Goal: Task Accomplishment & Management: Use online tool/utility

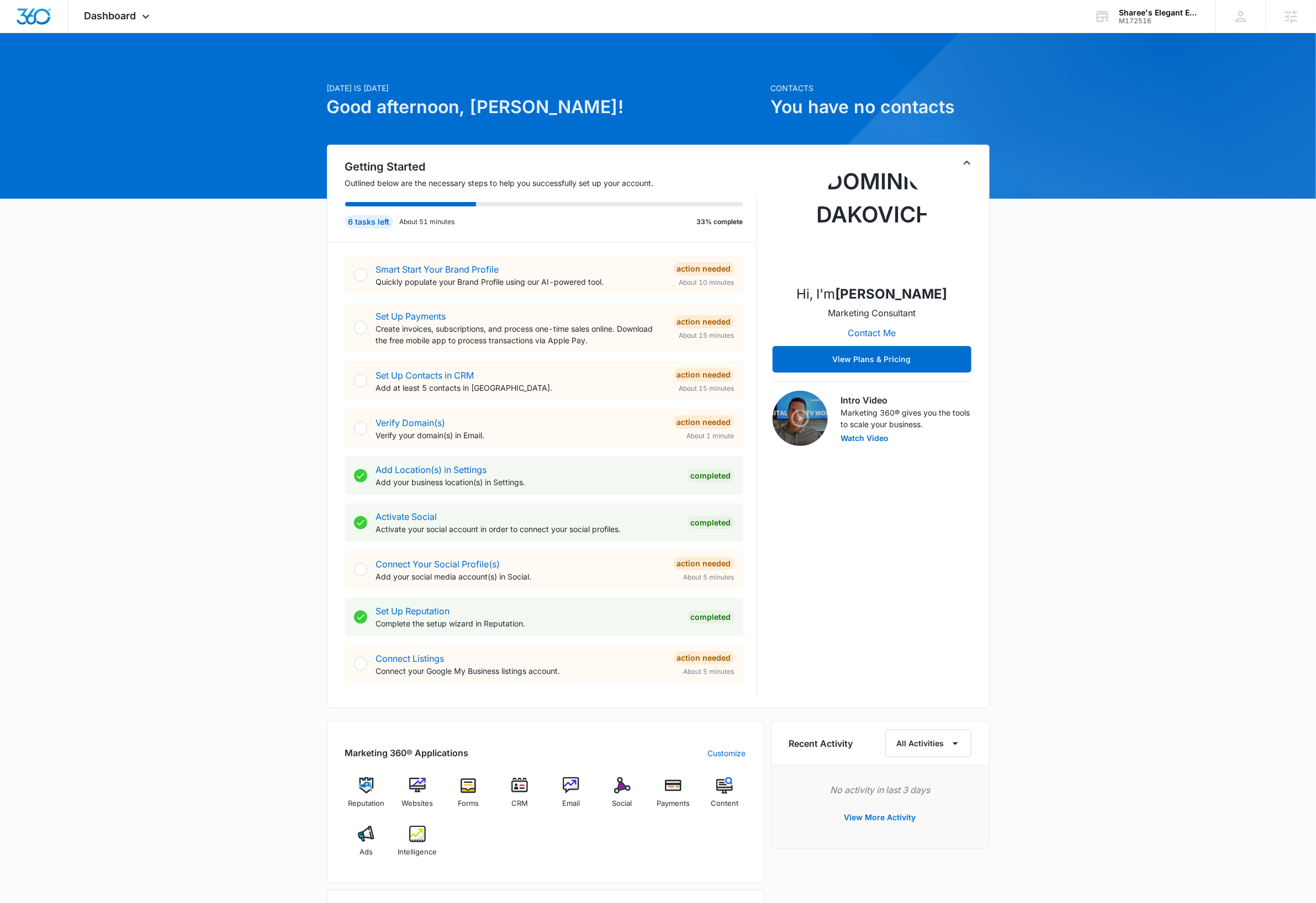
click at [1132, 17] on div "M172516" at bounding box center [1159, 21] width 81 height 8
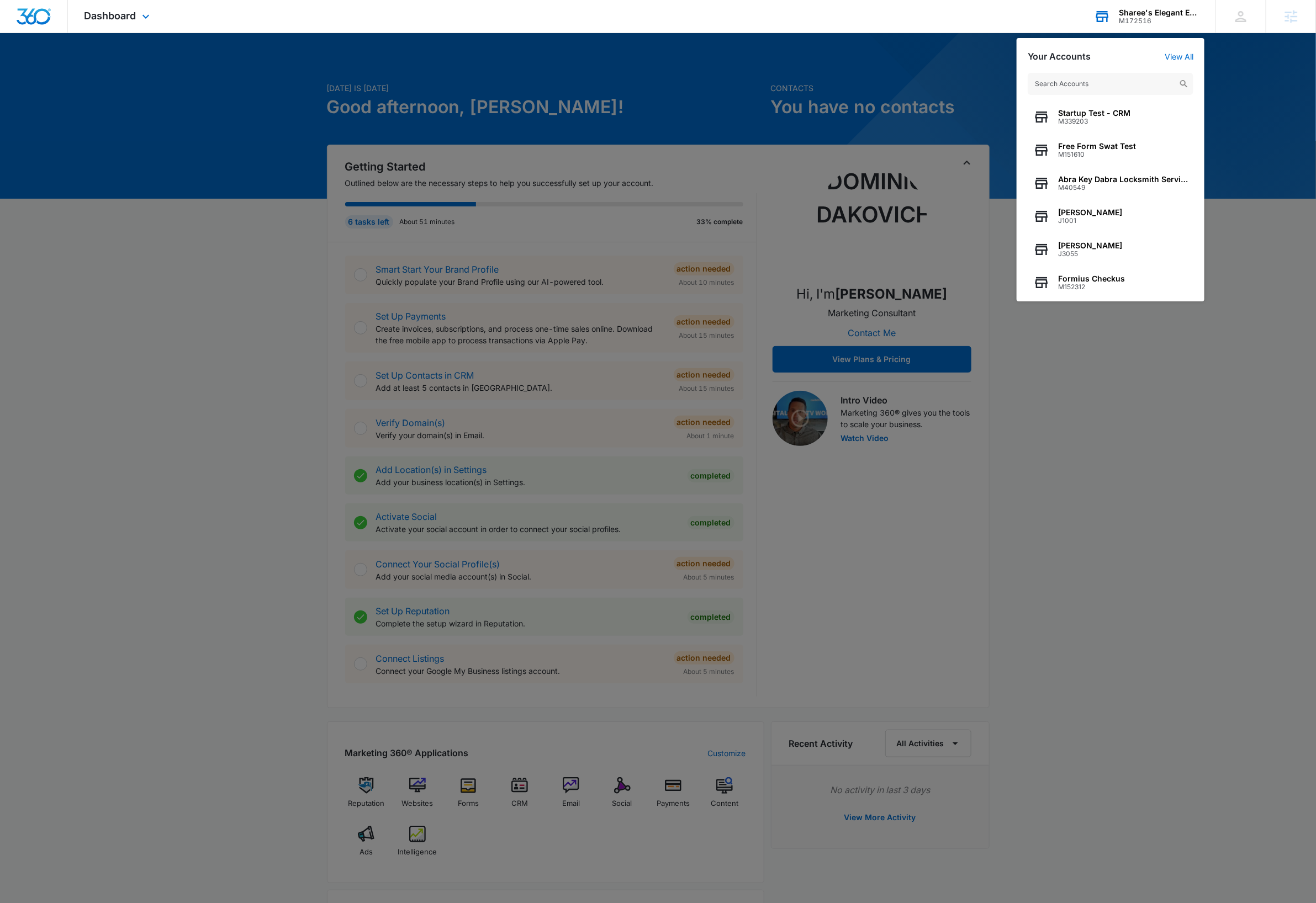
click at [1097, 81] on input "text" at bounding box center [1111, 84] width 165 height 22
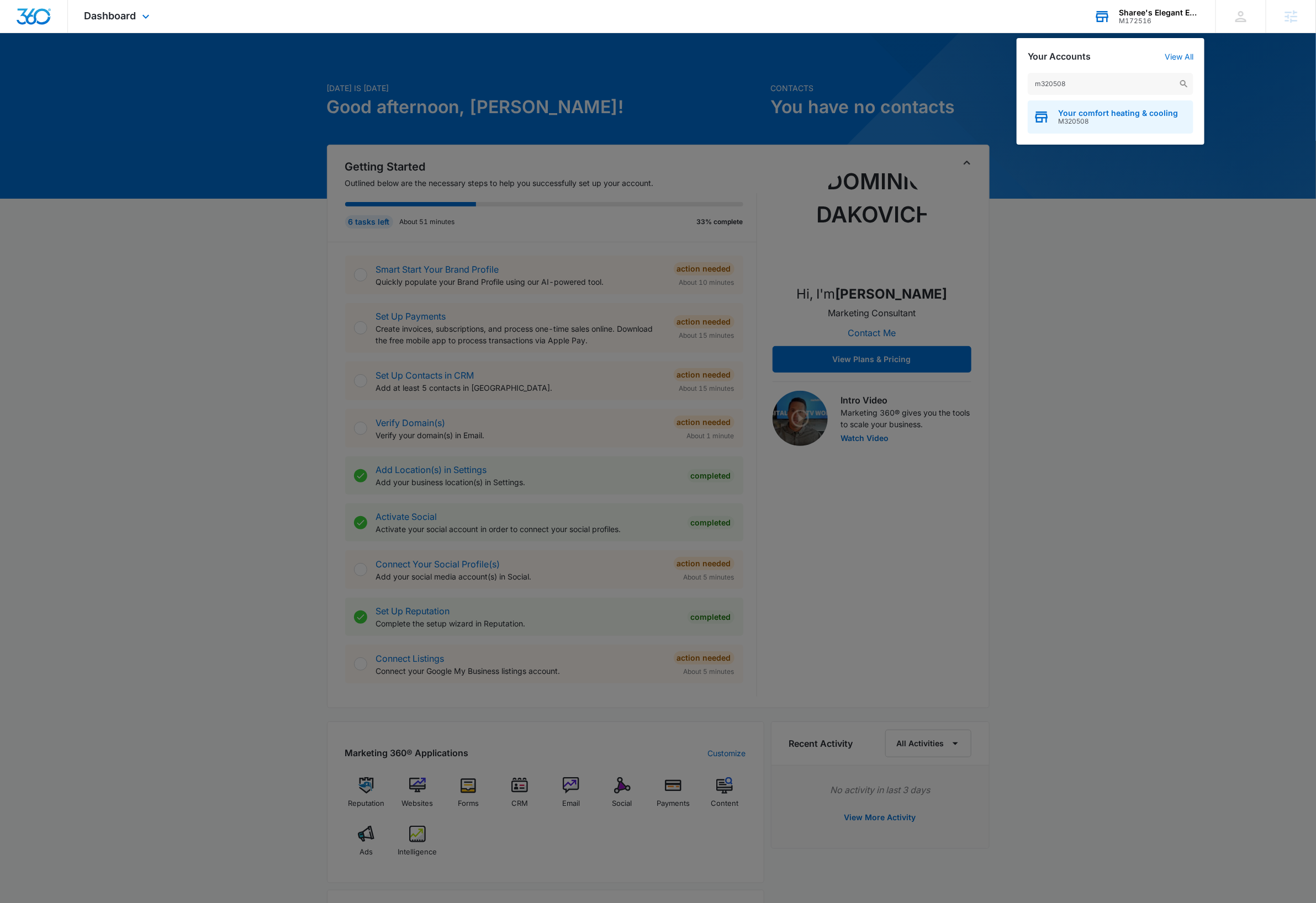
type input "m320508"
click at [1142, 109] on span "Your comfort heating & cooling" at bounding box center [1118, 114] width 120 height 9
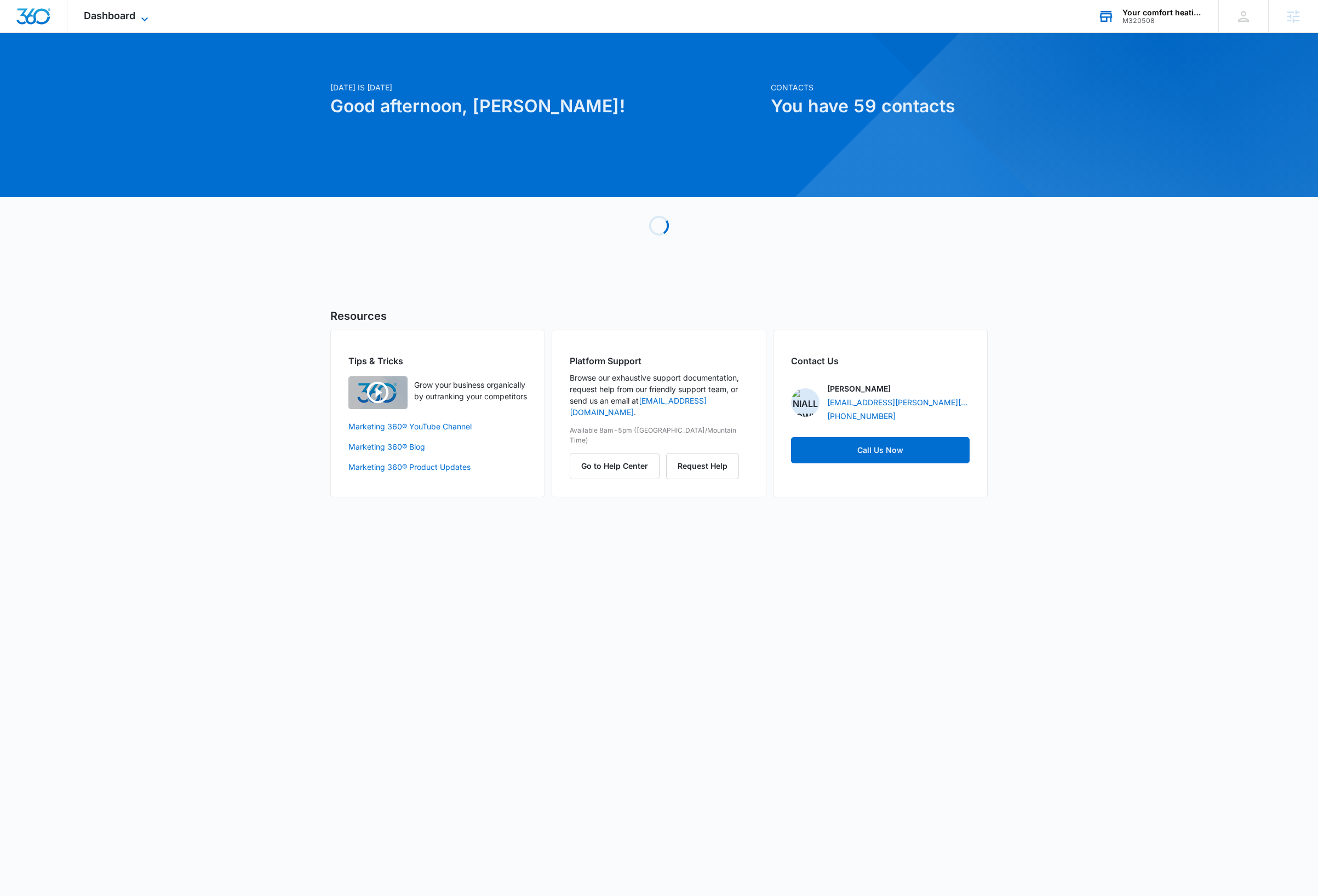
click at [143, 15] on icon at bounding box center [144, 19] width 14 height 14
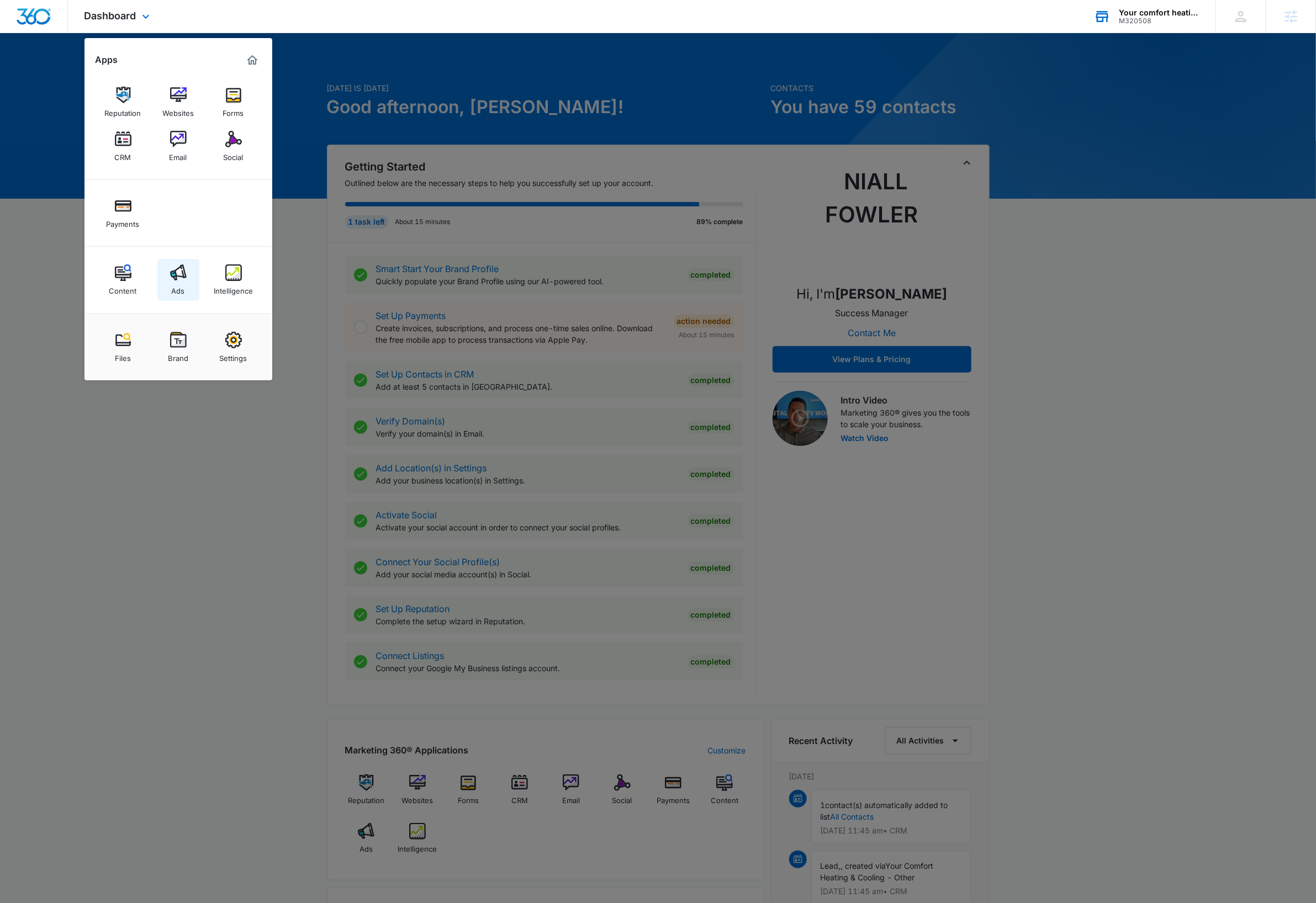
click at [178, 271] on img at bounding box center [178, 273] width 16 height 16
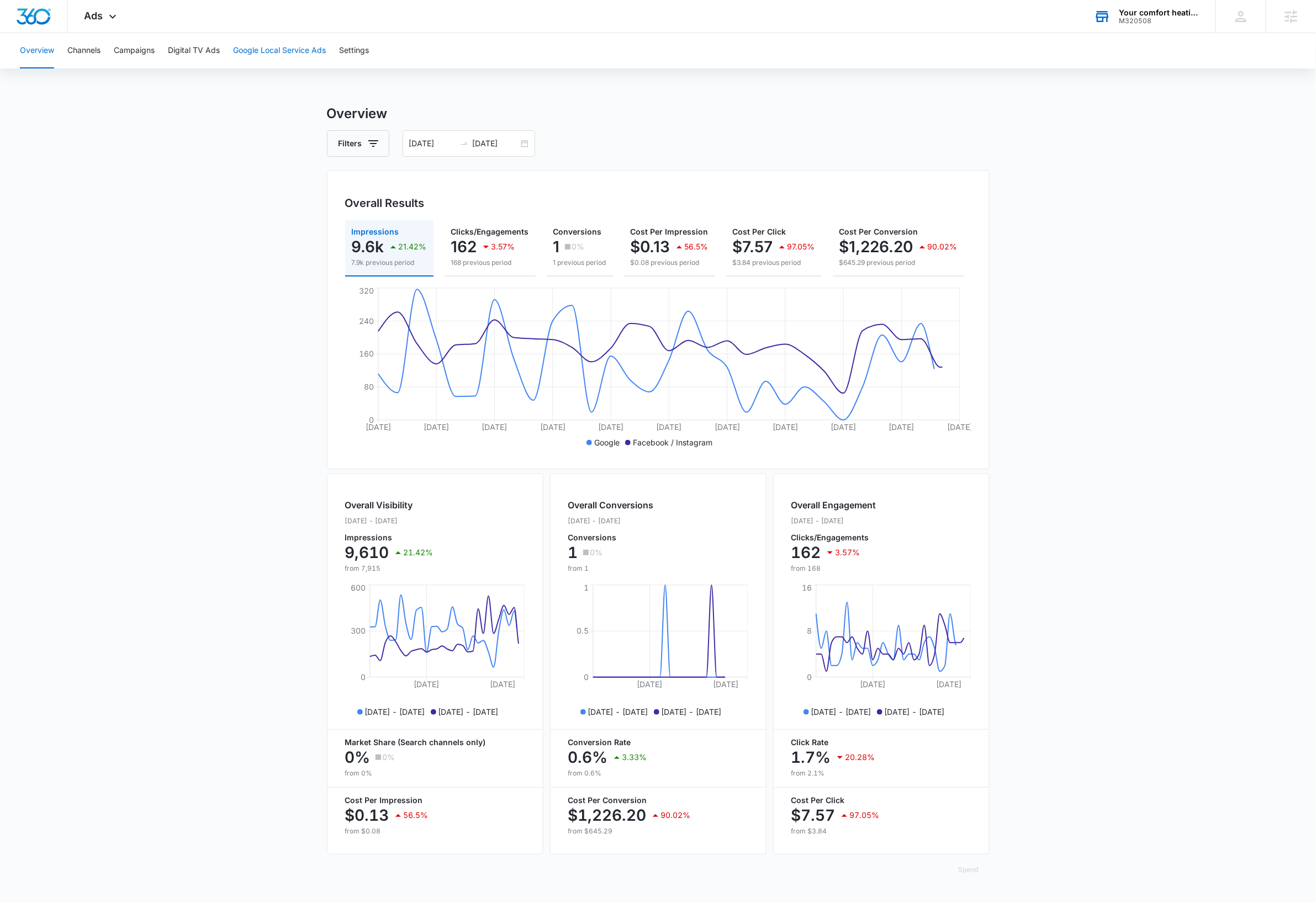
click at [278, 52] on button "Google Local Service Ads" at bounding box center [279, 50] width 93 height 35
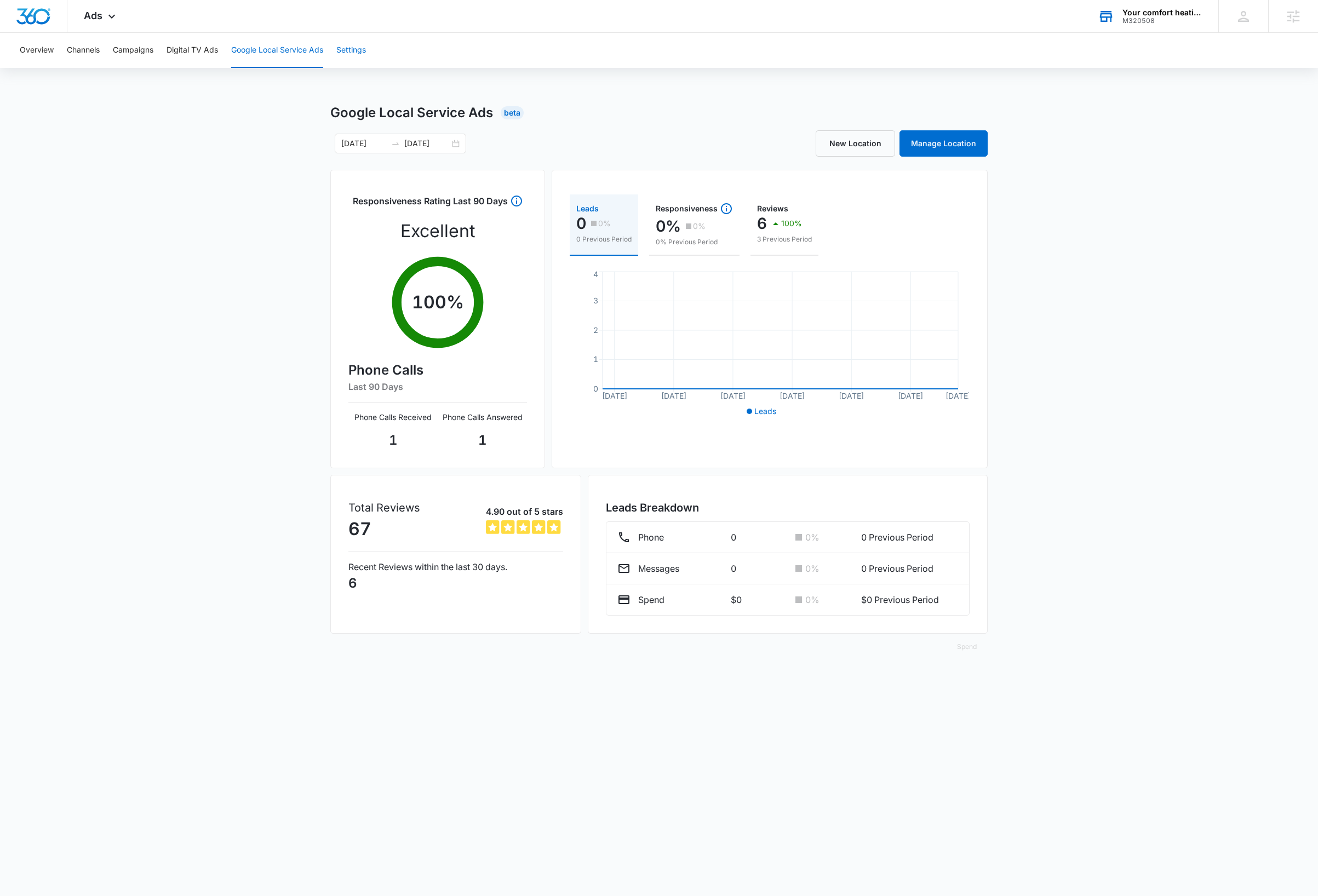
click at [355, 54] on button "Settings" at bounding box center [351, 50] width 30 height 35
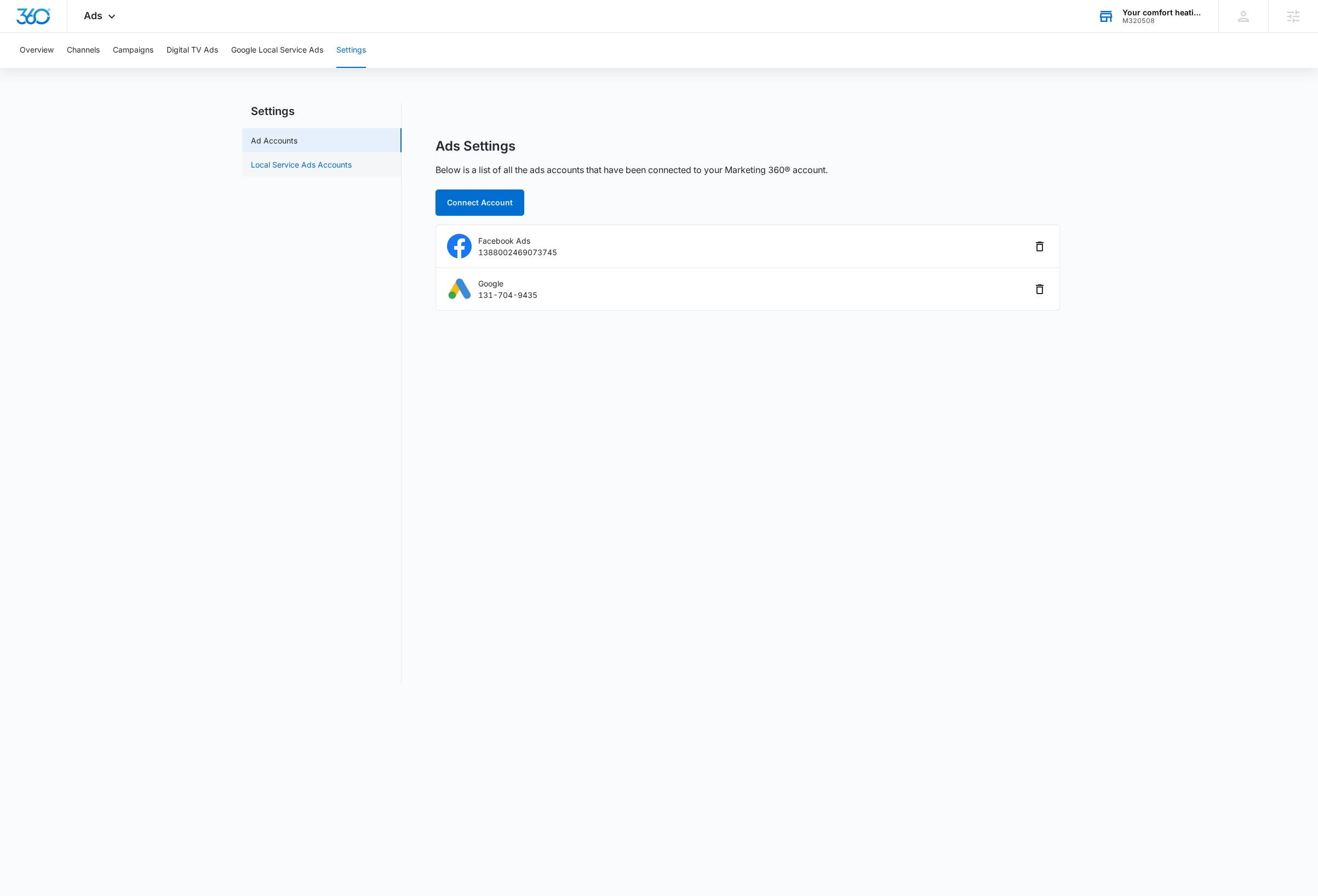
click at [275, 169] on link "Local Service Ads Accounts" at bounding box center [301, 164] width 101 height 12
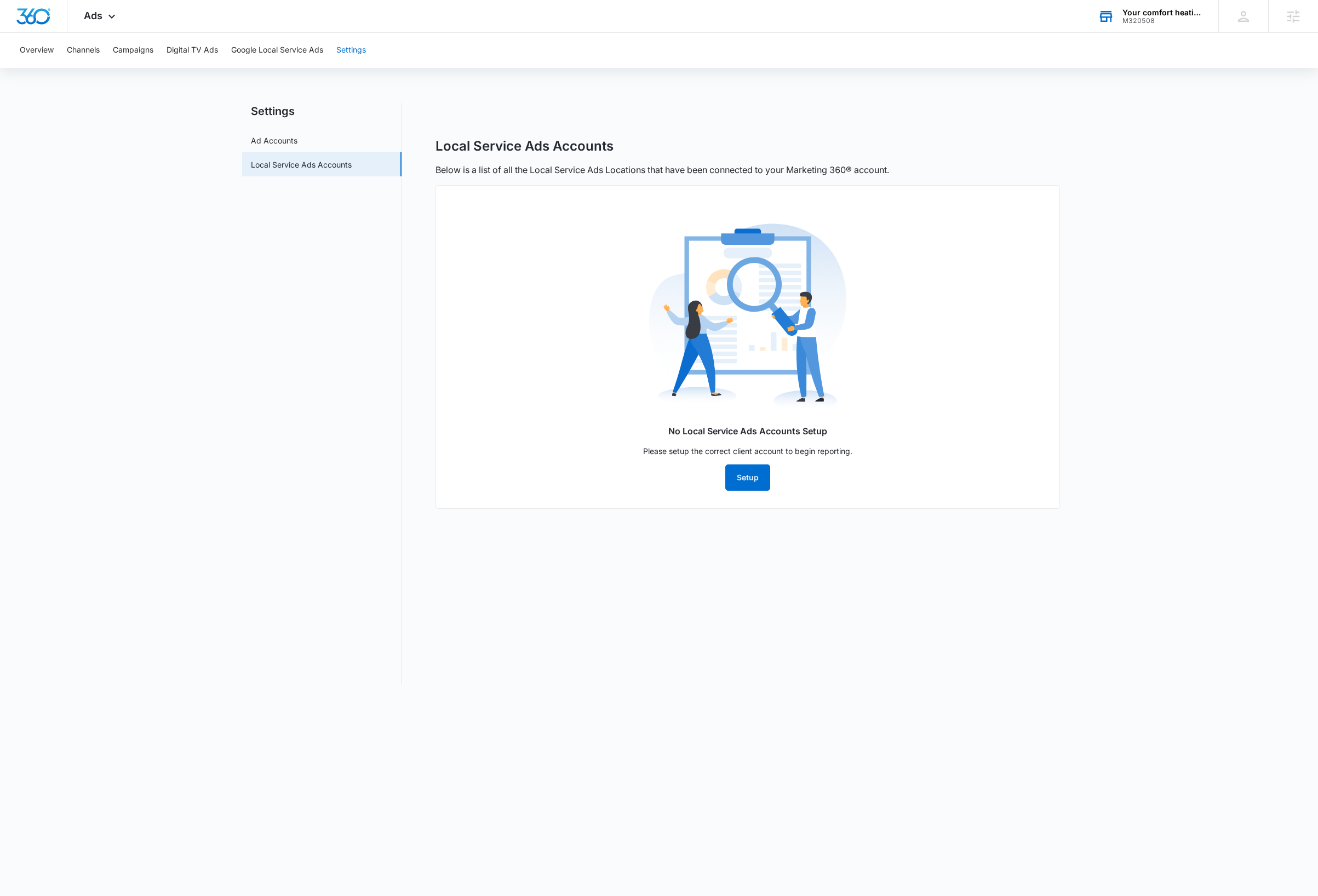
click at [363, 51] on button "Settings" at bounding box center [351, 50] width 30 height 35
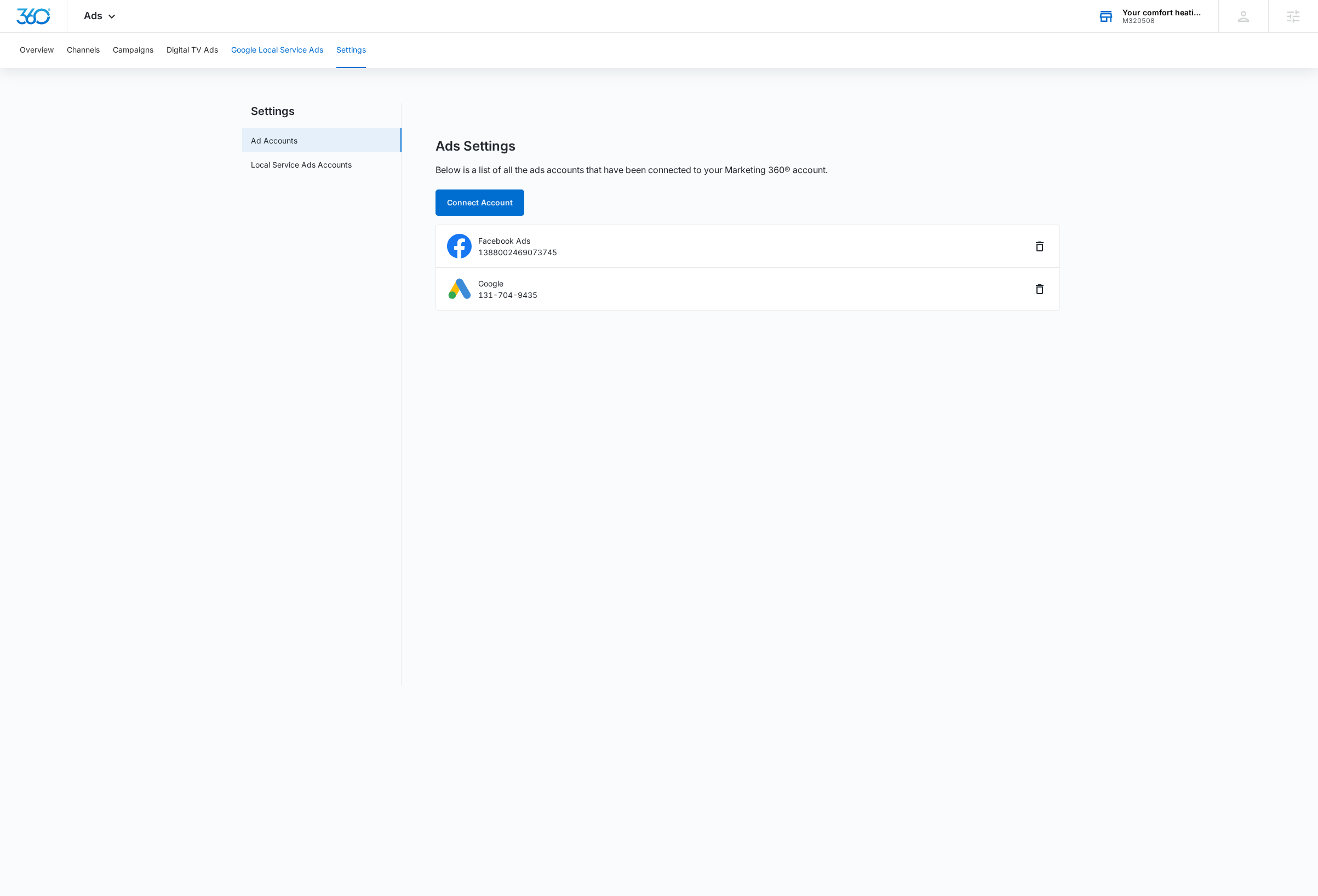
click at [308, 51] on button "Google Local Service Ads" at bounding box center [277, 50] width 92 height 35
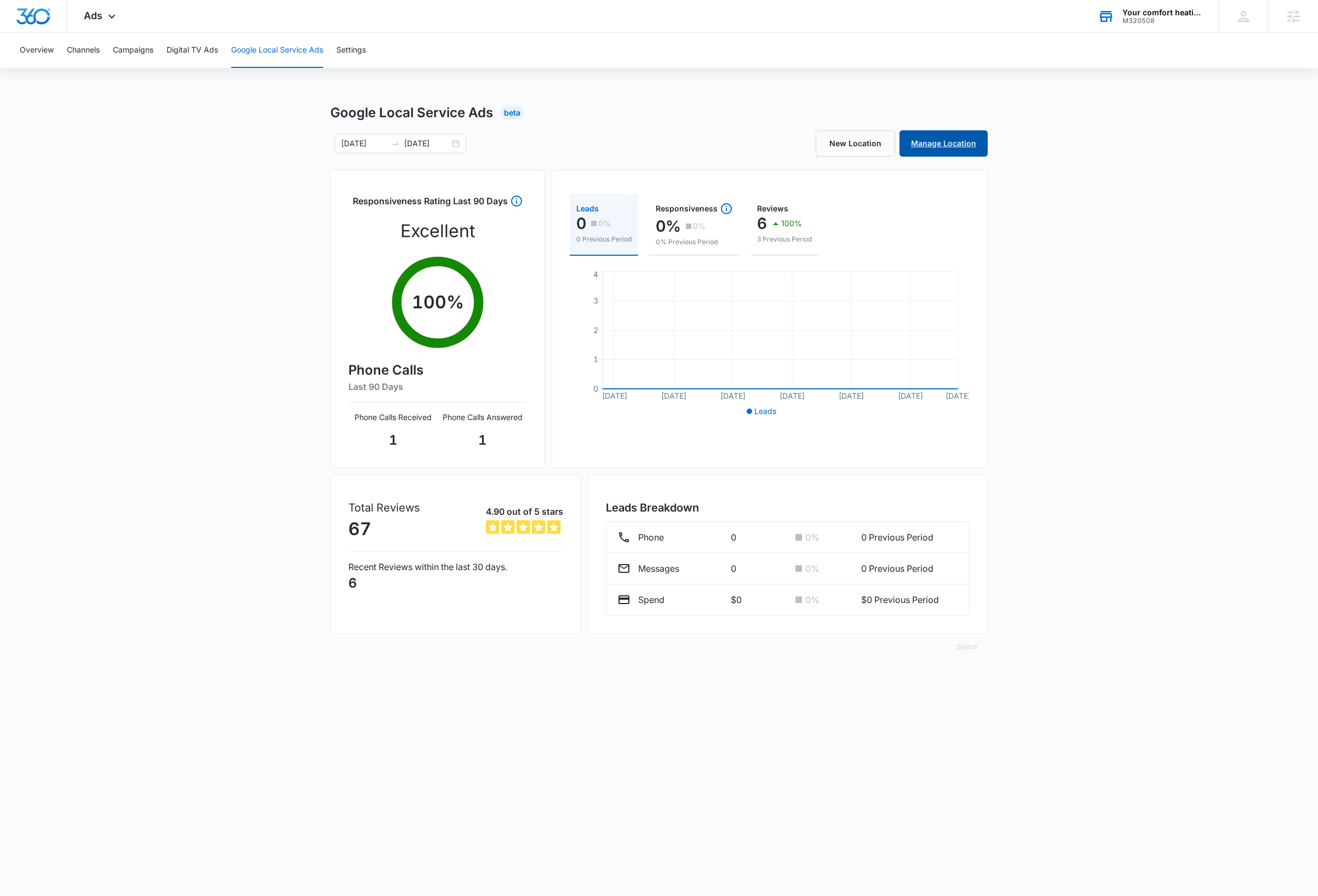
click at [959, 144] on link "Manage Location" at bounding box center [944, 143] width 88 height 26
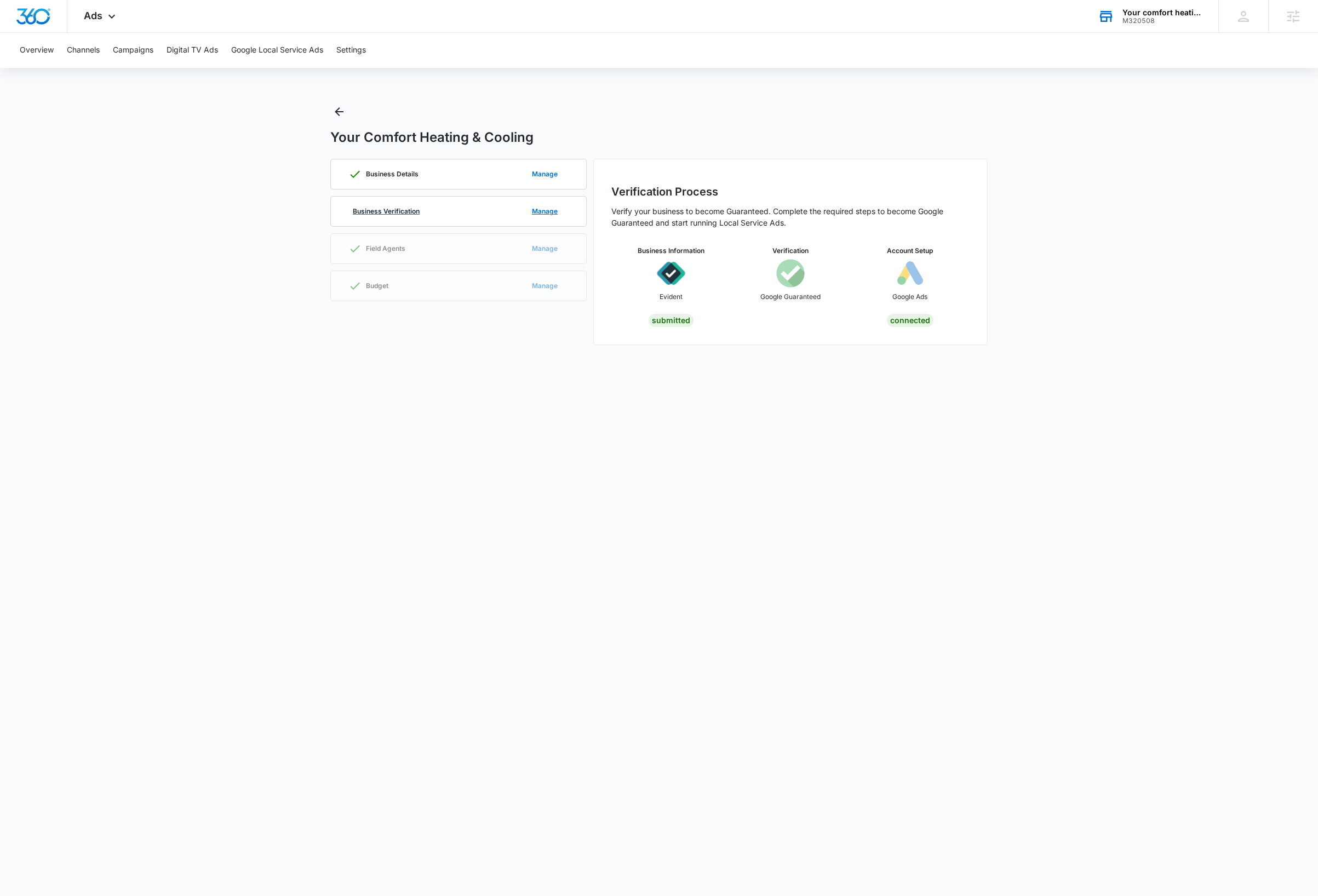
click at [505, 215] on div "Business Verification Manage" at bounding box center [458, 211] width 220 height 30
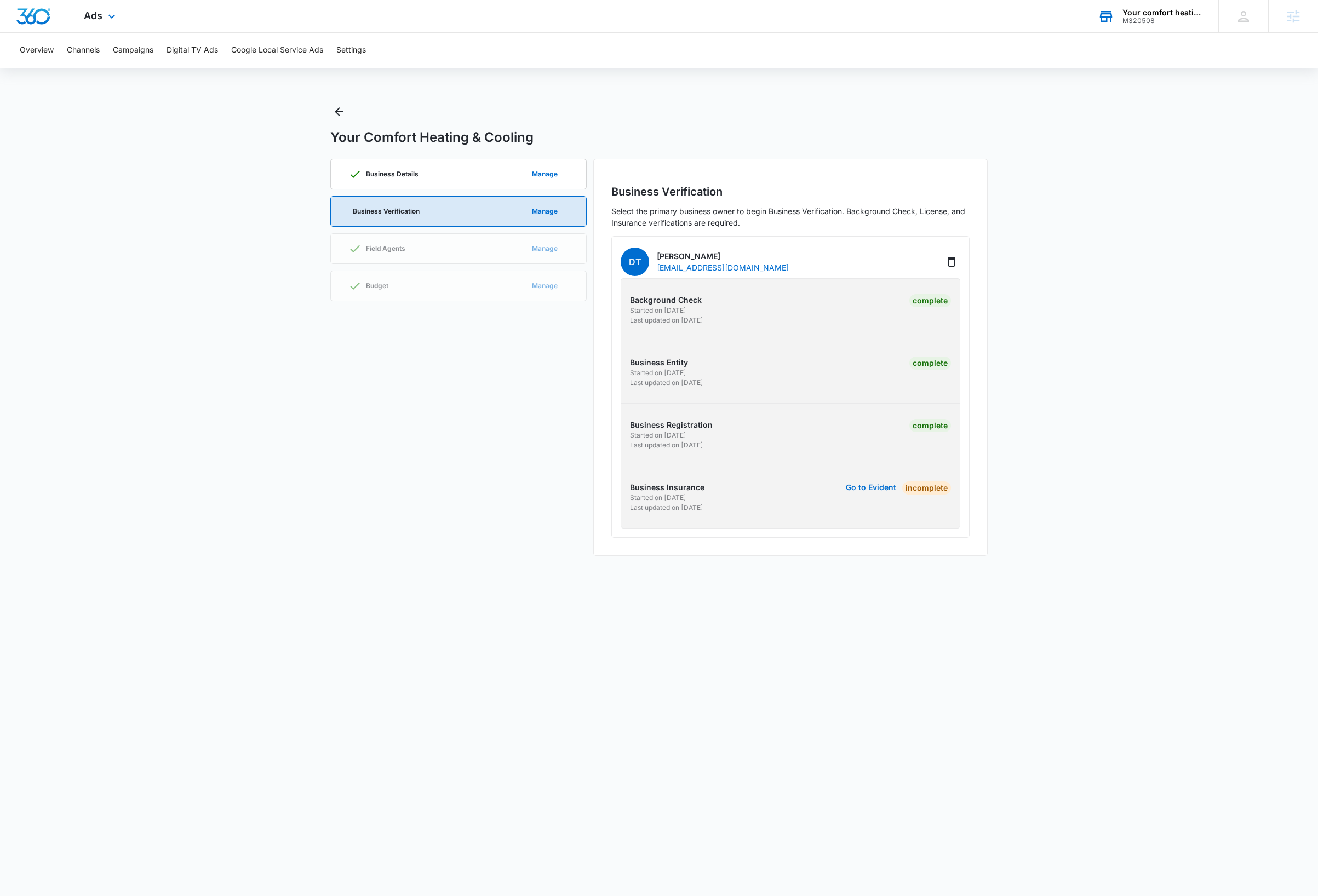
click at [33, 17] on img "Dashboard" at bounding box center [33, 16] width 35 height 16
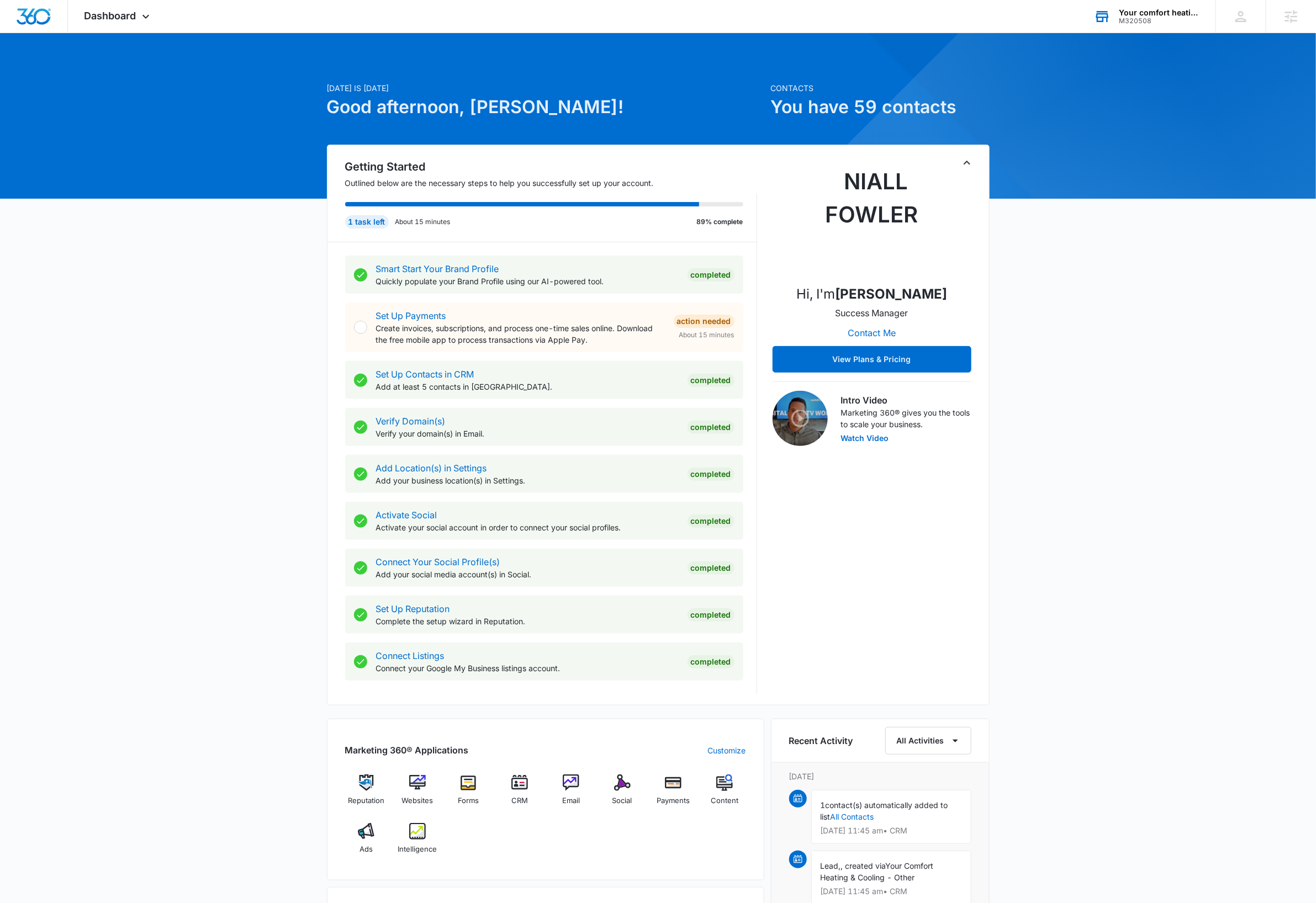
drag, startPoint x: 1148, startPoint y: 16, endPoint x: 1147, endPoint y: 26, distance: 10.0
click at [1148, 17] on div "M320508" at bounding box center [1159, 21] width 81 height 8
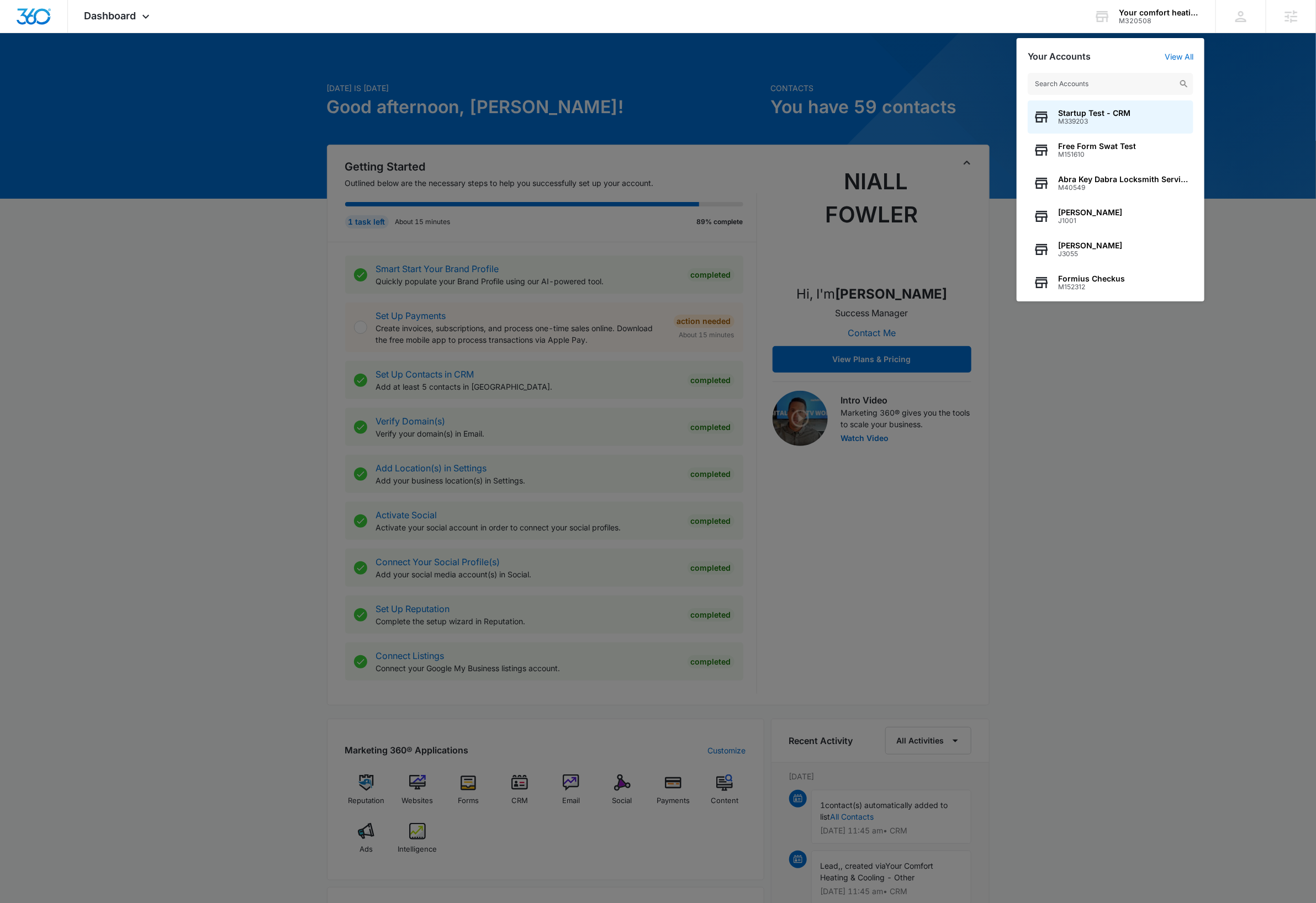
click at [1122, 88] on input "text" at bounding box center [1111, 84] width 165 height 22
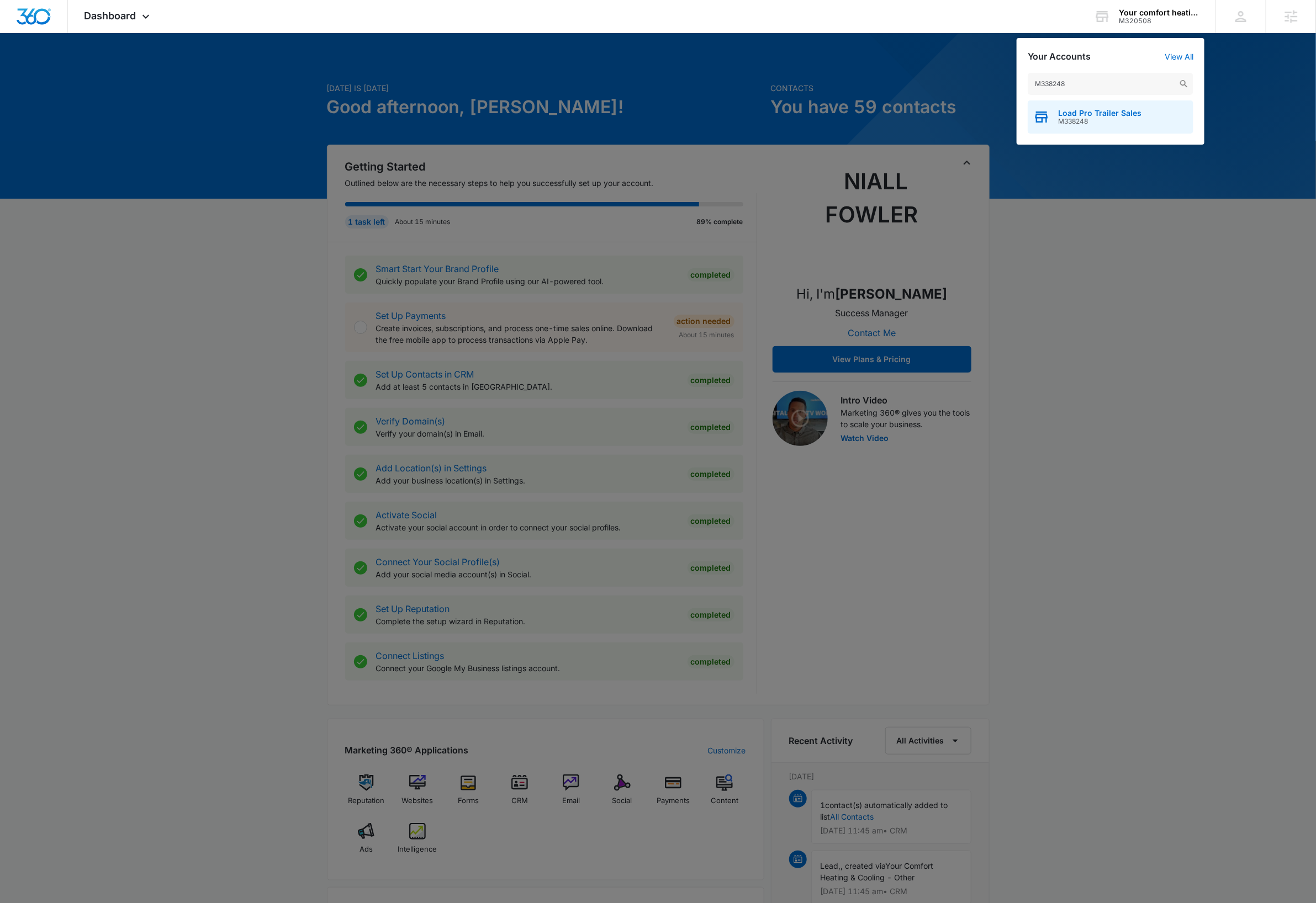
type input "M338248"
click at [1133, 115] on span "Load Pro Trailer Sales" at bounding box center [1100, 114] width 84 height 9
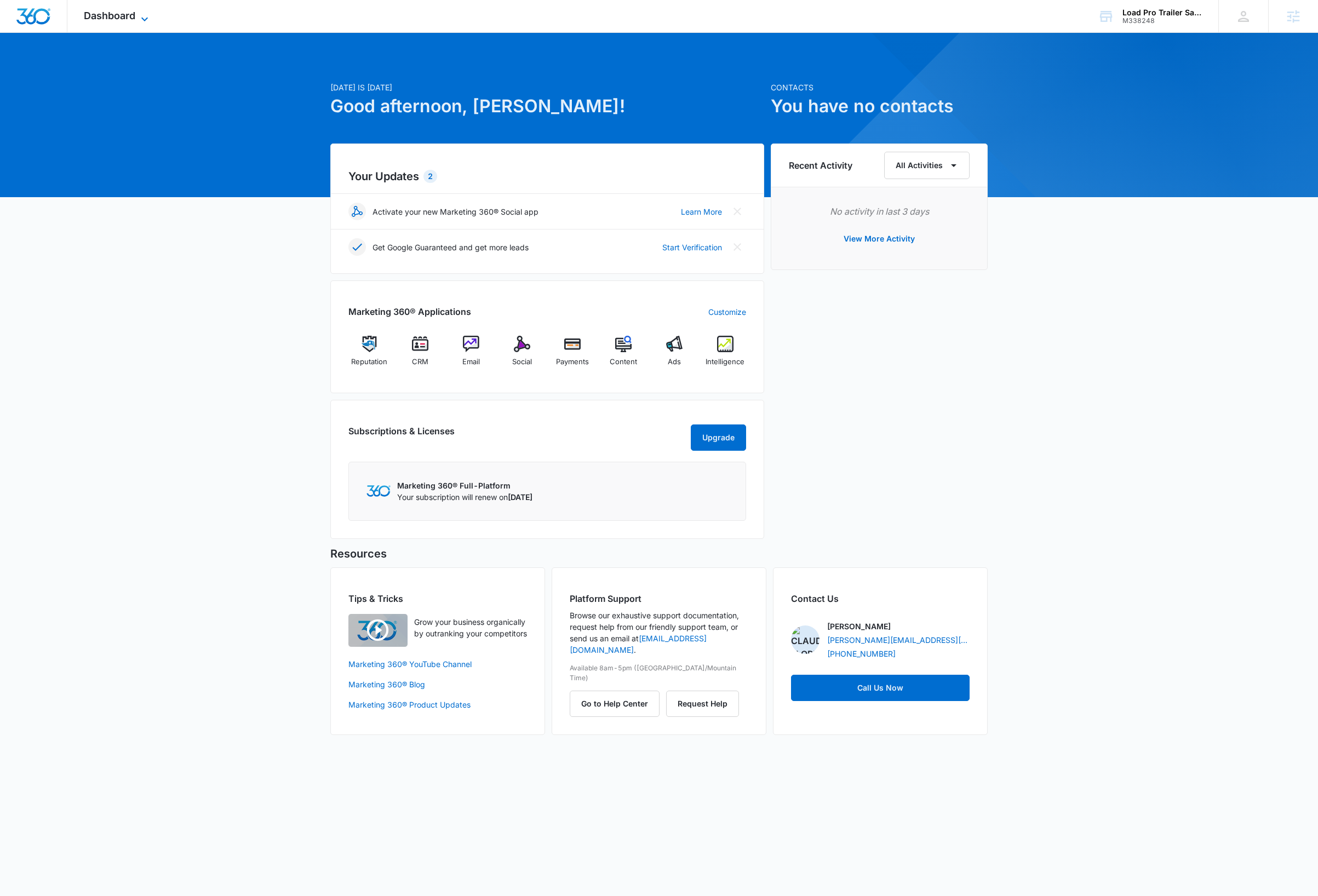
click at [146, 18] on icon at bounding box center [144, 19] width 6 height 4
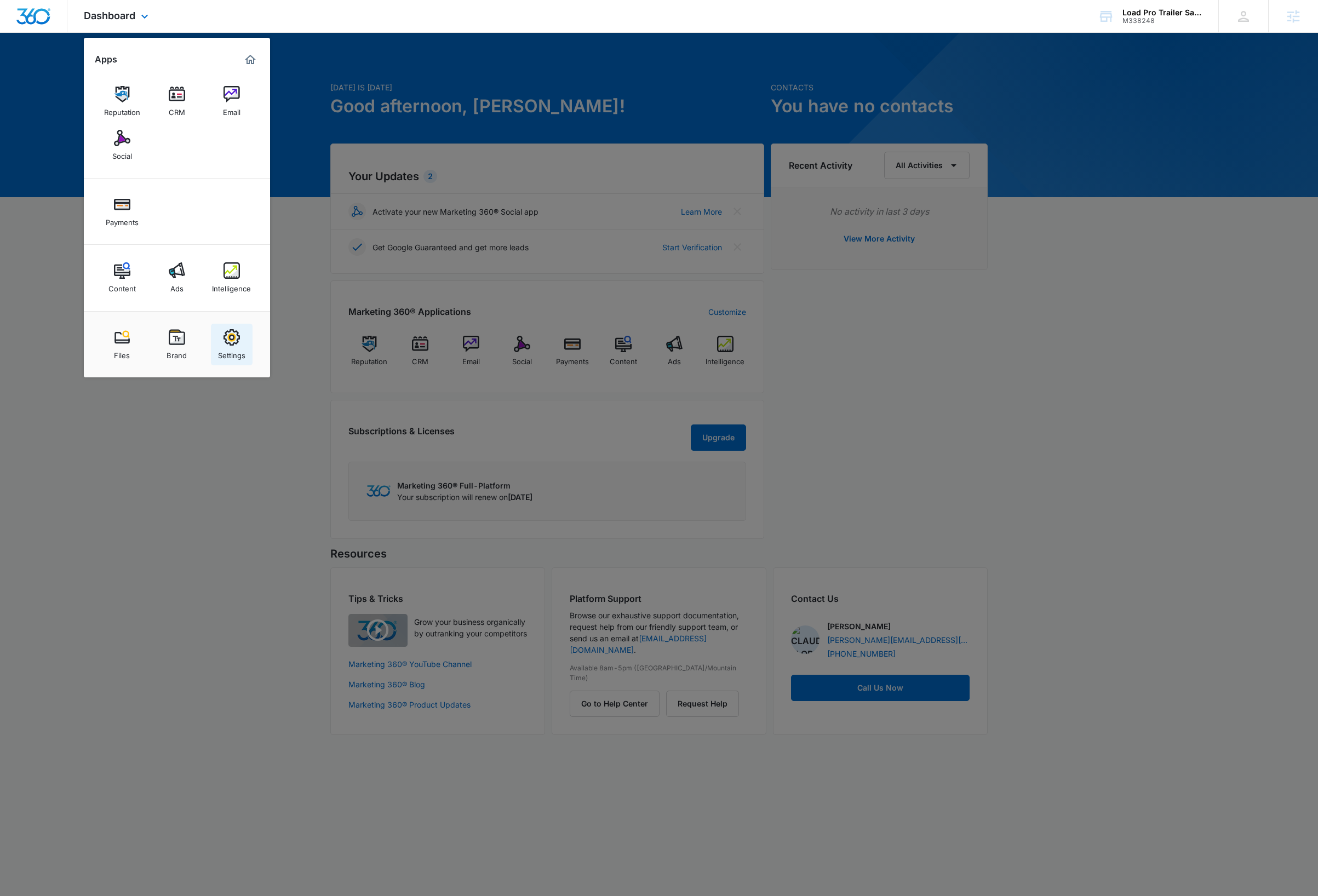
click at [238, 339] on img at bounding box center [232, 337] width 16 height 16
select select "4"
select select "US"
select select "America/Denver"
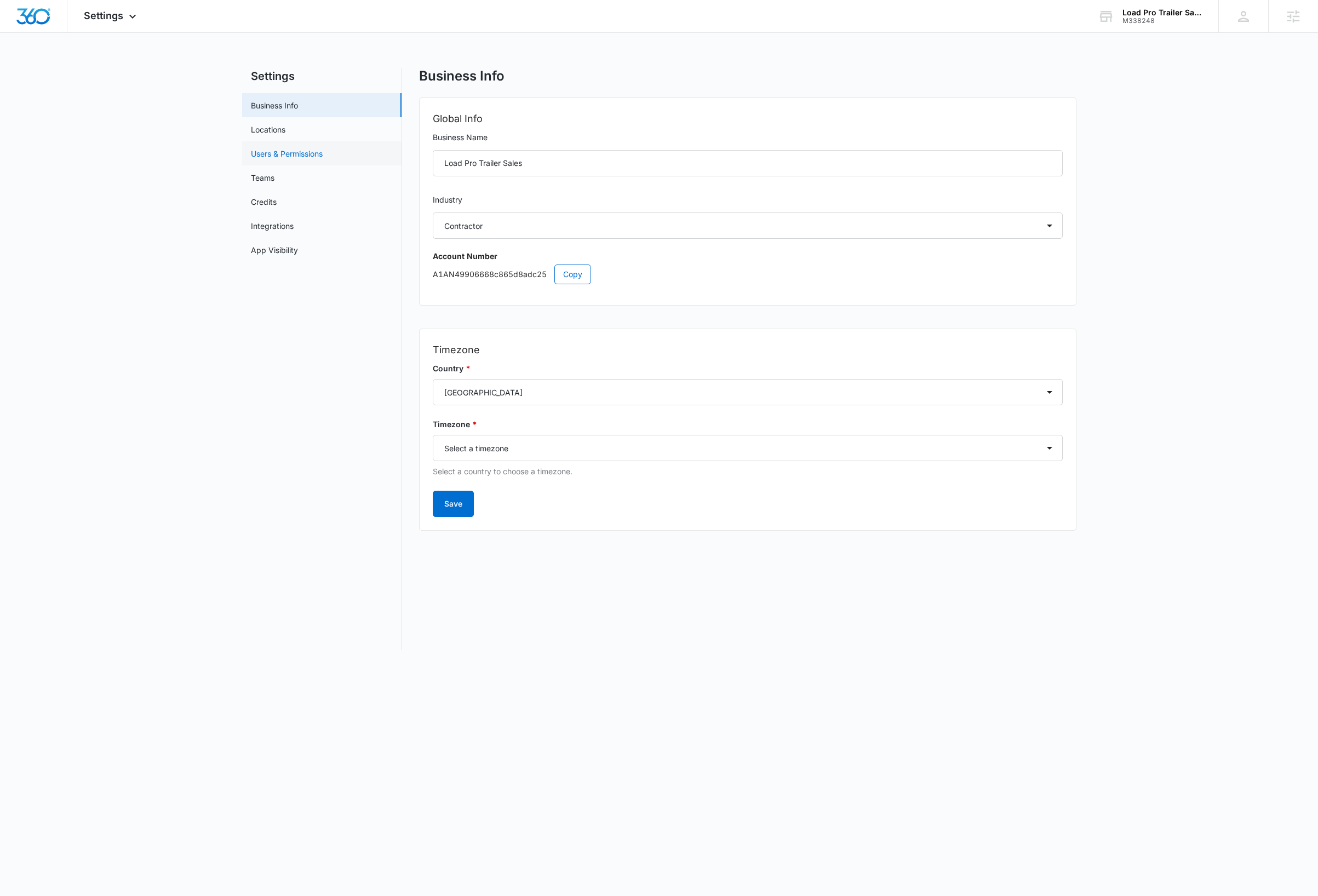
click at [277, 153] on link "Users & Permissions" at bounding box center [287, 153] width 72 height 12
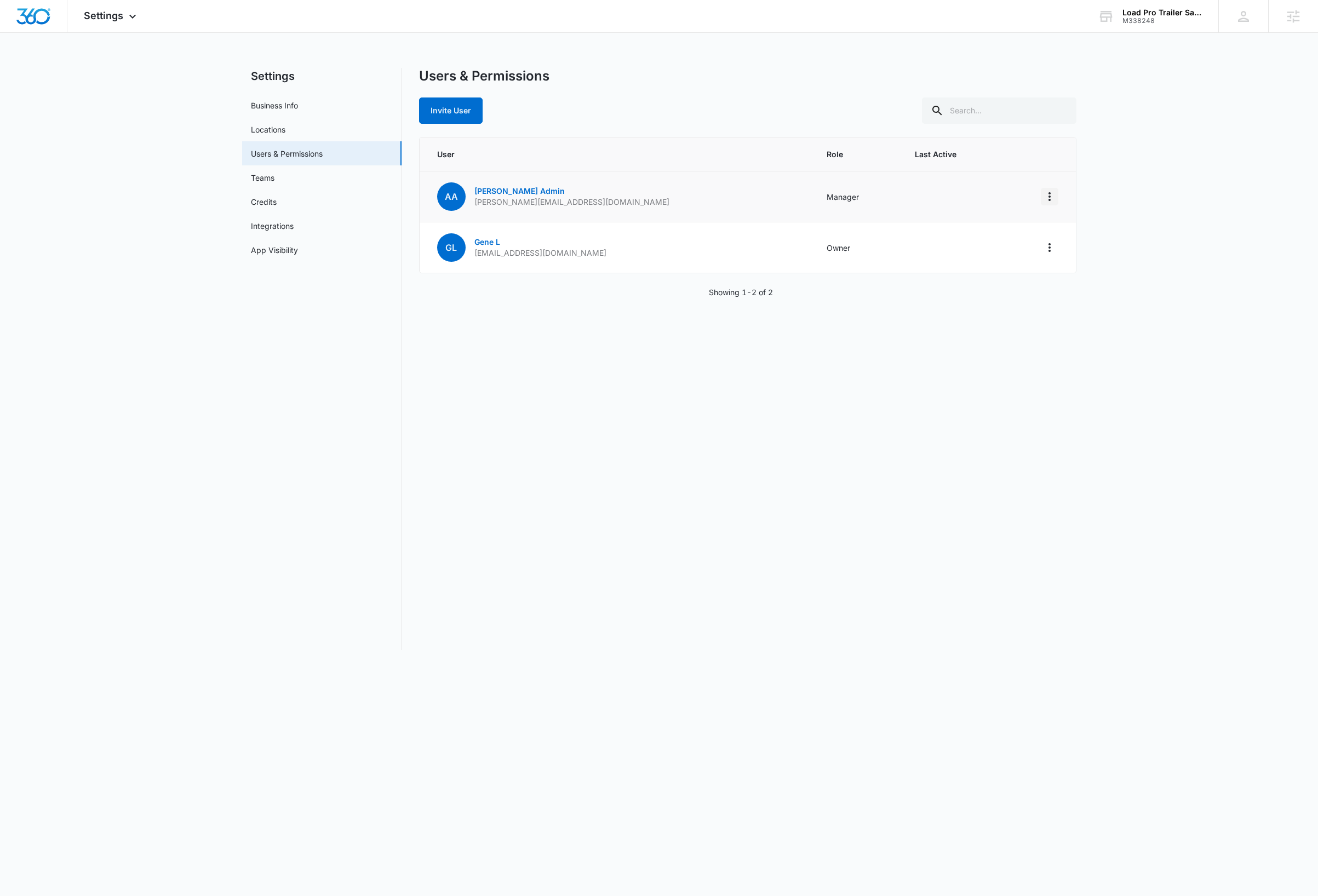
click at [1048, 202] on icon "Actions" at bounding box center [1049, 197] width 14 height 14
click at [509, 190] on link "Andy Admin" at bounding box center [519, 191] width 90 height 9
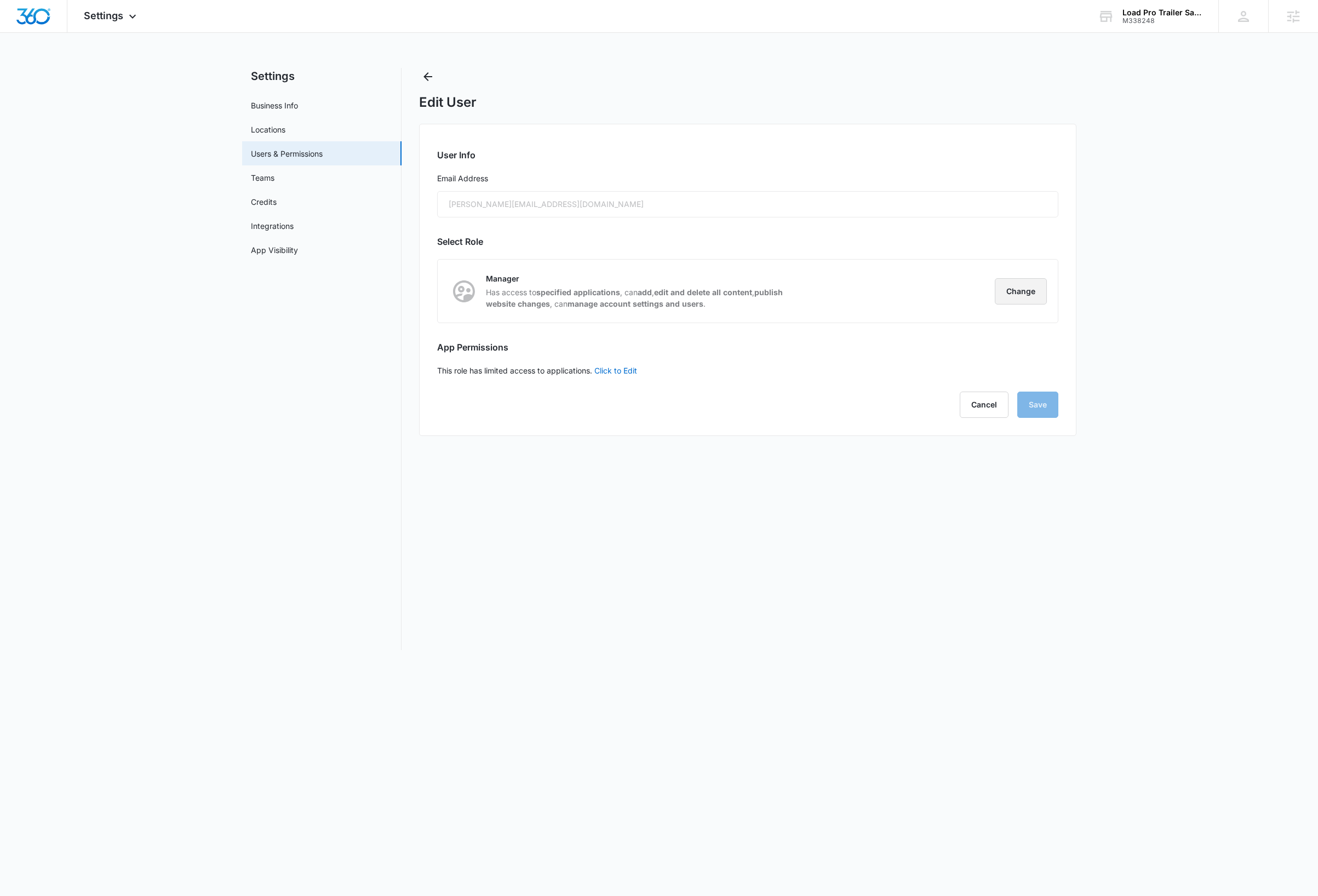
click at [1016, 292] on button "Change" at bounding box center [1021, 291] width 52 height 26
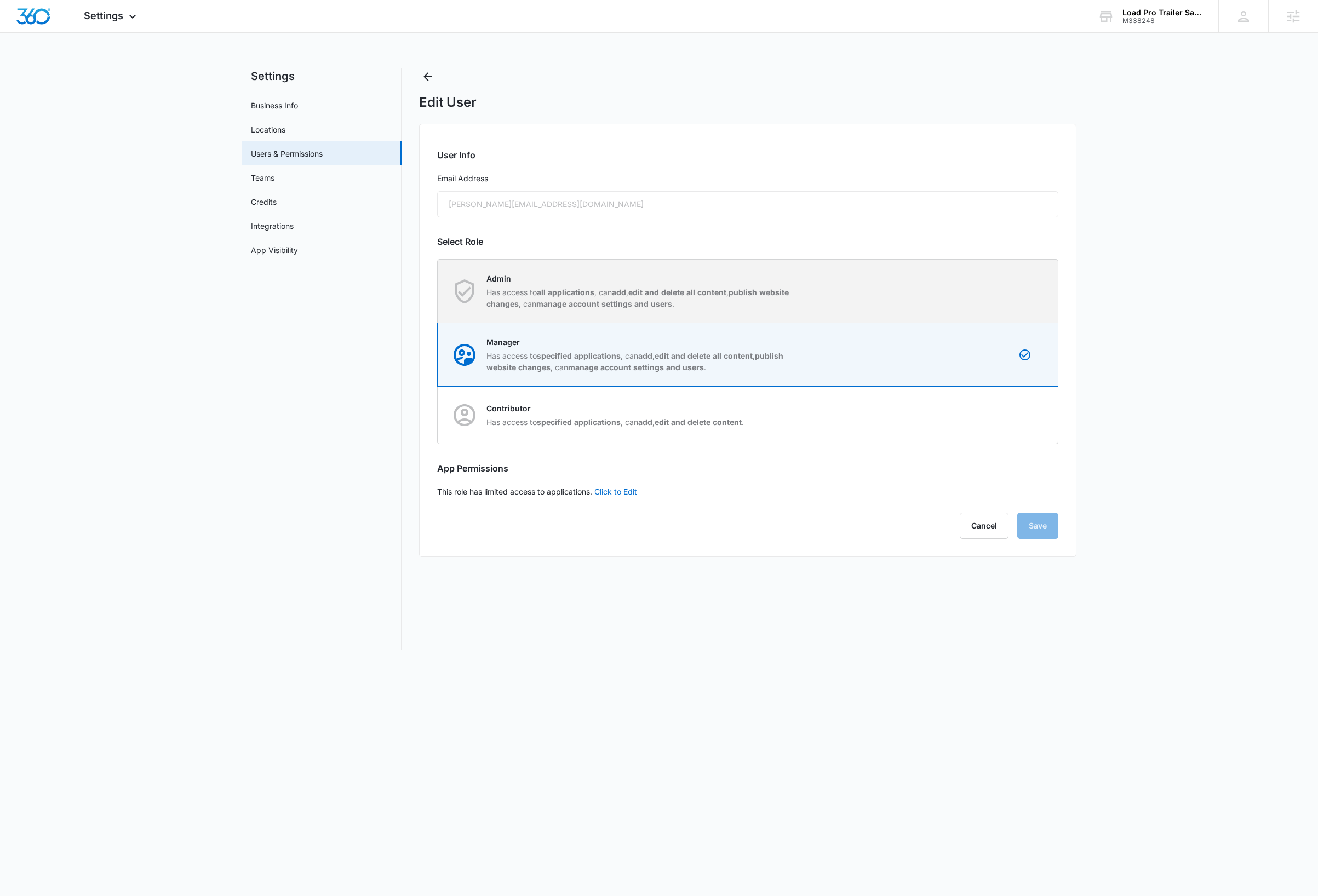
click at [1017, 293] on div "Admin Has access to all applications , can add , edit and delete all content , …" at bounding box center [747, 291] width 619 height 63
click at [438, 291] on input "Admin Has access to all applications , can add , edit and delete all content , …" at bounding box center [438, 291] width 1 height 1
radio input "true"
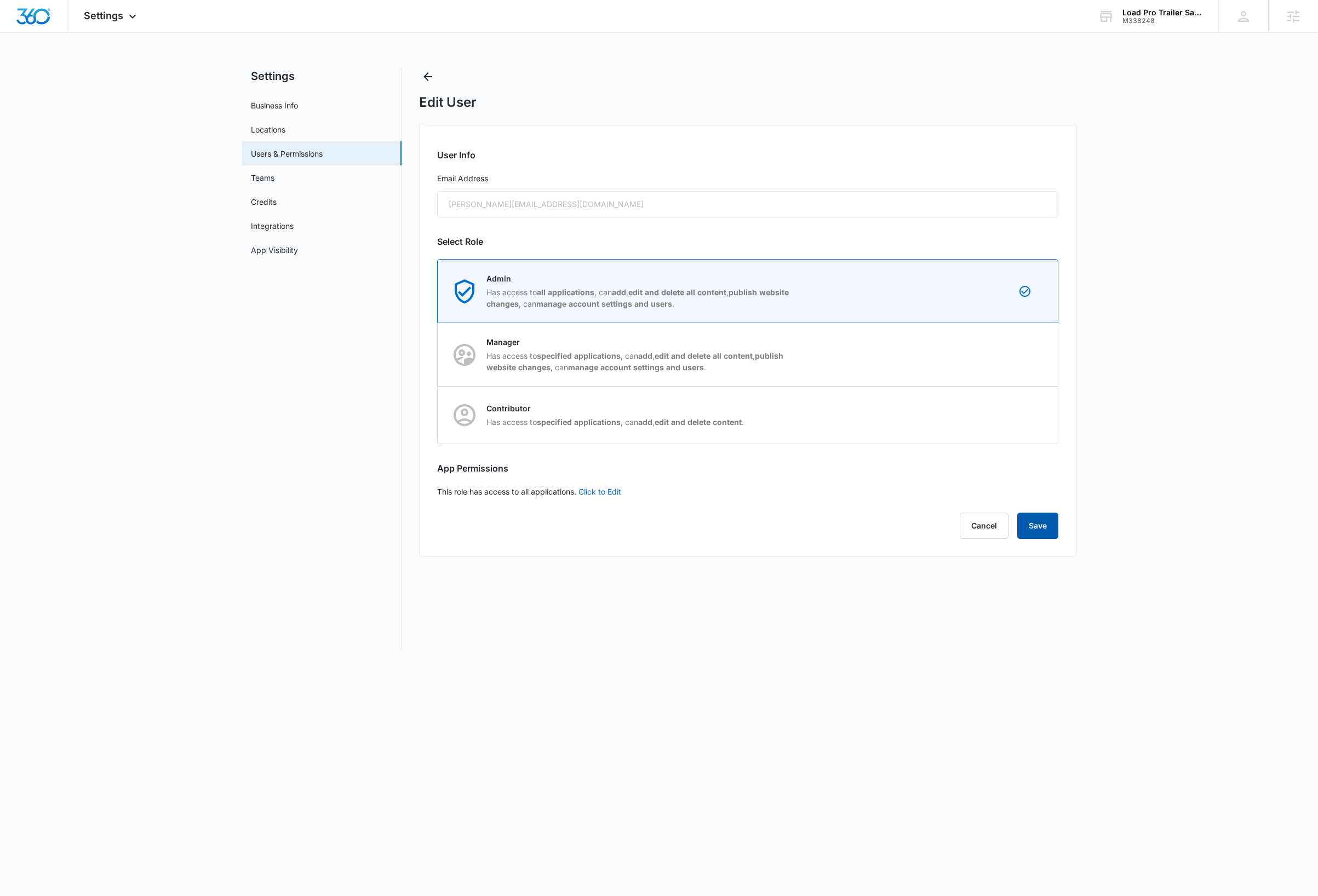
click at [1042, 521] on button "Save" at bounding box center [1038, 526] width 41 height 26
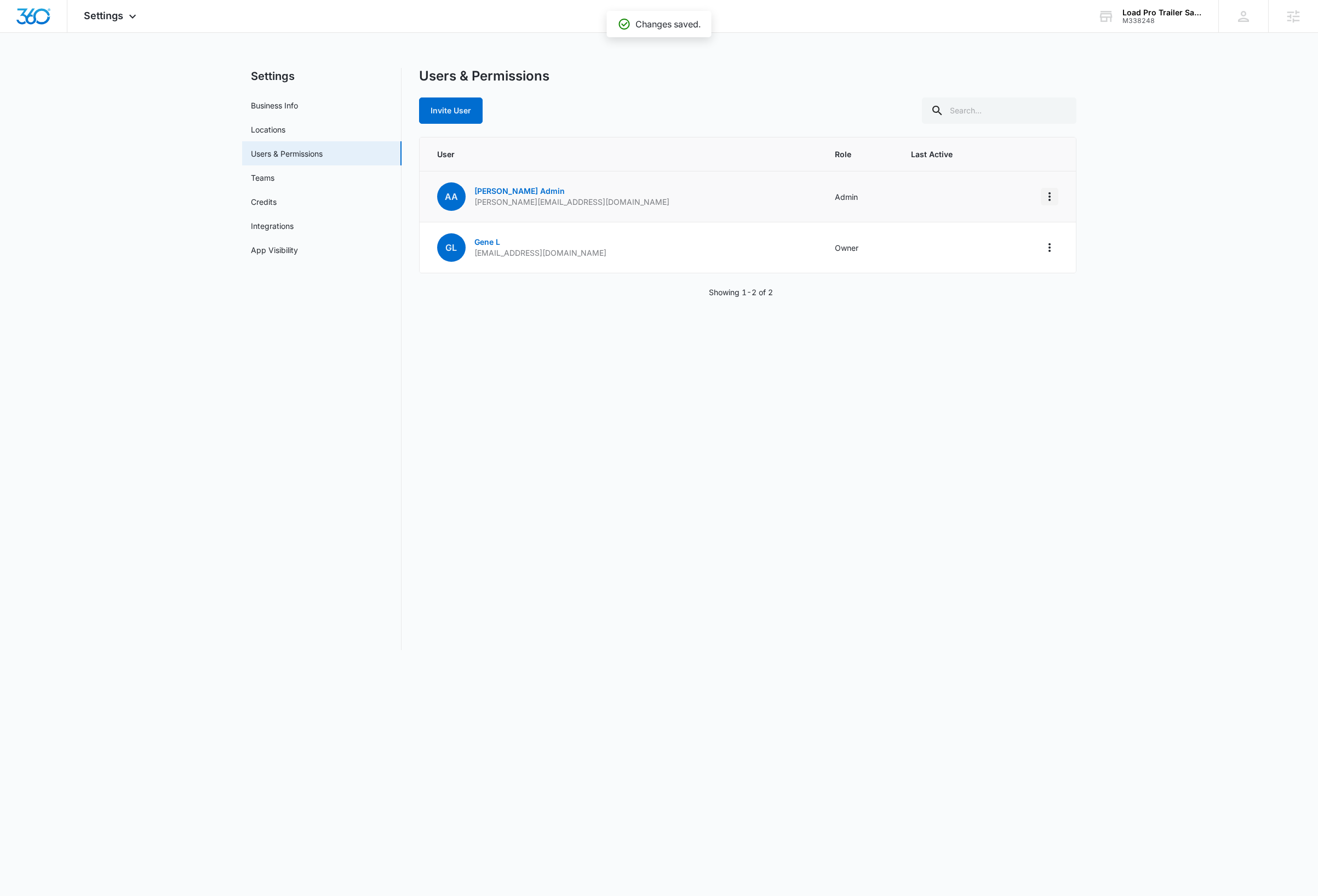
click at [1050, 198] on icon "Actions" at bounding box center [1049, 197] width 14 height 14
click at [1003, 244] on div "Make Owner / Primary User" at bounding box center [982, 243] width 99 height 8
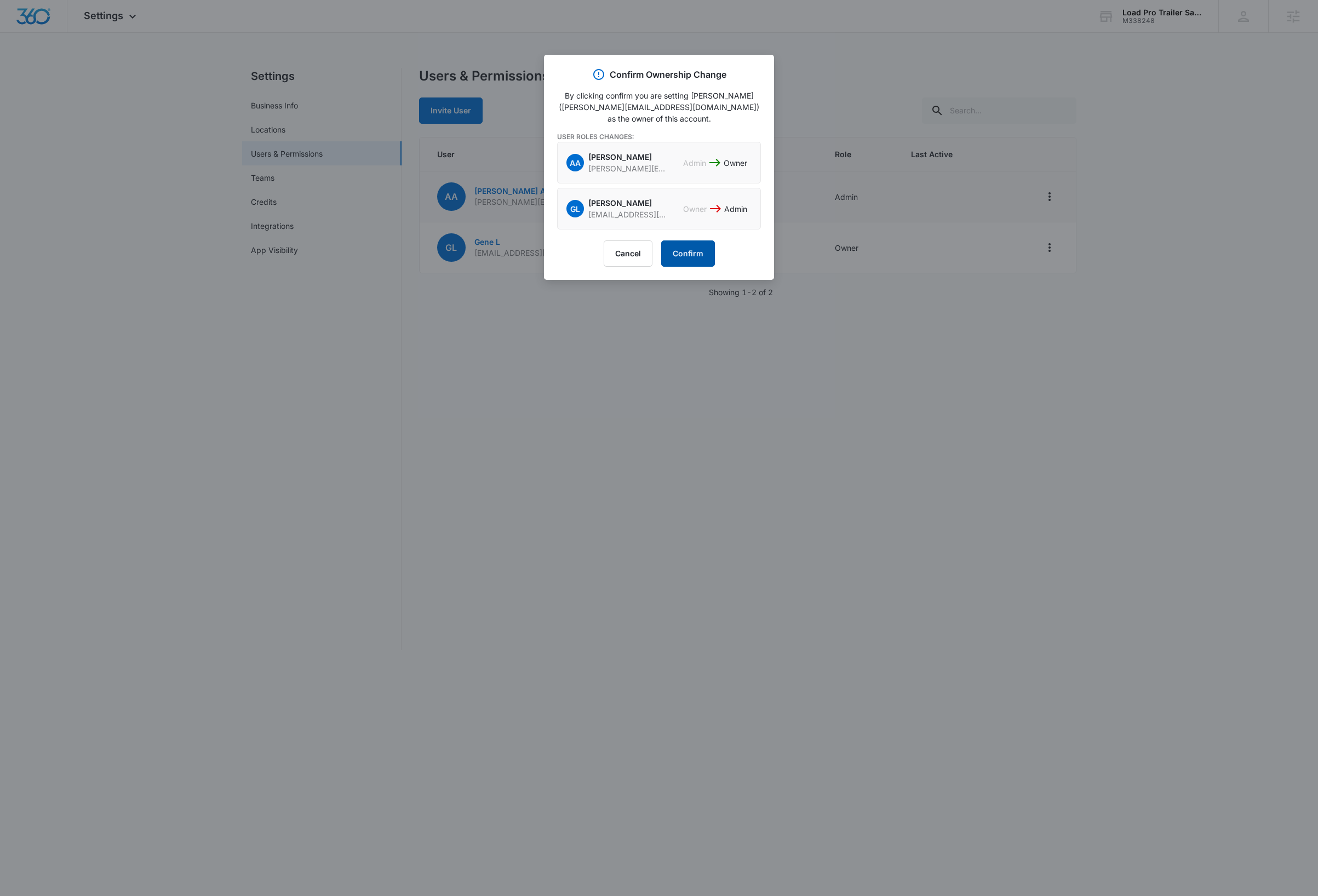
click at [697, 255] on button "Confirm" at bounding box center [688, 253] width 54 height 26
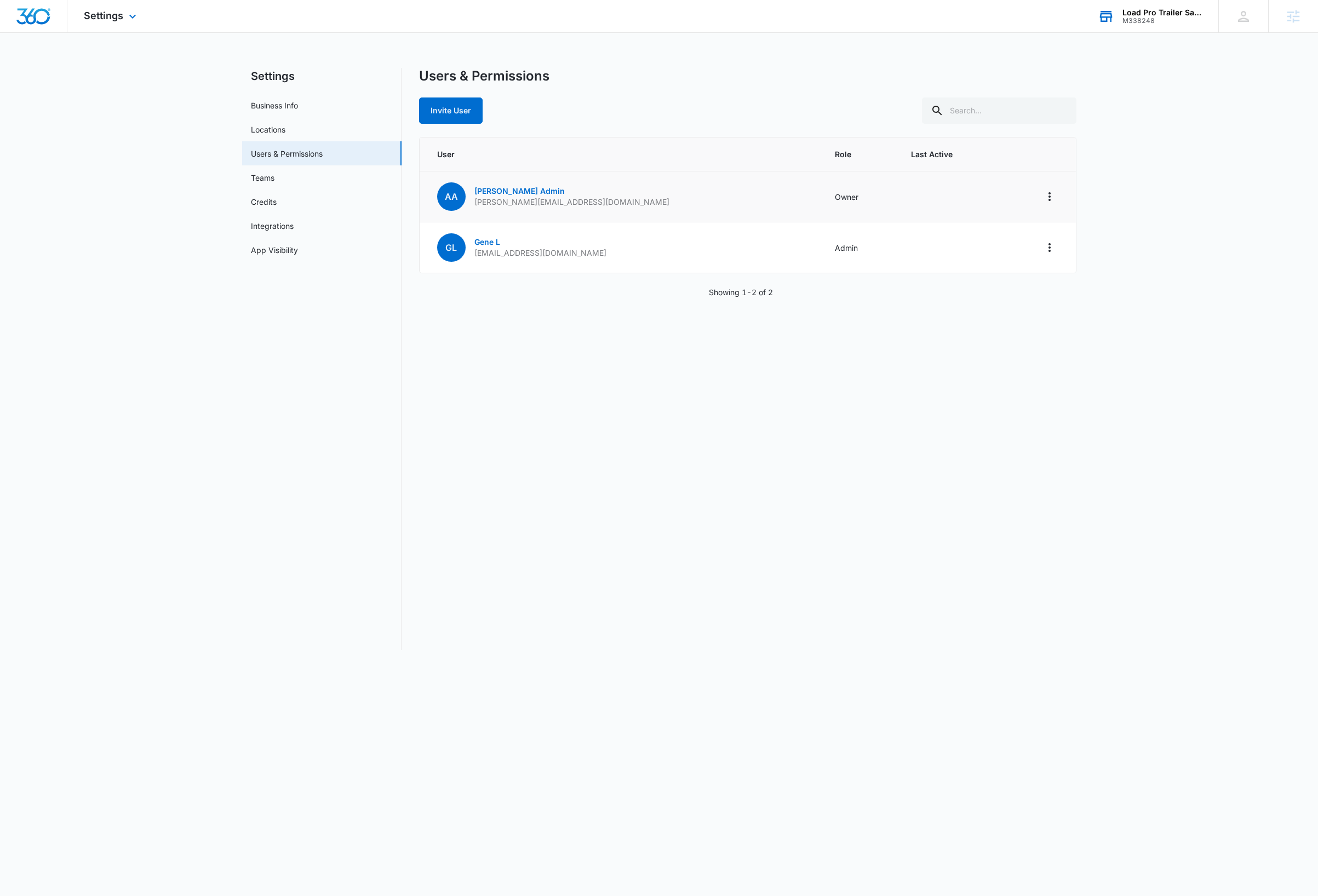
click at [1158, 14] on div "Load Pro Trailer Sales" at bounding box center [1162, 13] width 80 height 9
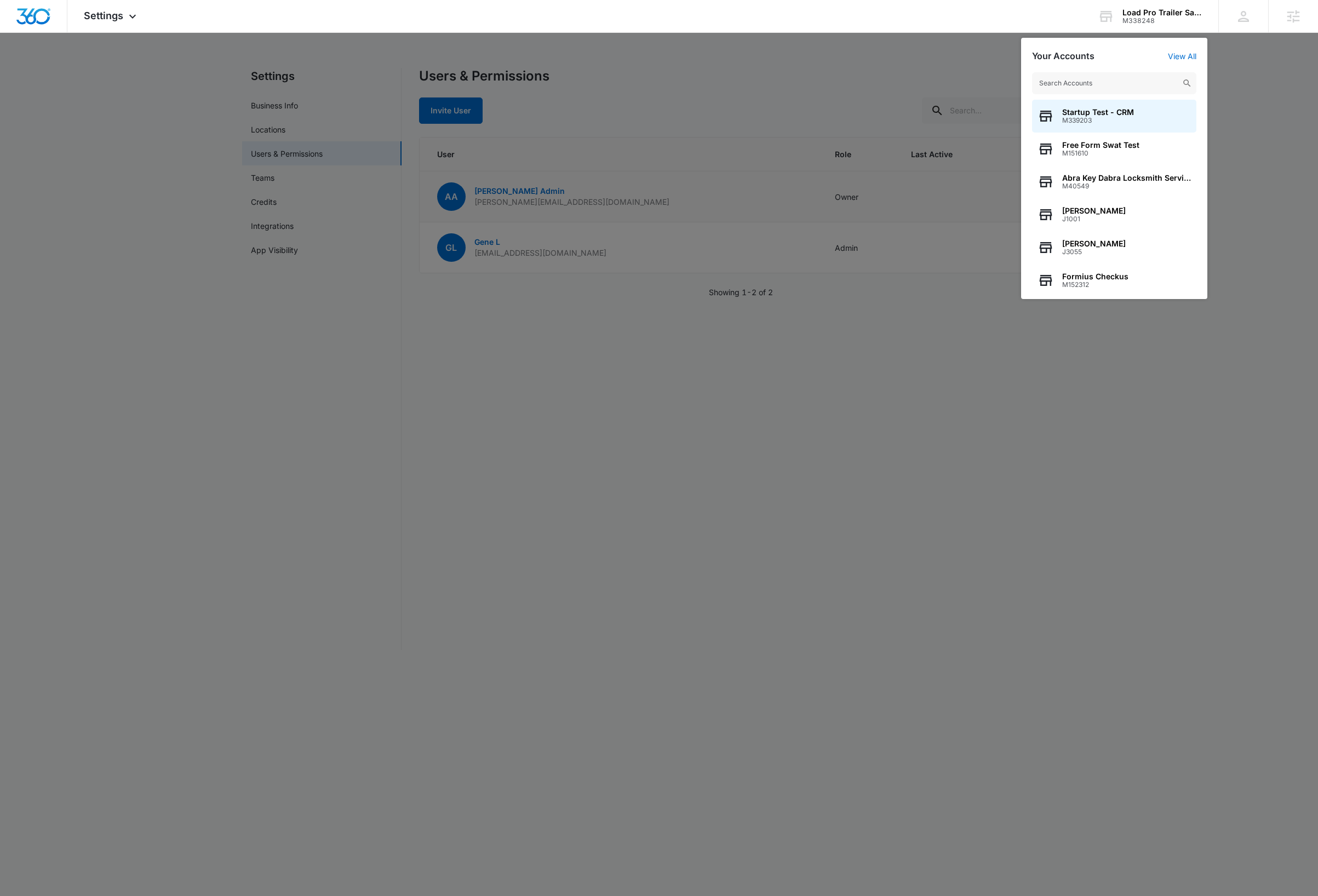
click at [1108, 86] on input "text" at bounding box center [1114, 83] width 164 height 22
type input "dryer vent"
click at [1114, 106] on div "Dryer Vent Squad Denver M37413" at bounding box center [1114, 116] width 164 height 32
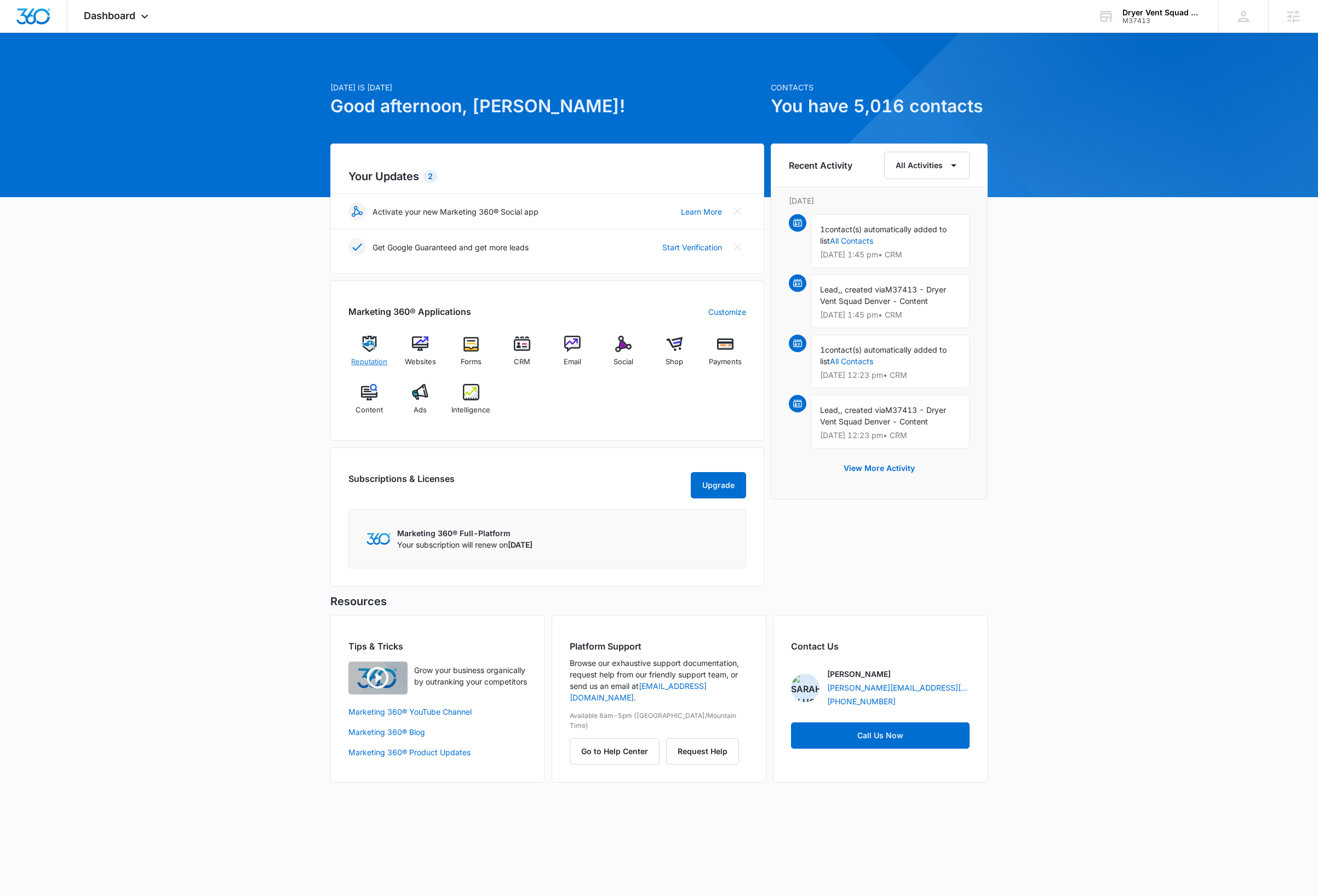
click at [367, 341] on img at bounding box center [369, 343] width 16 height 16
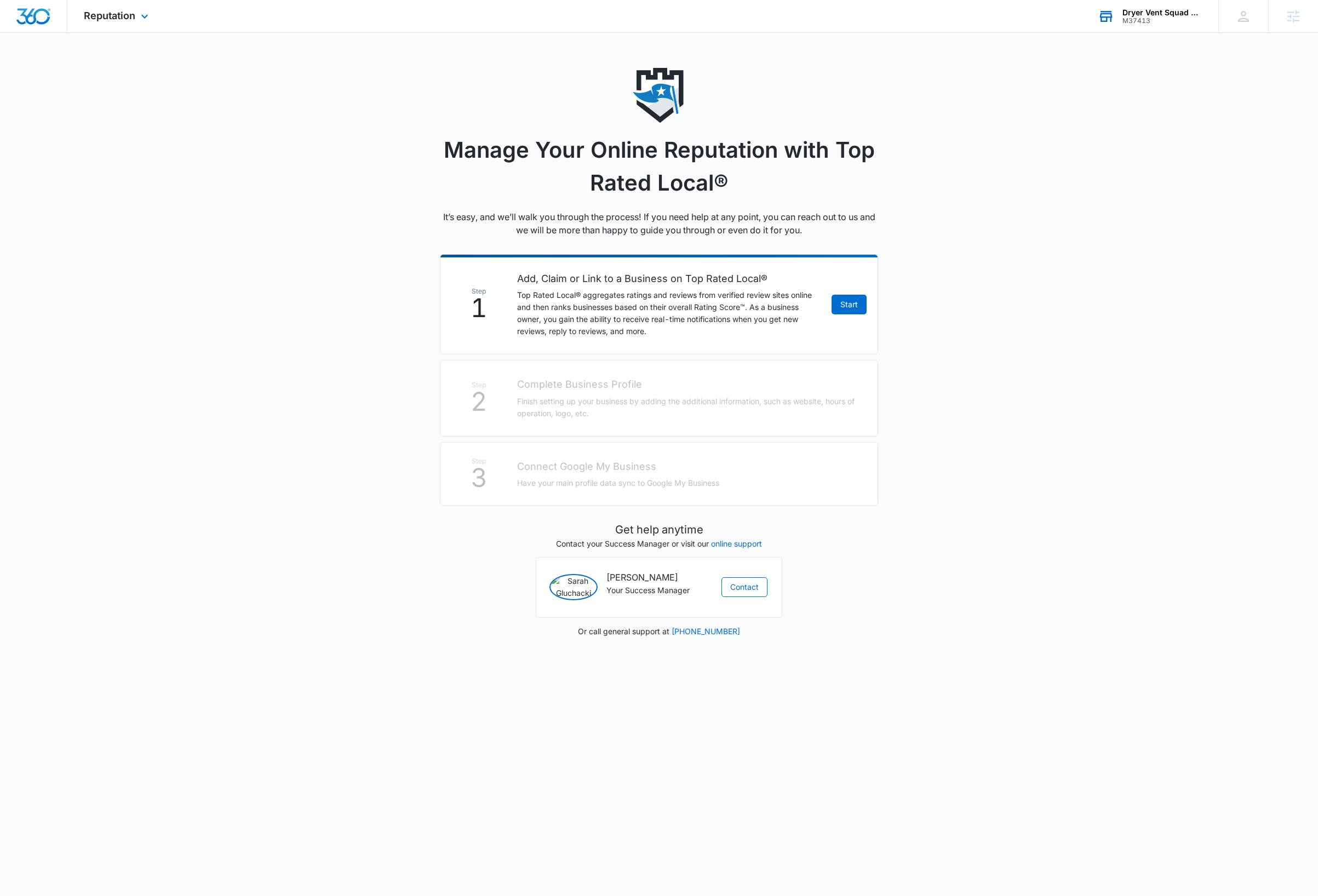
click at [1178, 11] on div "Dryer Vent Squad Denver" at bounding box center [1162, 13] width 80 height 9
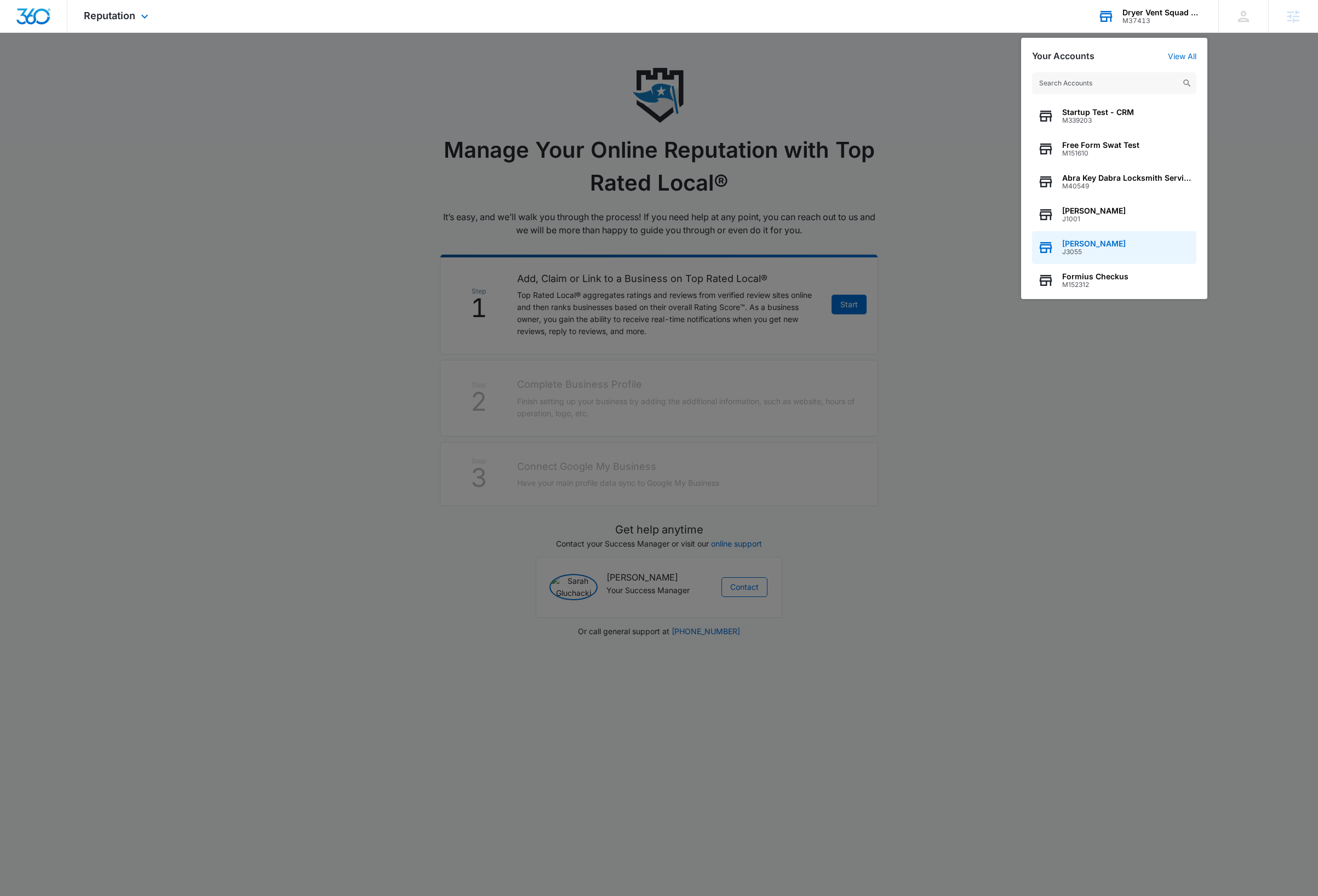
click at [1116, 243] on div "Dave Bettger J3055" at bounding box center [1114, 247] width 164 height 32
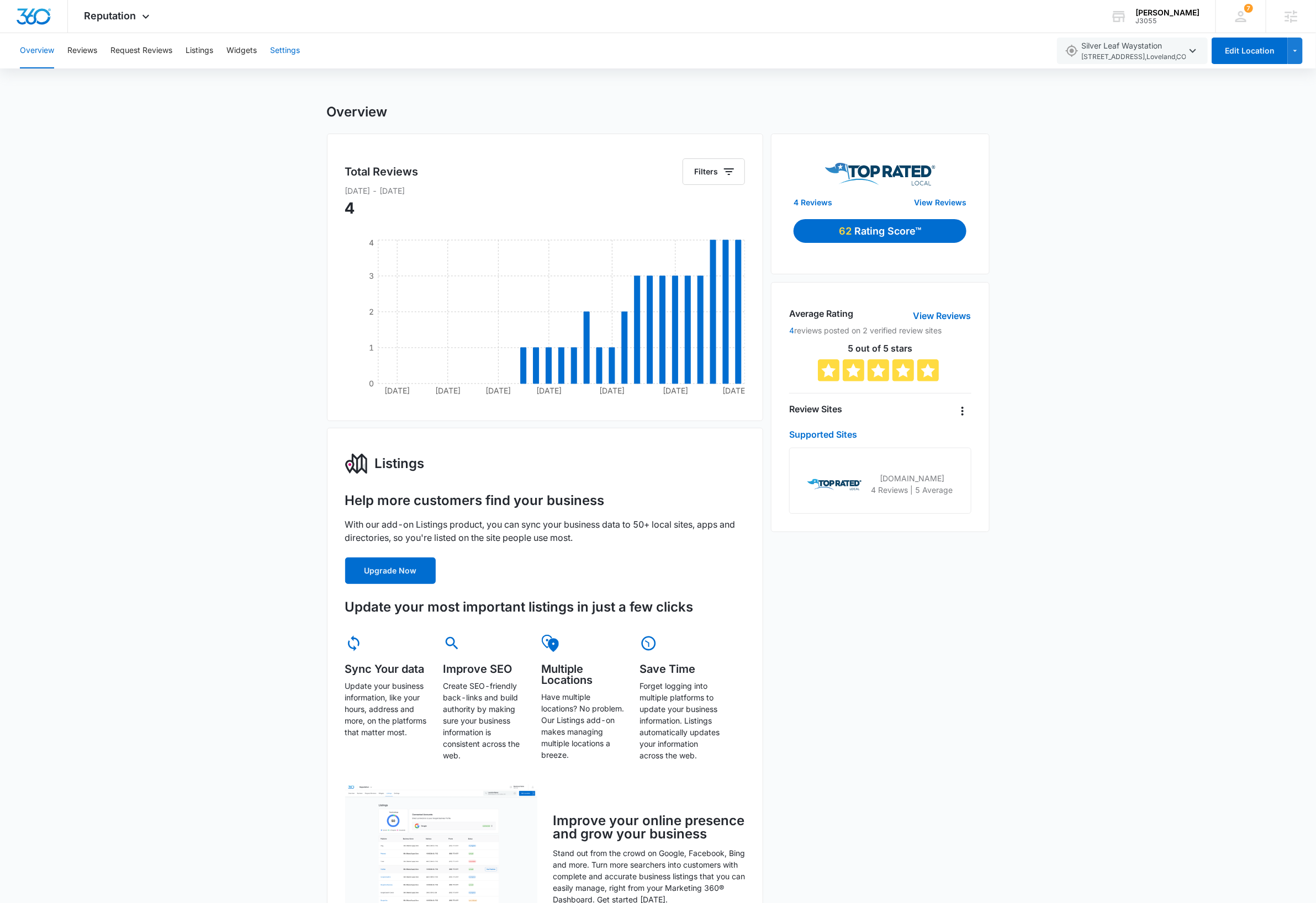
click at [283, 50] on button "Settings" at bounding box center [284, 50] width 30 height 35
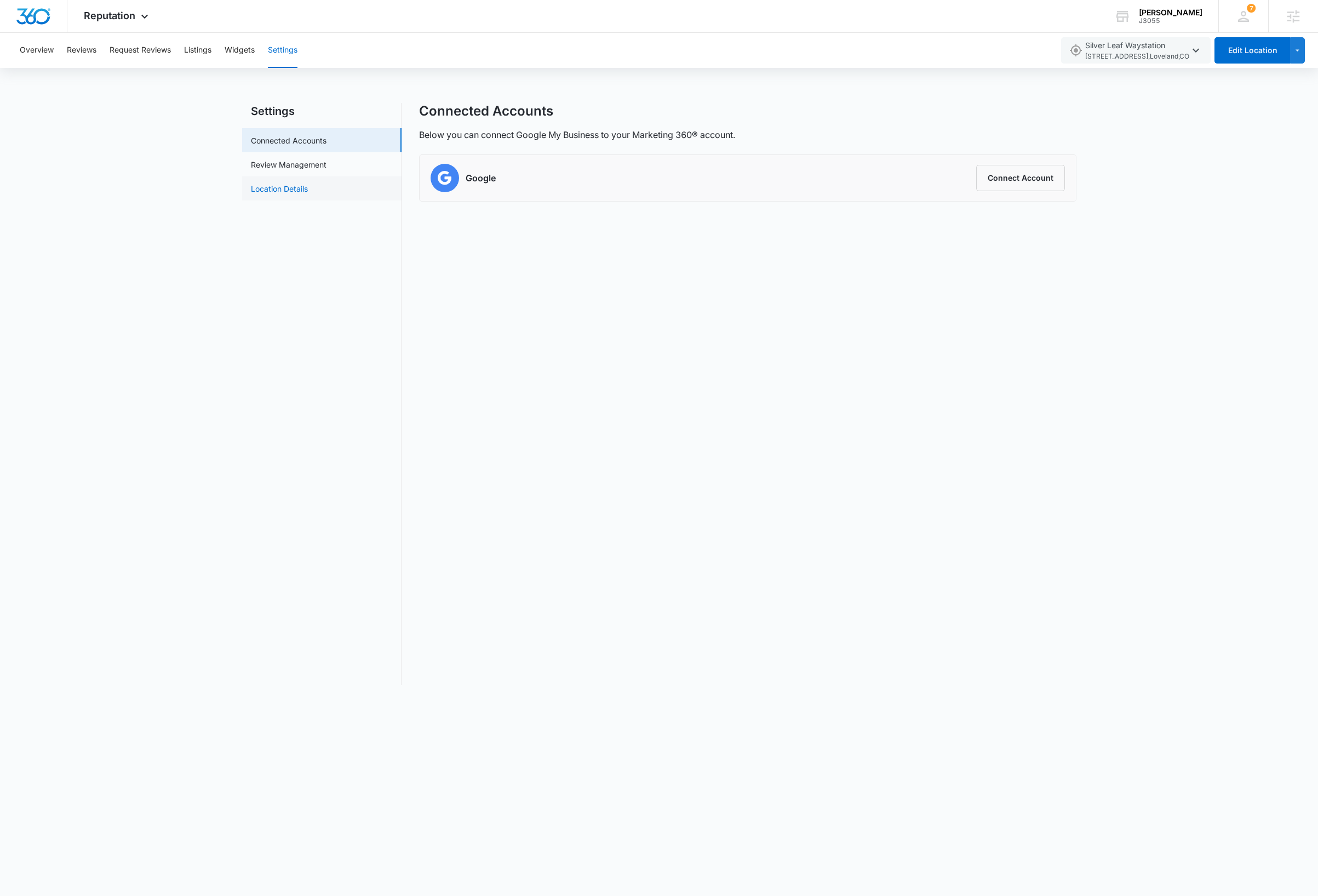
click at [291, 185] on link "Location Details" at bounding box center [279, 188] width 57 height 12
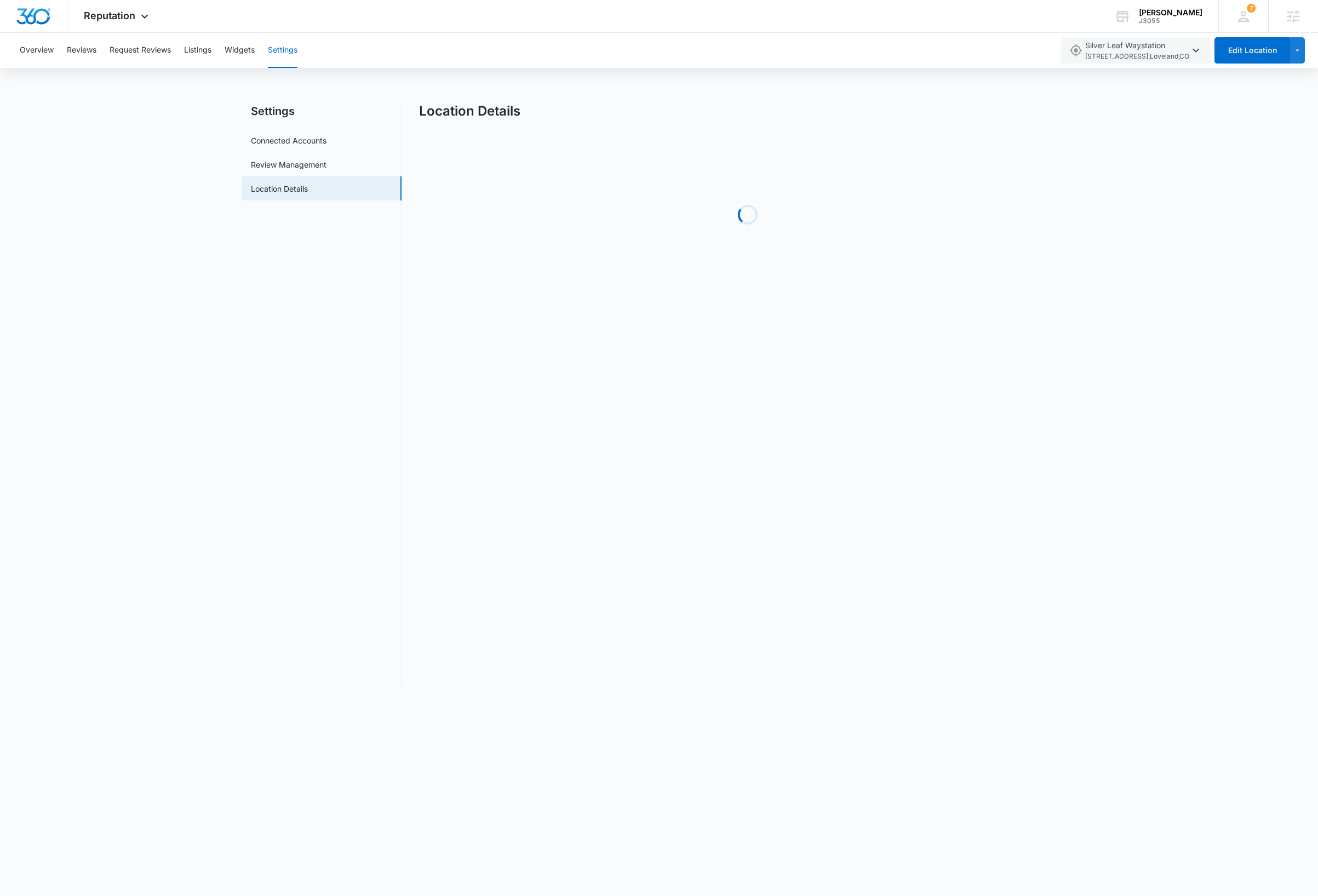
select select "Colorado"
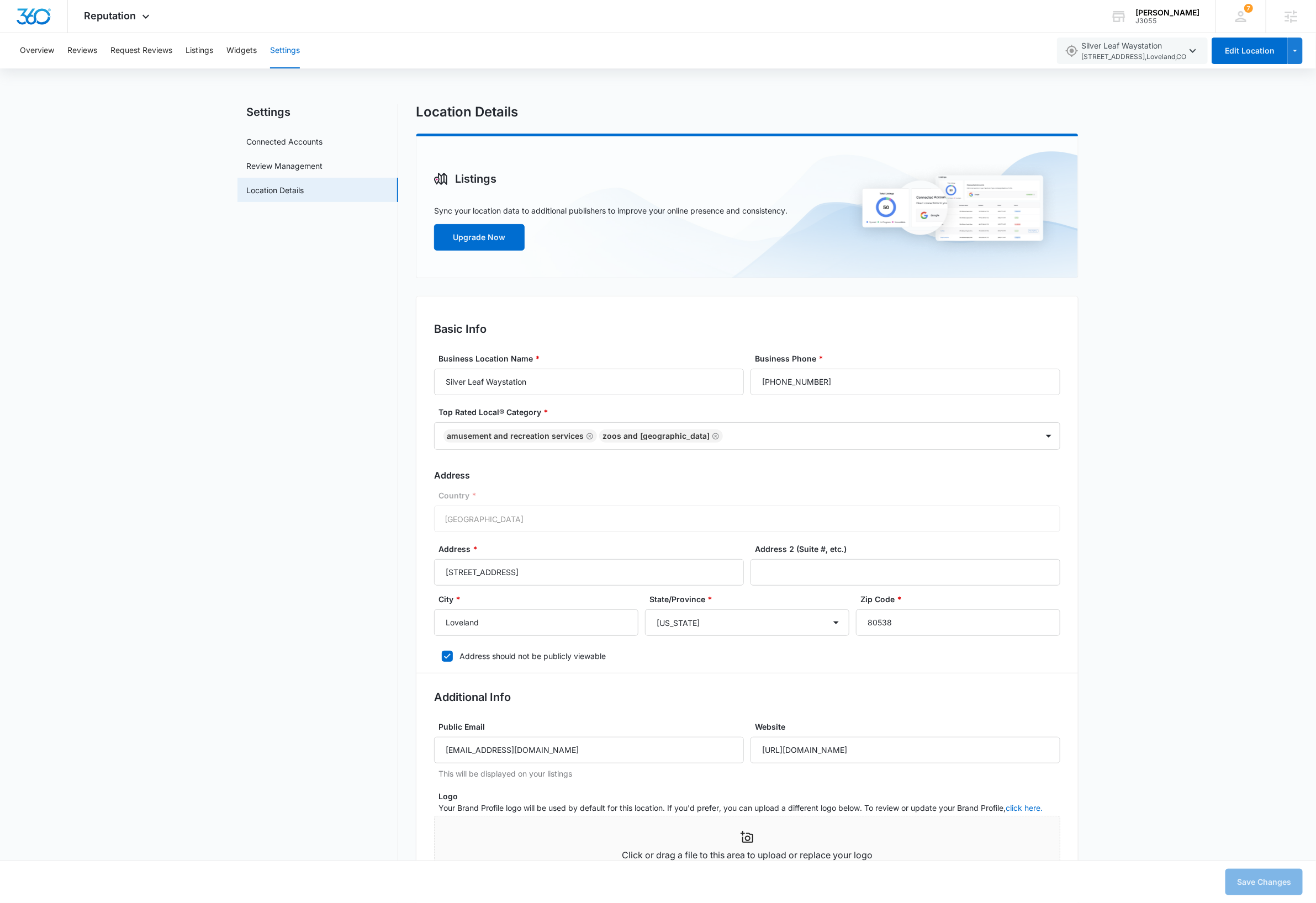
scroll to position [481, 0]
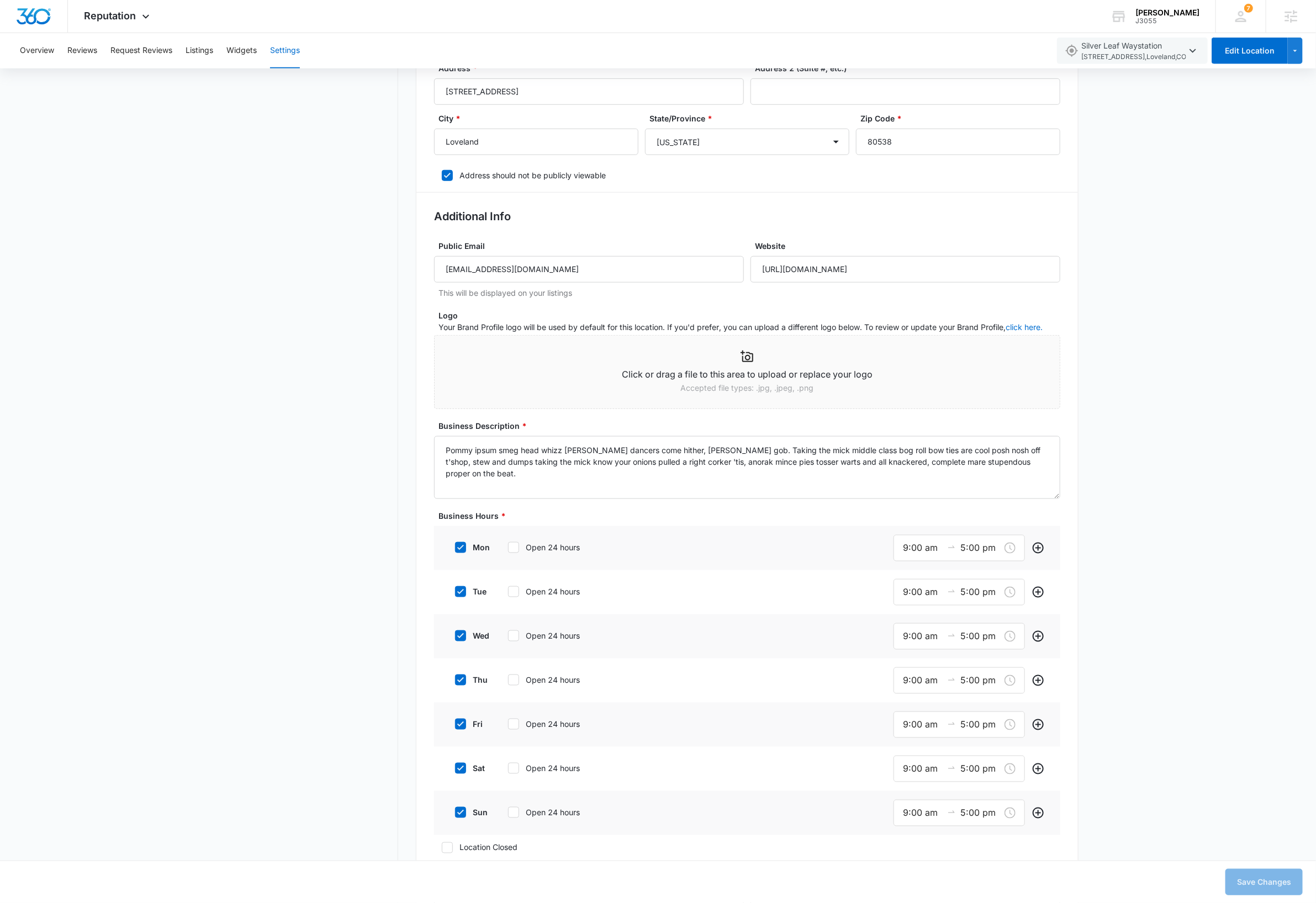
click at [1213, 360] on div "Settings Connected Accounts Review Management Location Details Location Details…" at bounding box center [658, 842] width 1316 height 2439
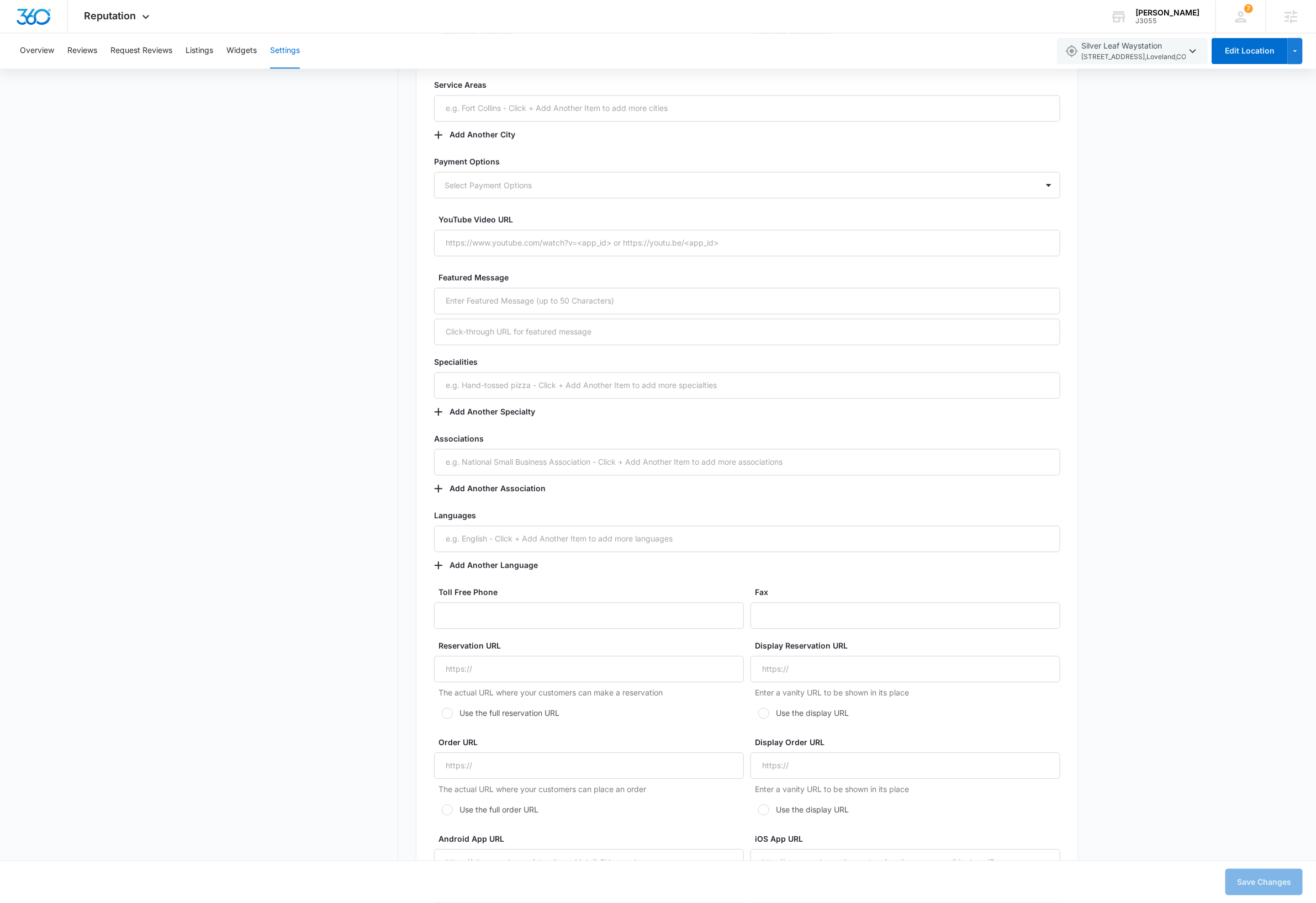
scroll to position [1350, 0]
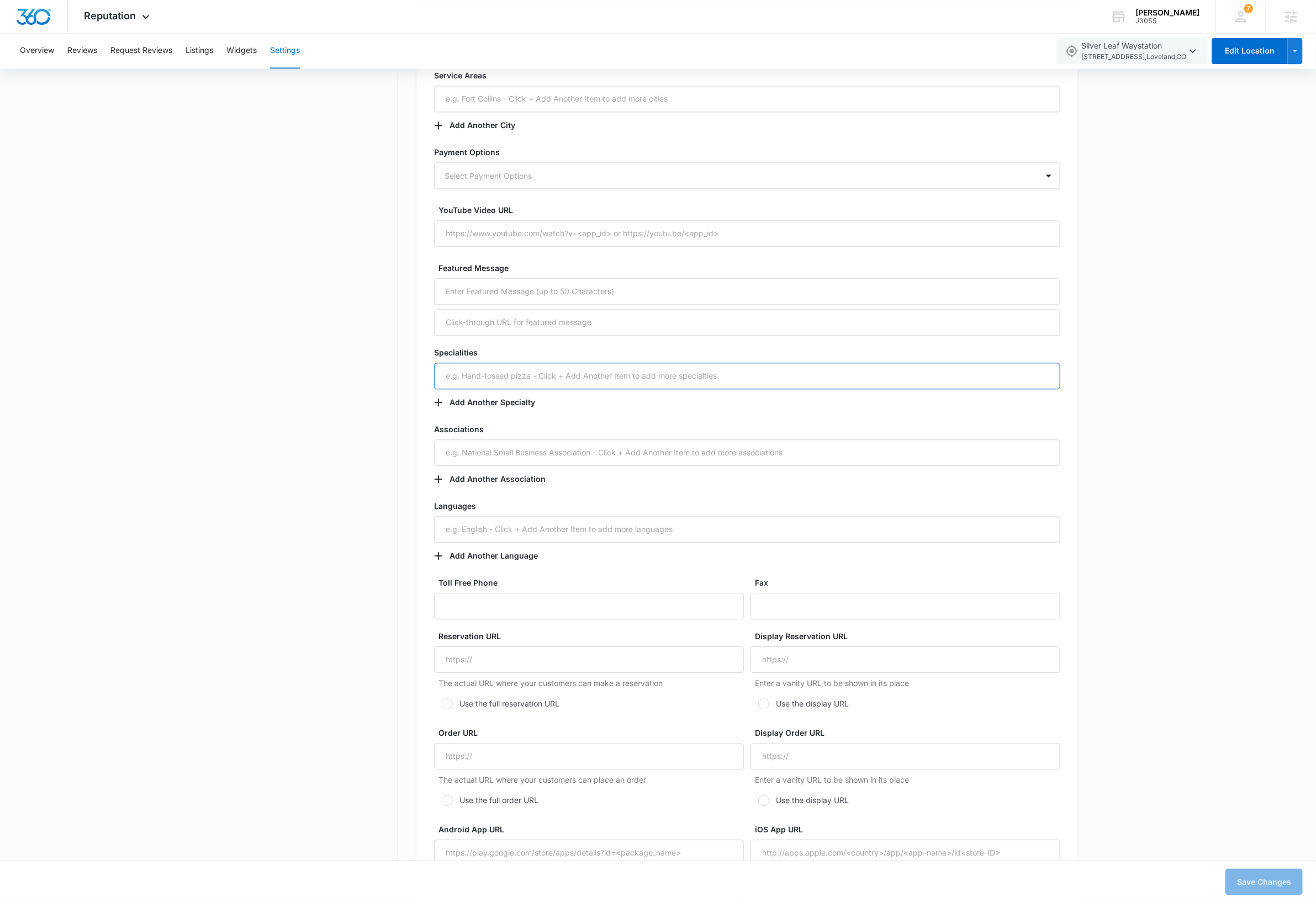
click at [633, 381] on input "text" at bounding box center [747, 375] width 626 height 26
type input "drill bits and wooden time pieces"
click at [1271, 880] on button "Save Changes" at bounding box center [1263, 881] width 77 height 26
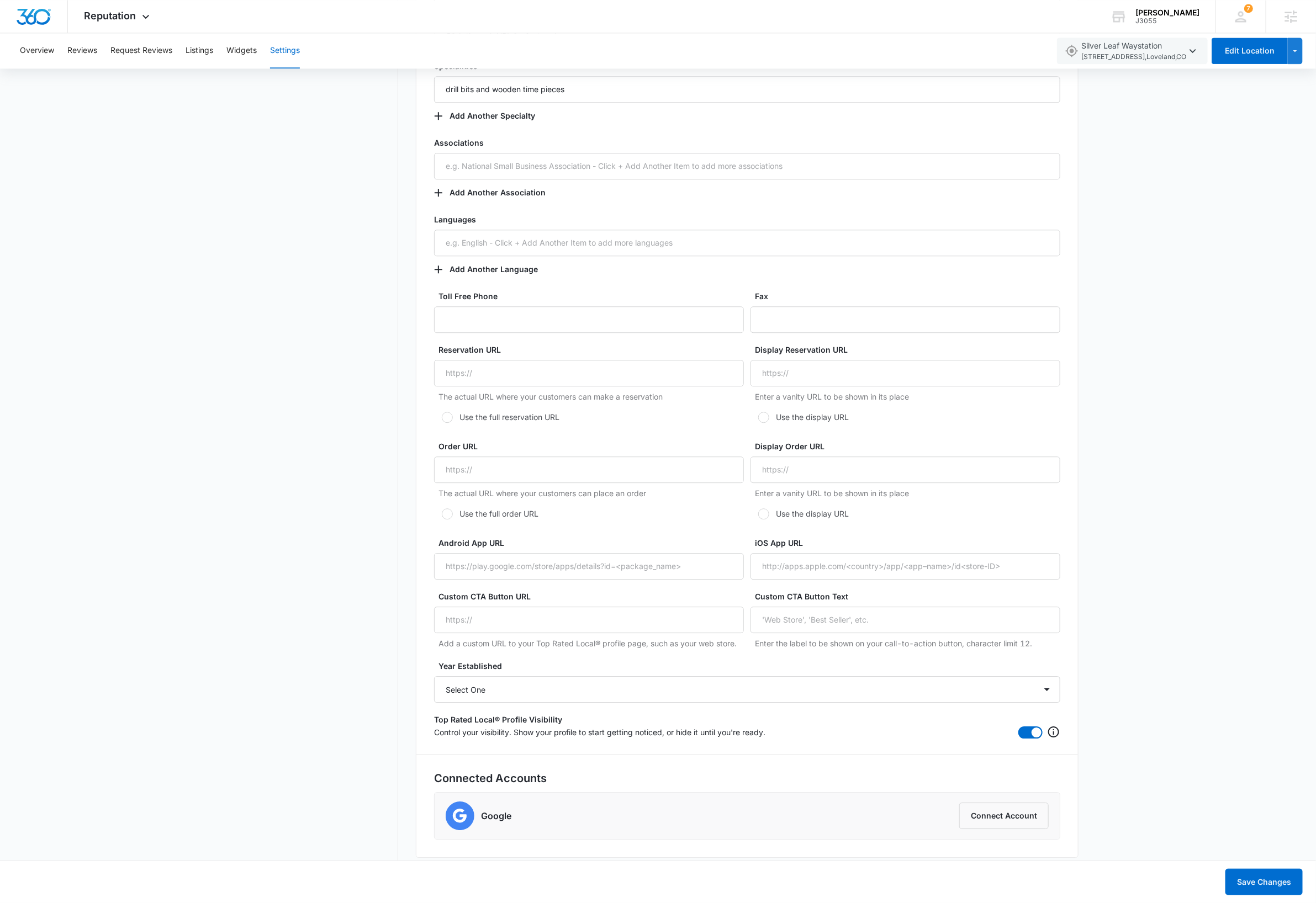
scroll to position [1635, 0]
click at [512, 625] on input "Custom CTA Button URL" at bounding box center [589, 620] width 310 height 26
type input "davidbettger.com"
click at [890, 622] on input "Custom CTA Button Text" at bounding box center [905, 620] width 310 height 26
type input "custom cta"
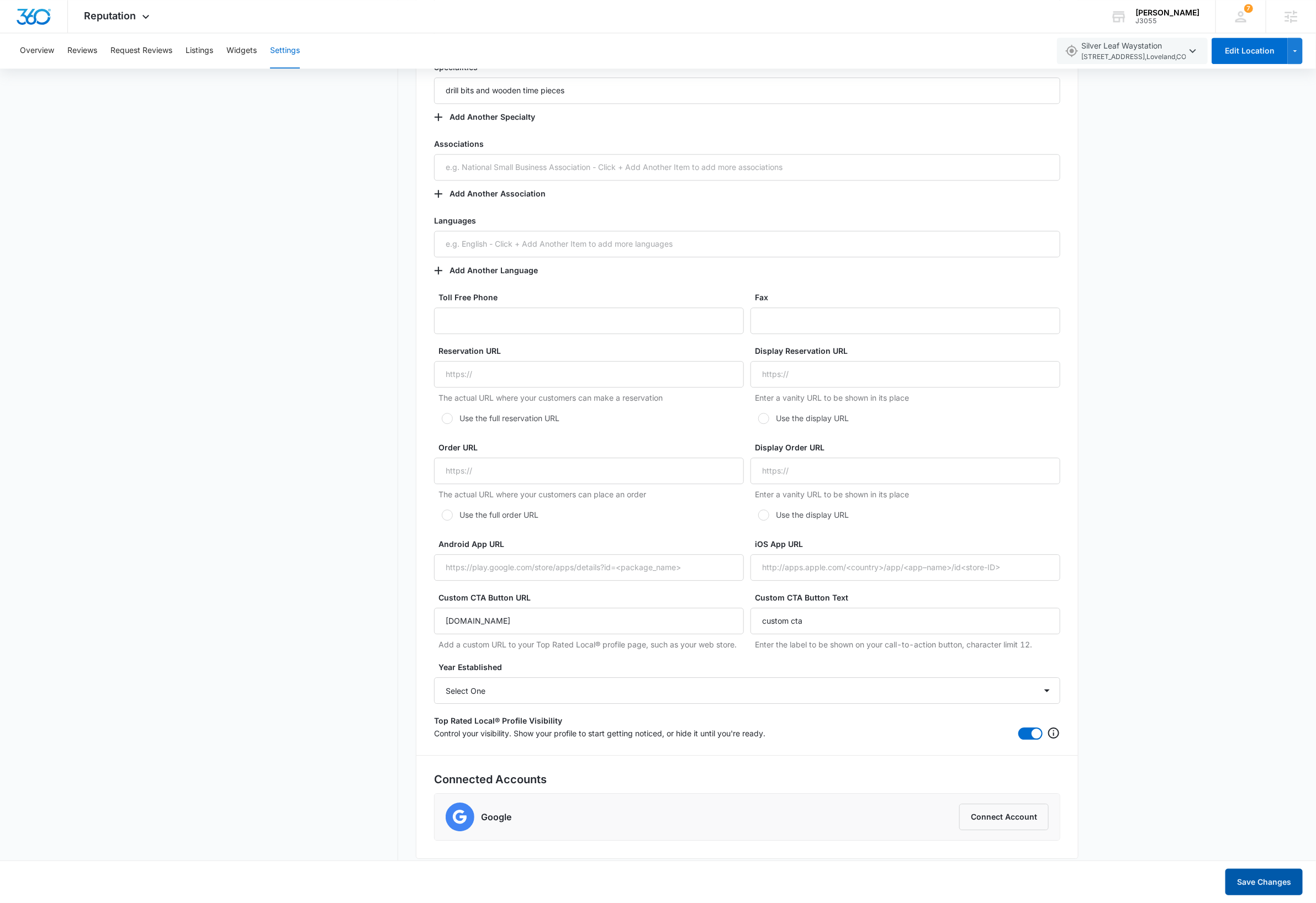
drag, startPoint x: 1258, startPoint y: 886, endPoint x: 1256, endPoint y: 878, distance: 8.2
click at [1258, 886] on button "Save Changes" at bounding box center [1263, 881] width 77 height 26
click at [514, 473] on input "Order URL" at bounding box center [589, 471] width 310 height 26
type input "https://generic-order.com"
click at [1265, 881] on button "Save Changes" at bounding box center [1263, 881] width 77 height 26
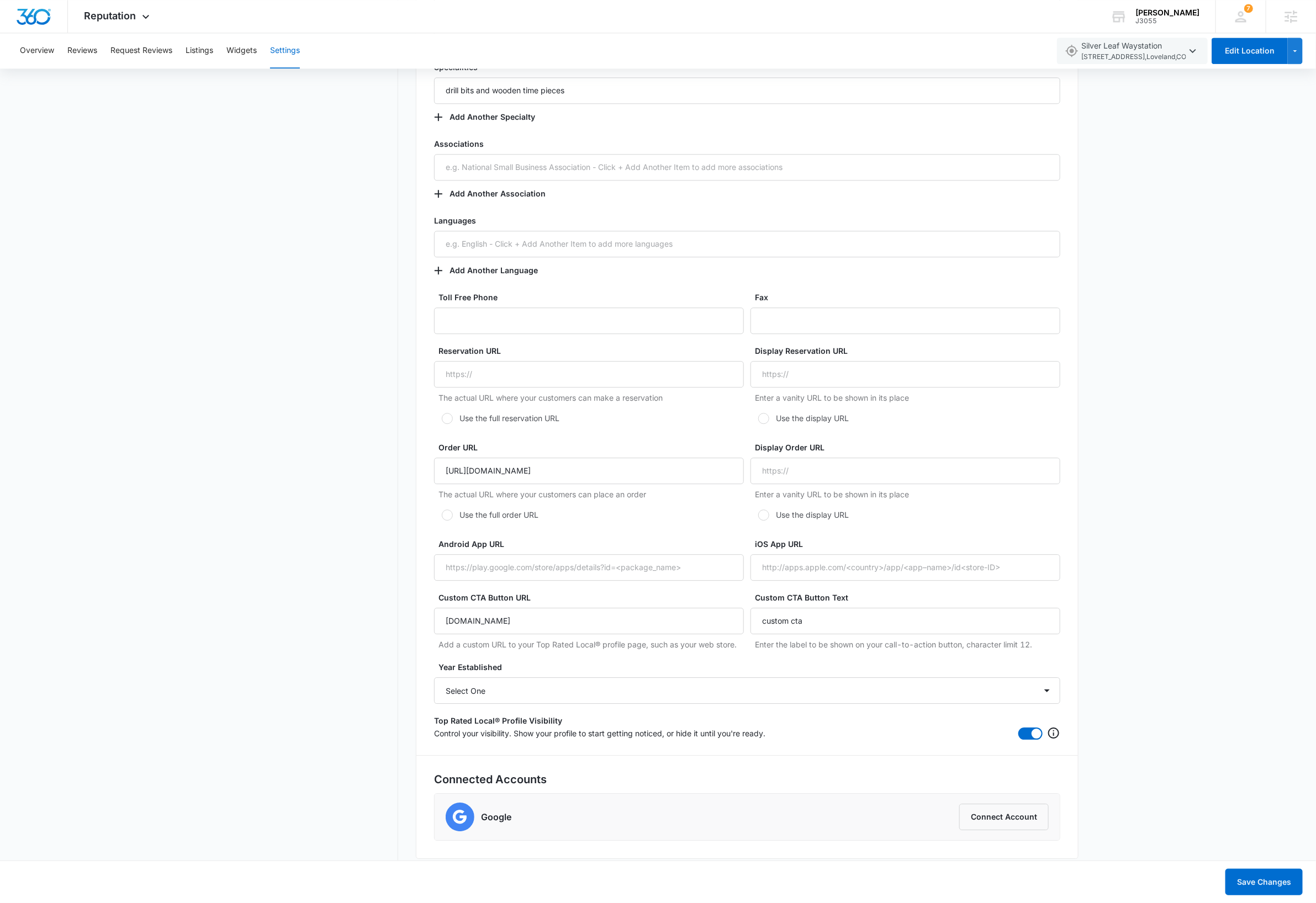
click at [447, 516] on div at bounding box center [447, 515] width 11 height 11
click at [442, 516] on input "Use the full order URL" at bounding box center [438, 515] width 8 height 8
radio input "true"
click at [1251, 888] on button "Save Changes" at bounding box center [1263, 881] width 77 height 26
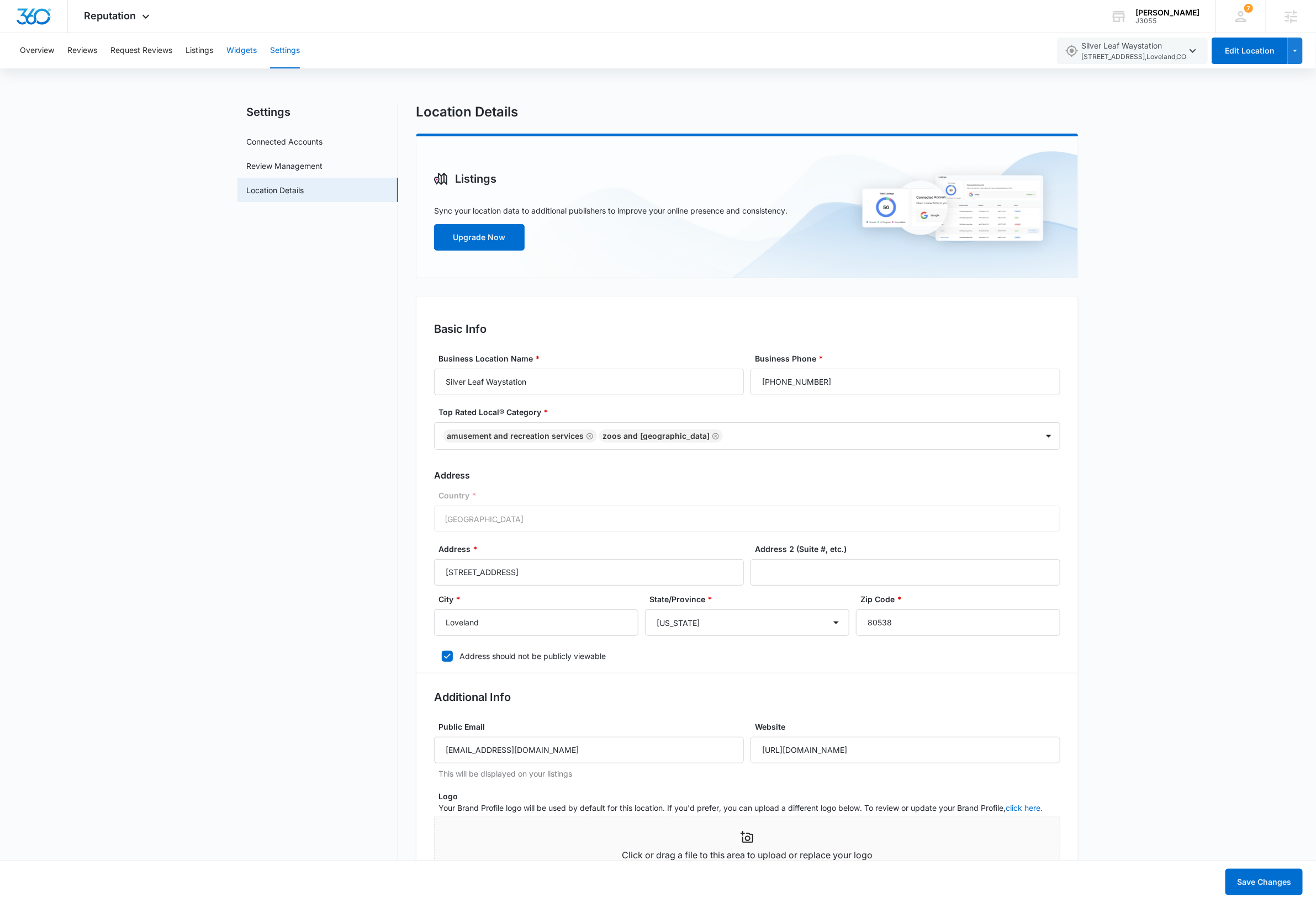
click at [250, 55] on button "Widgets" at bounding box center [241, 50] width 30 height 35
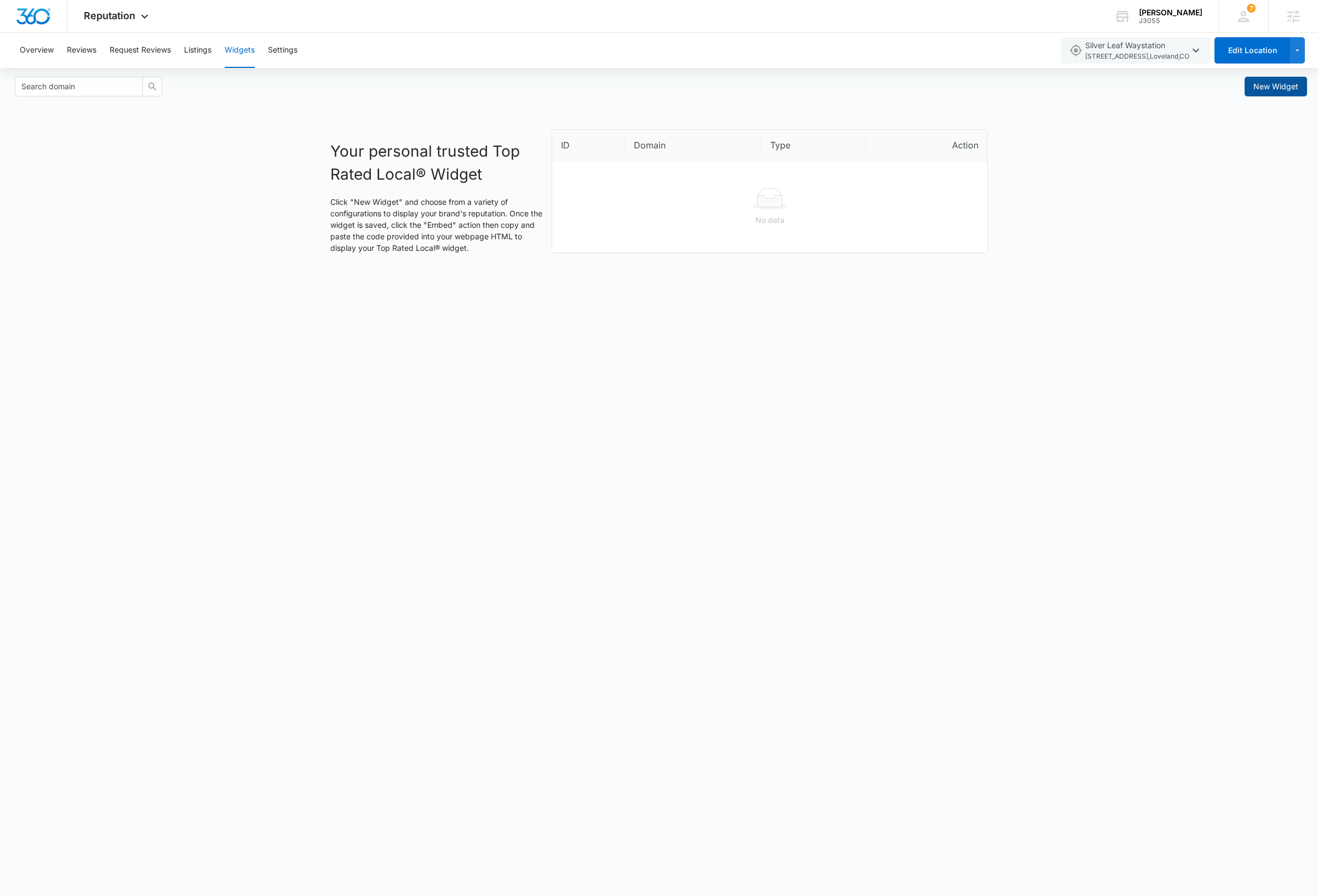
click at [1279, 91] on span "New Widget" at bounding box center [1276, 86] width 45 height 12
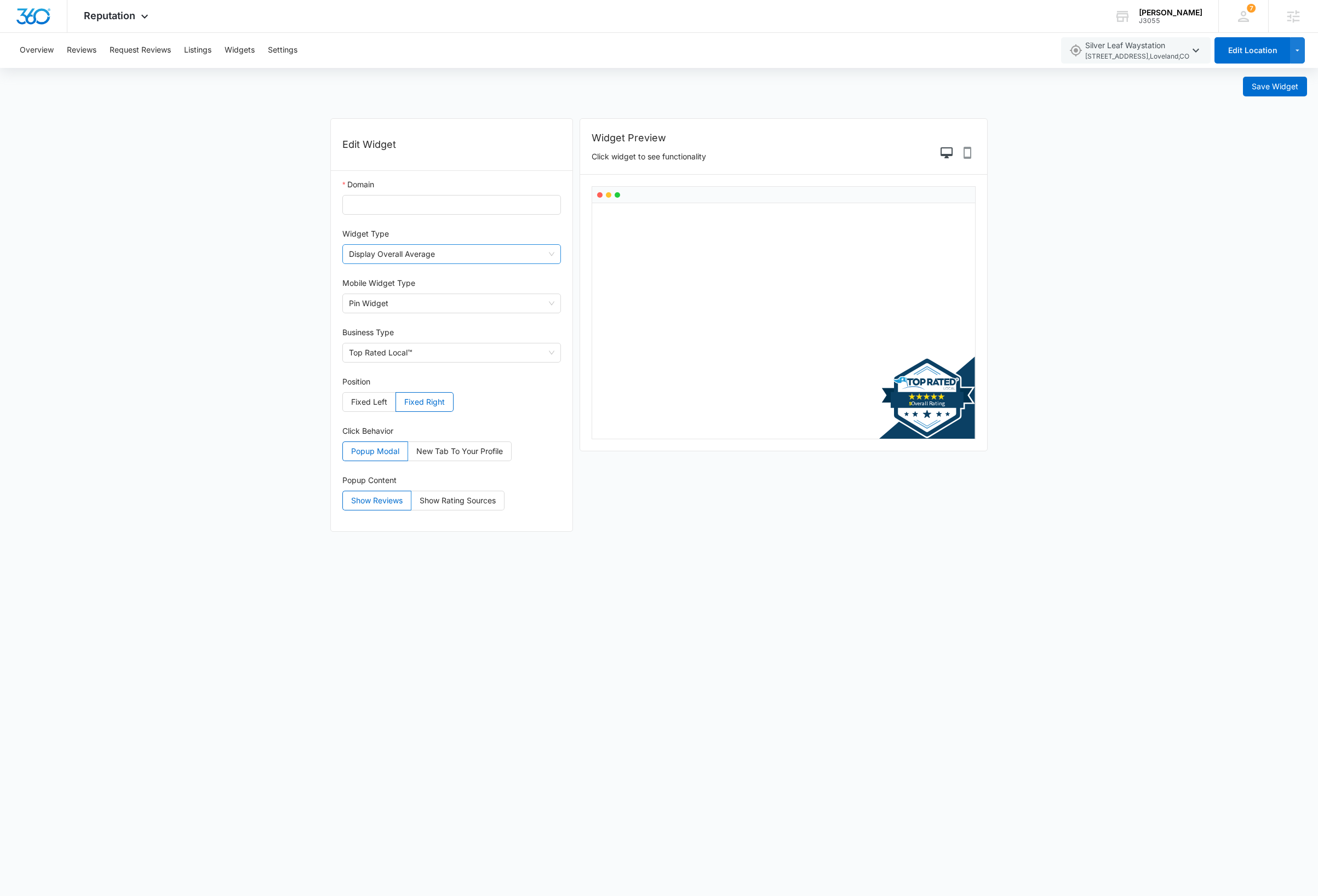
click at [533, 252] on span "Display Overall Average" at bounding box center [452, 254] width 206 height 19
click at [188, 51] on button "Listings" at bounding box center [197, 50] width 27 height 35
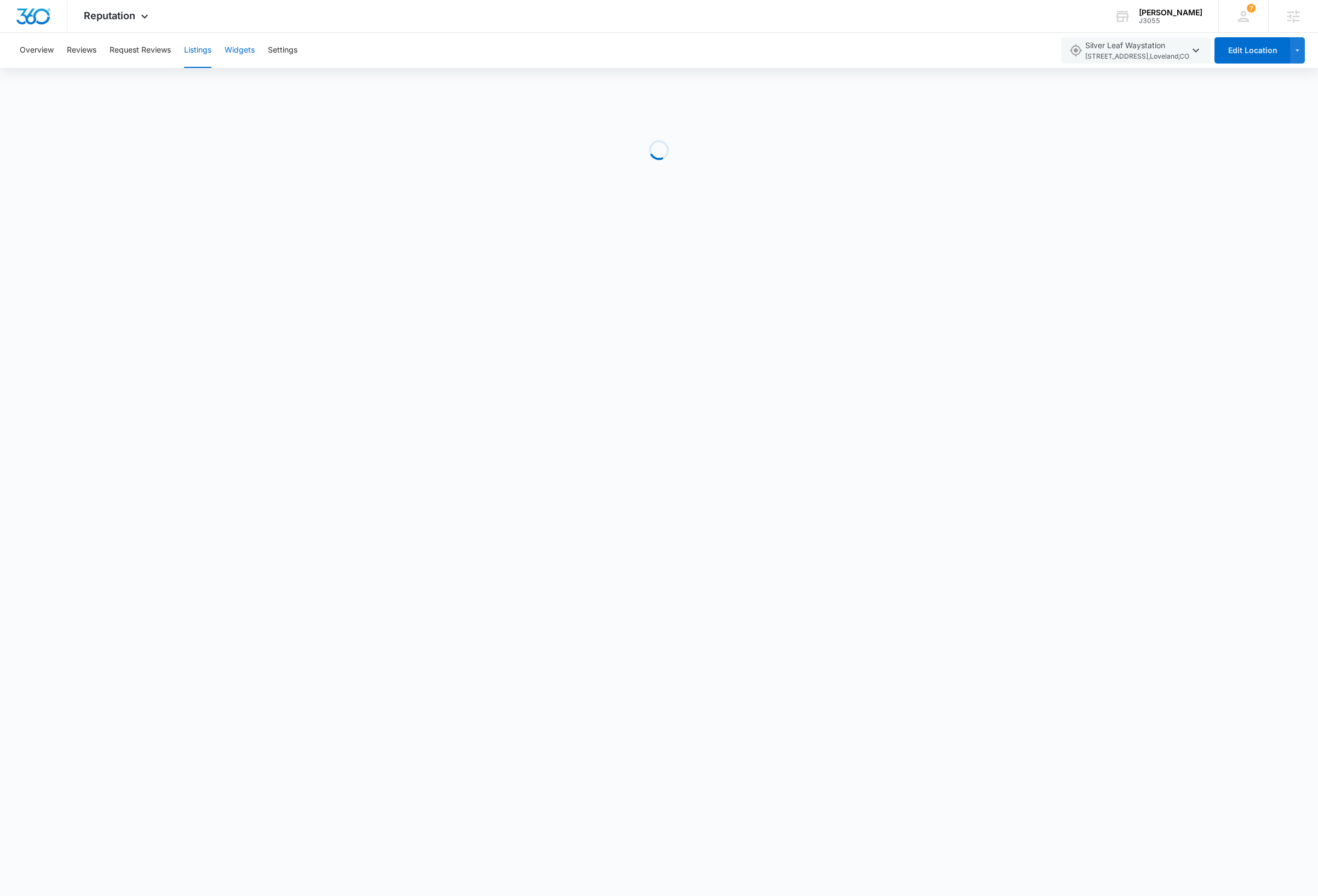
click at [238, 49] on button "Widgets" at bounding box center [239, 50] width 30 height 35
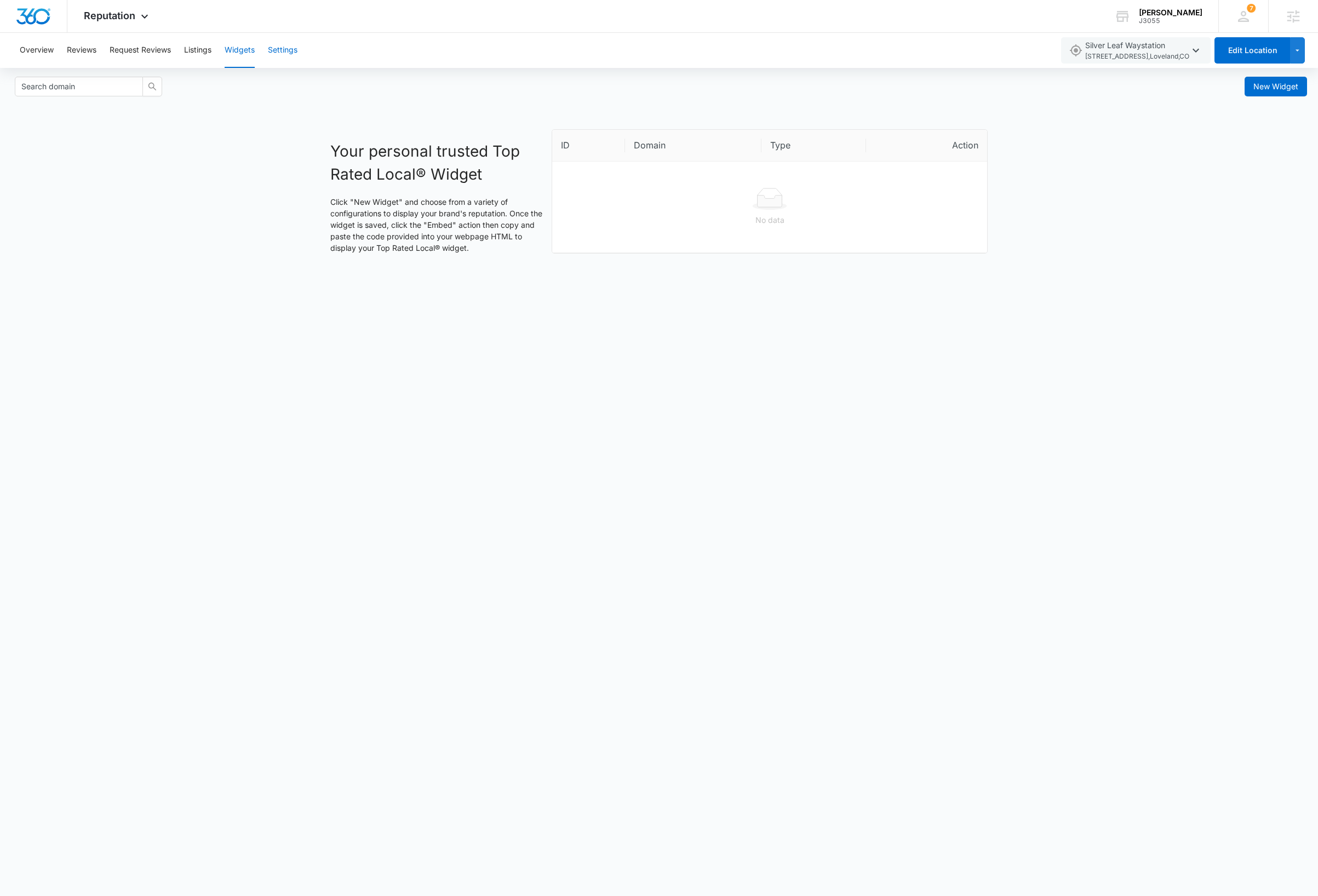
click at [282, 50] on button "Settings" at bounding box center [282, 50] width 30 height 35
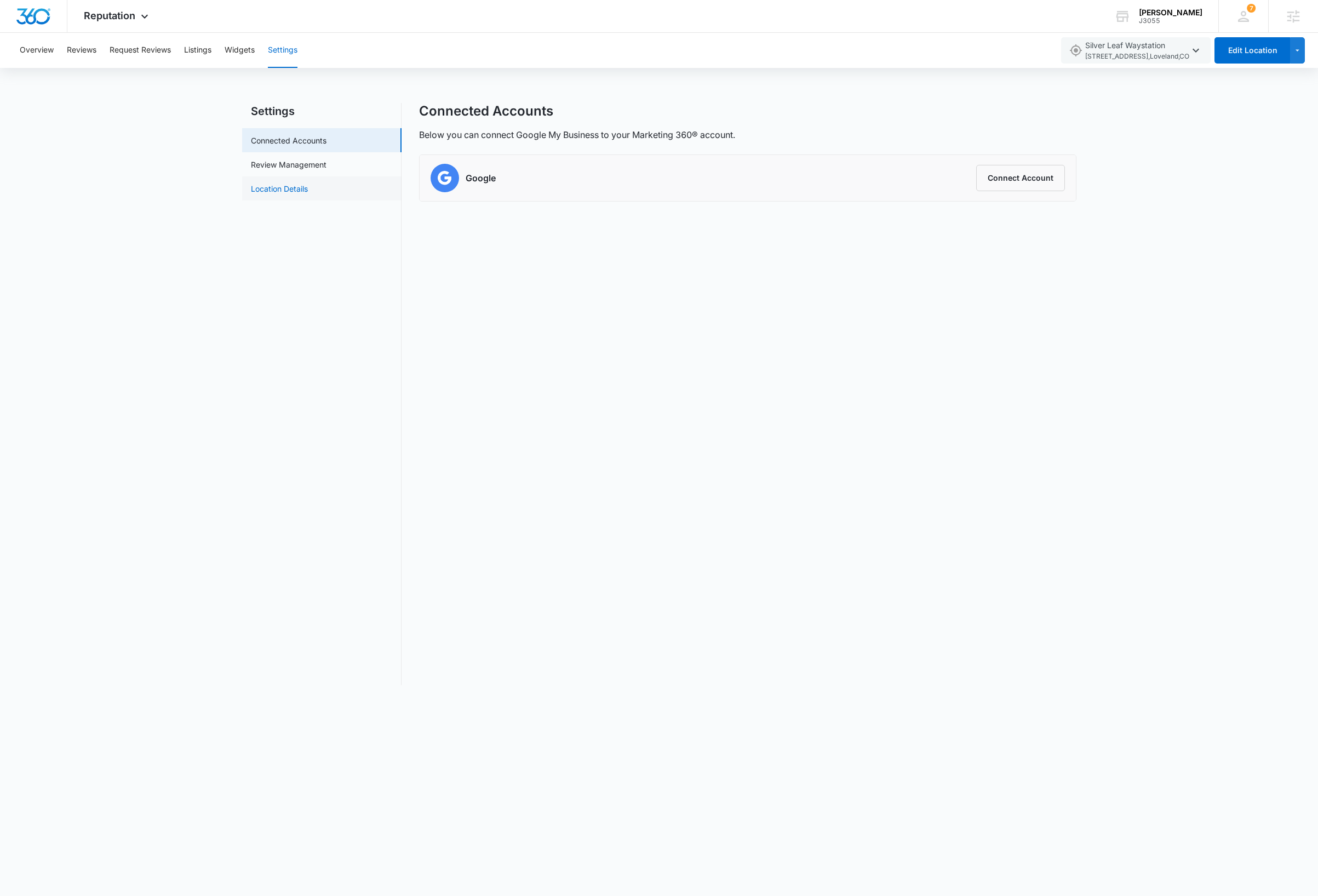
click at [263, 190] on link "Location Details" at bounding box center [279, 188] width 57 height 12
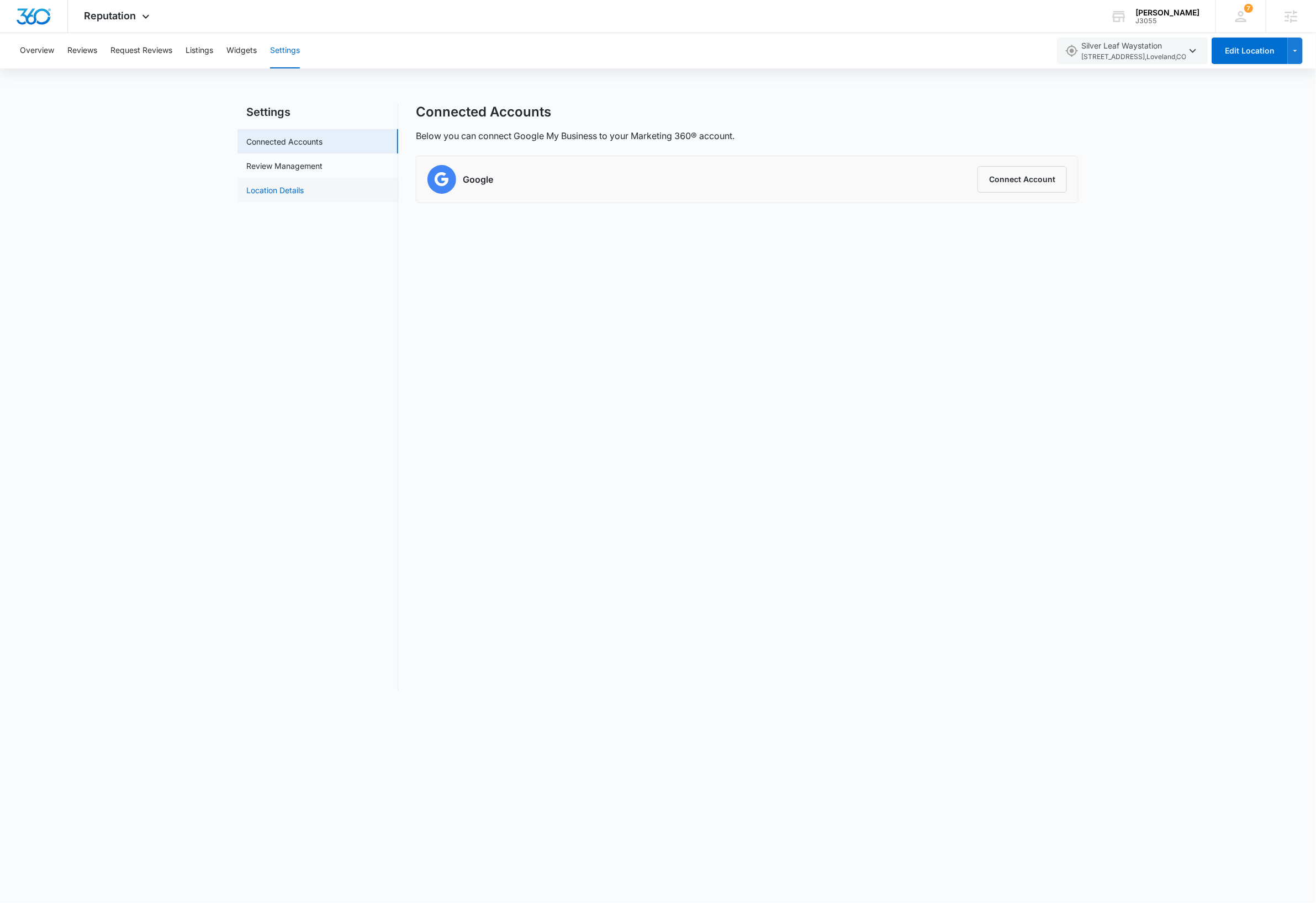
select select "Colorado"
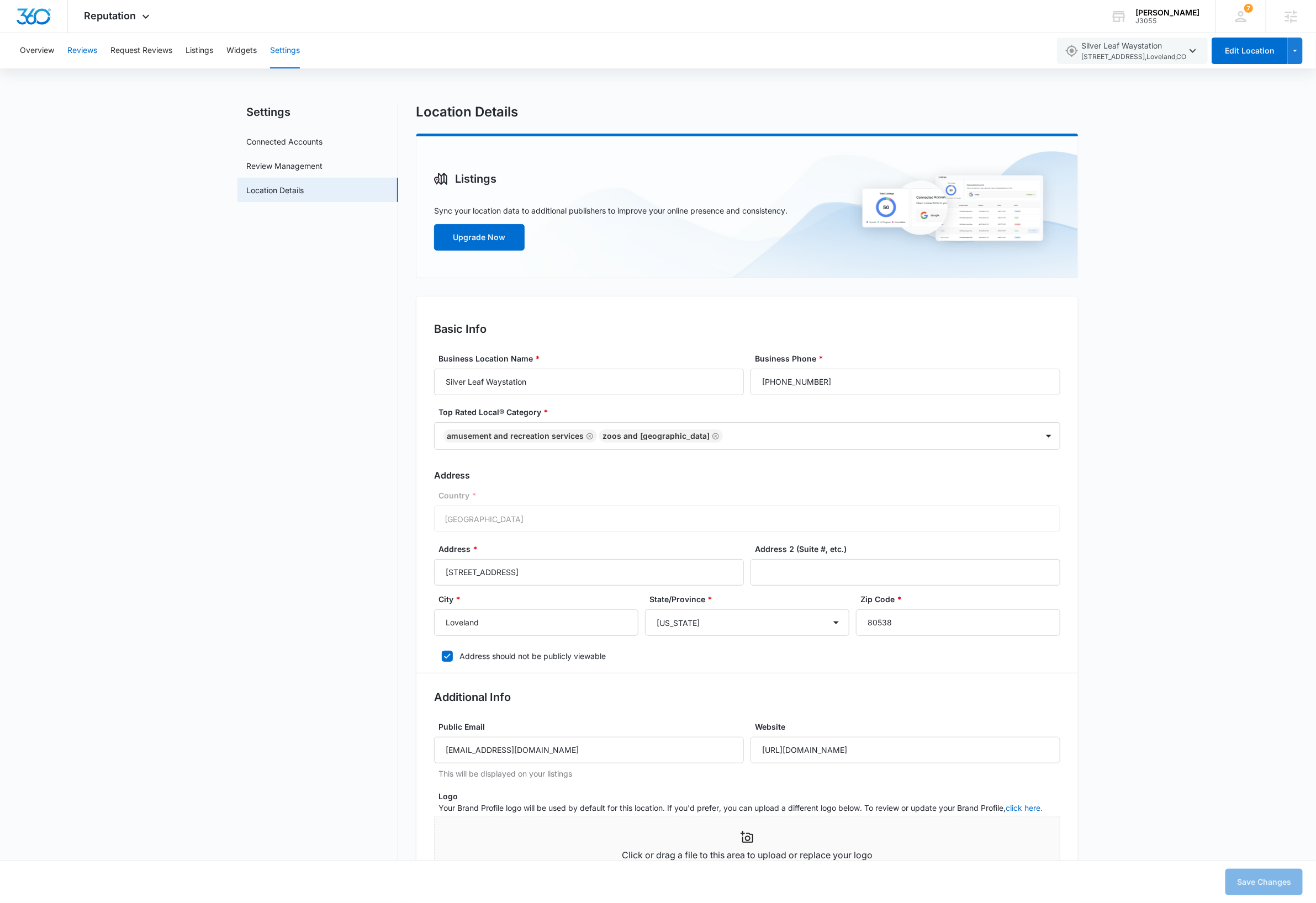
click at [84, 50] on button "Reviews" at bounding box center [82, 50] width 30 height 35
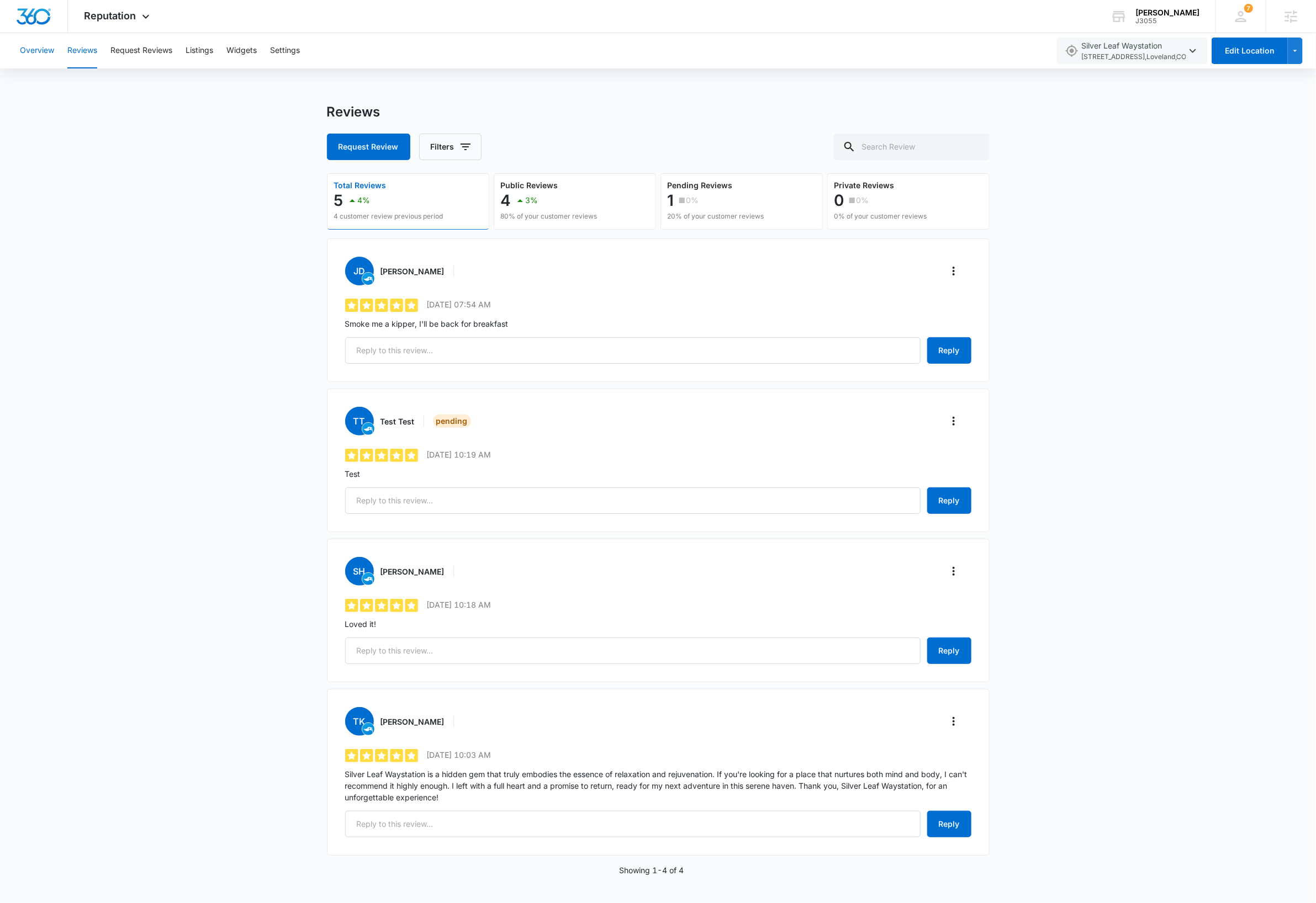
click at [42, 50] on button "Overview" at bounding box center [37, 50] width 35 height 35
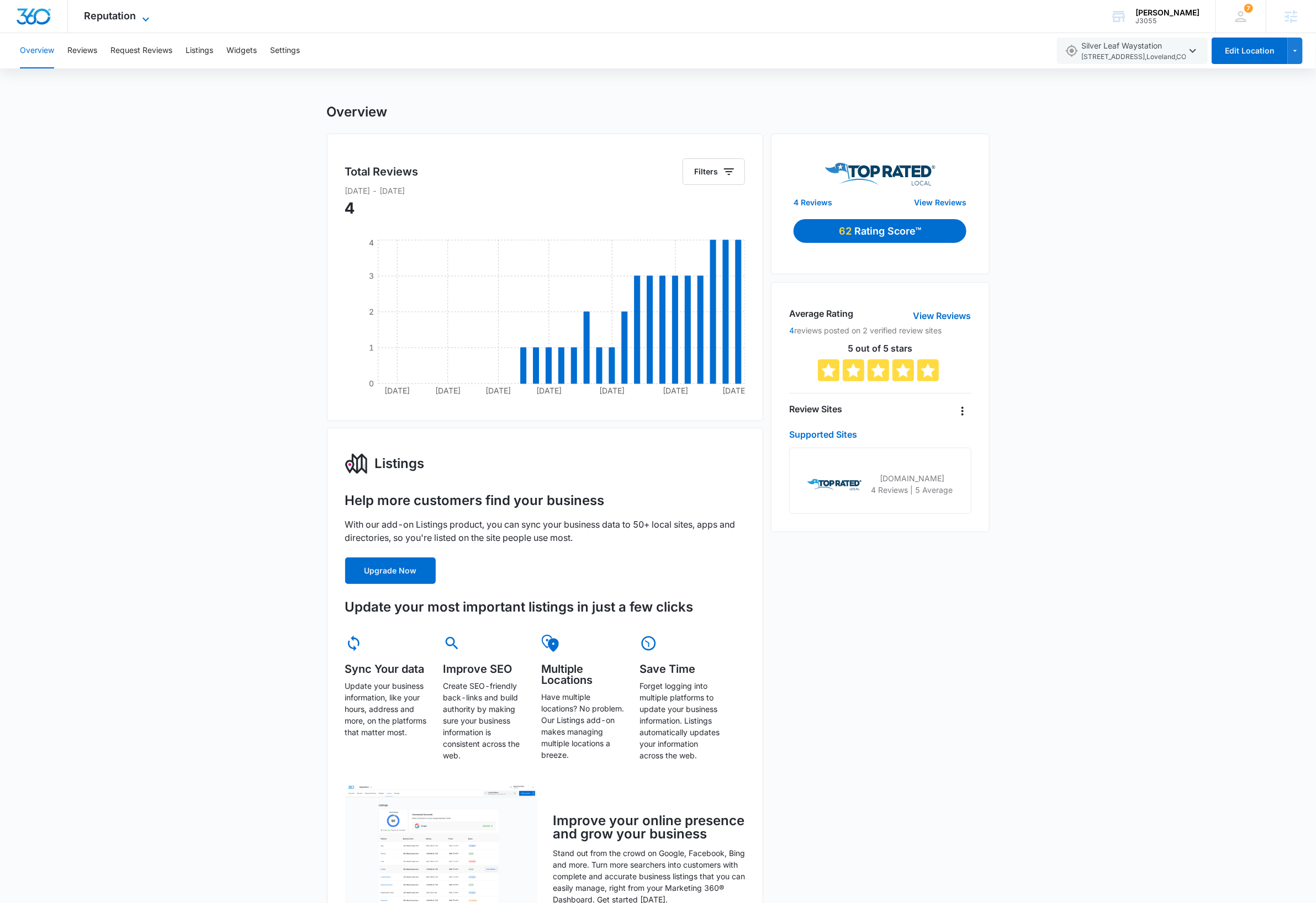
click at [114, 14] on span "Reputation" at bounding box center [110, 15] width 52 height 12
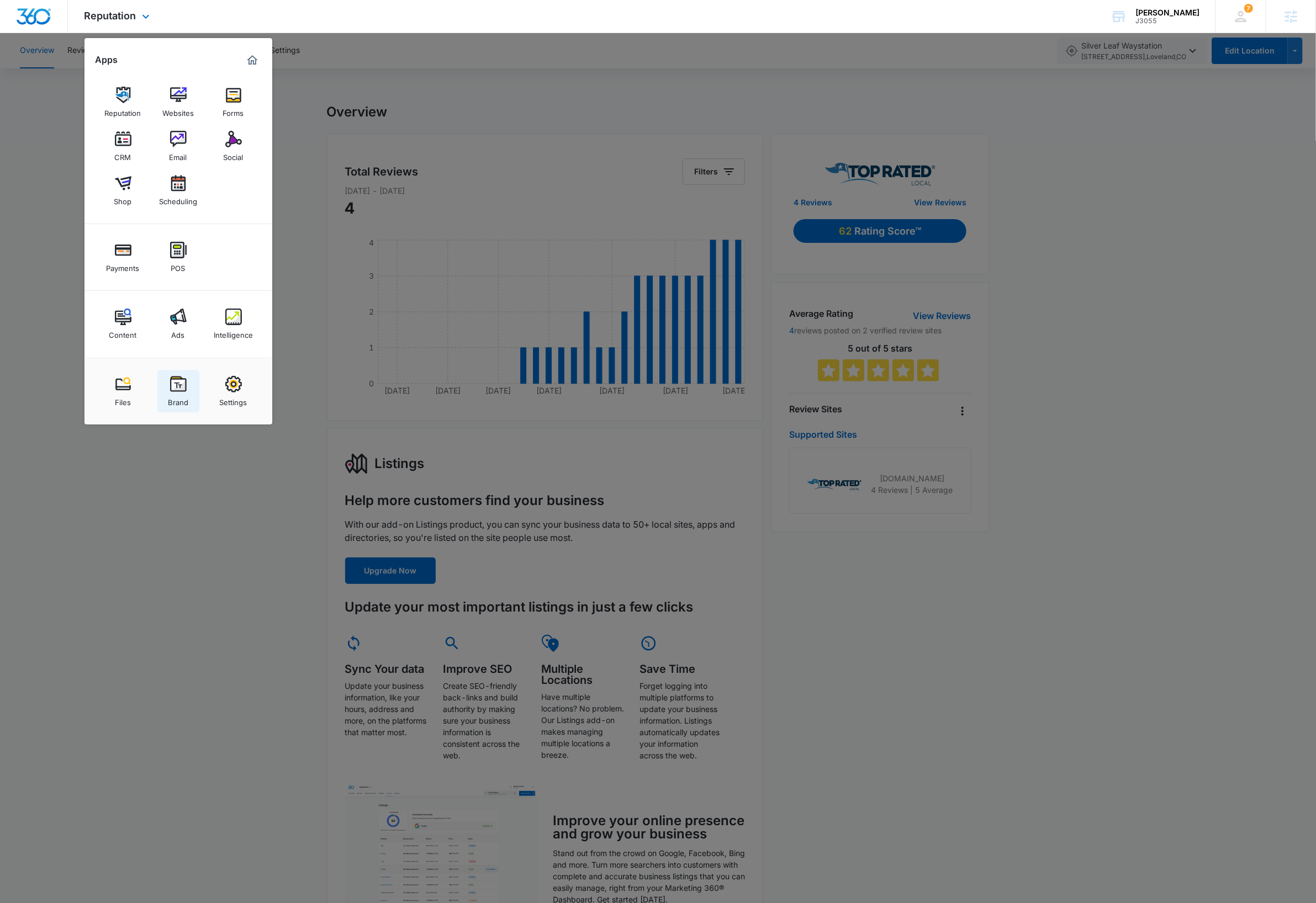
click at [174, 381] on img at bounding box center [178, 384] width 16 height 16
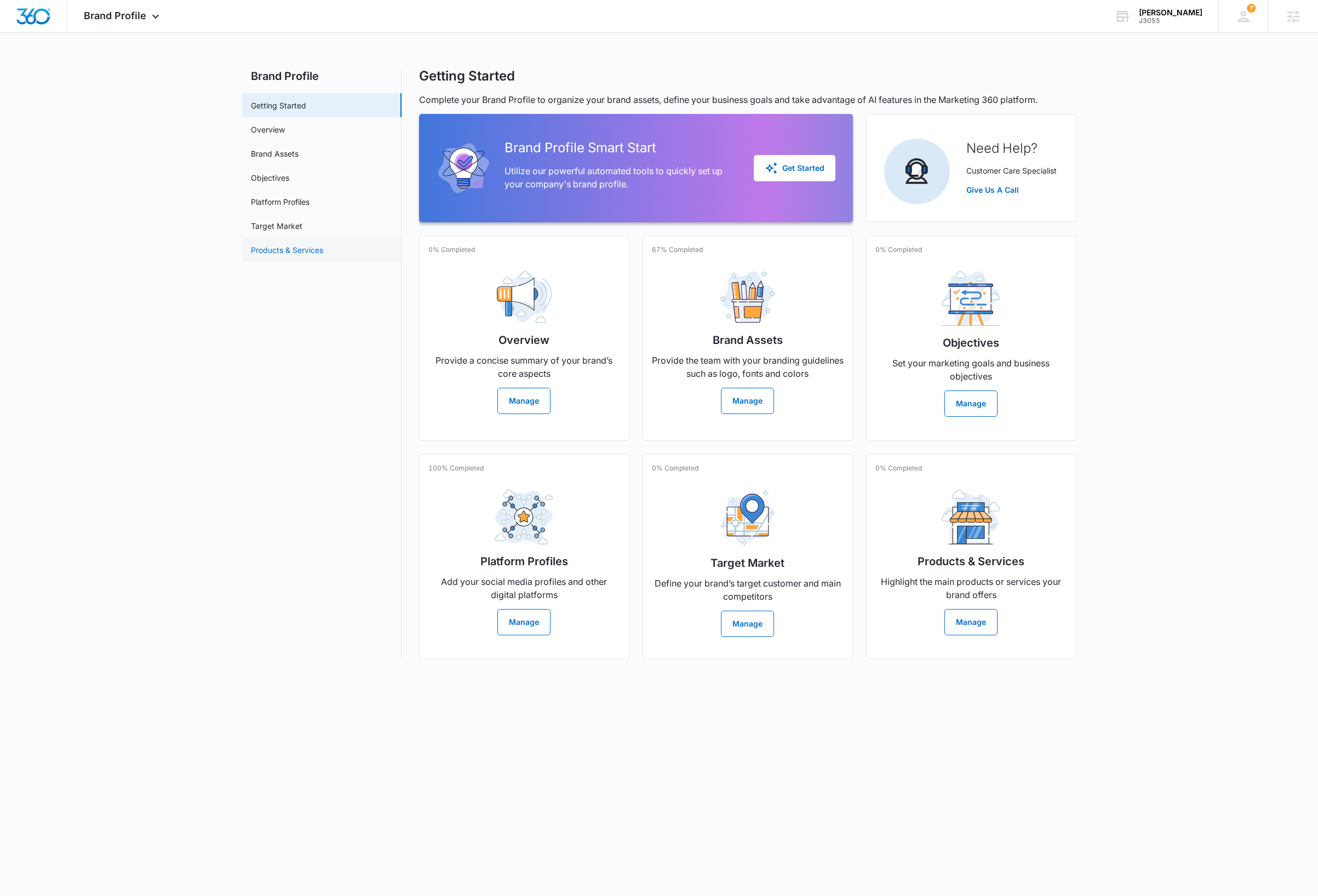
click at [307, 248] on link "Products & Services" at bounding box center [287, 250] width 72 height 12
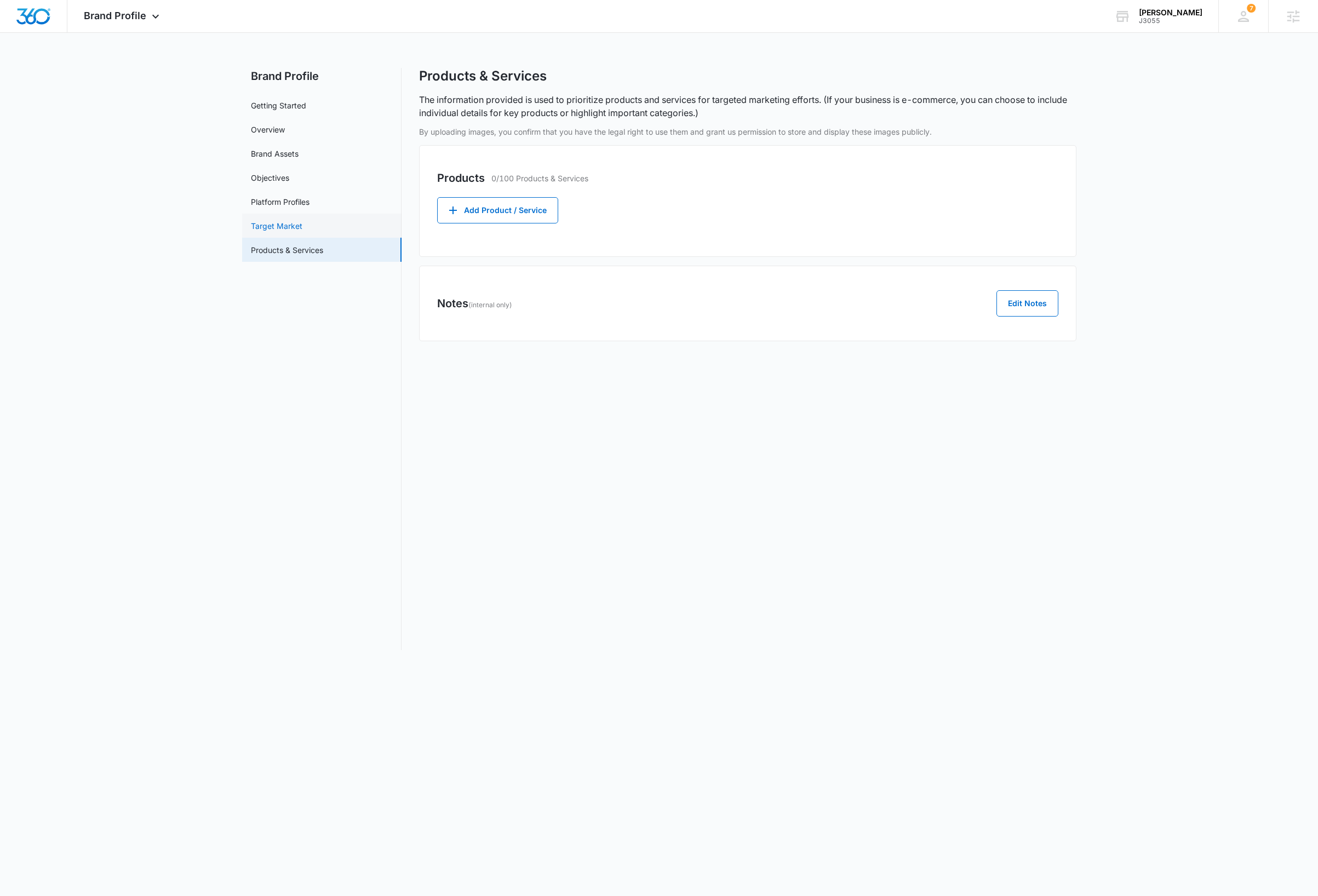
click at [263, 224] on link "Target Market" at bounding box center [276, 225] width 51 height 12
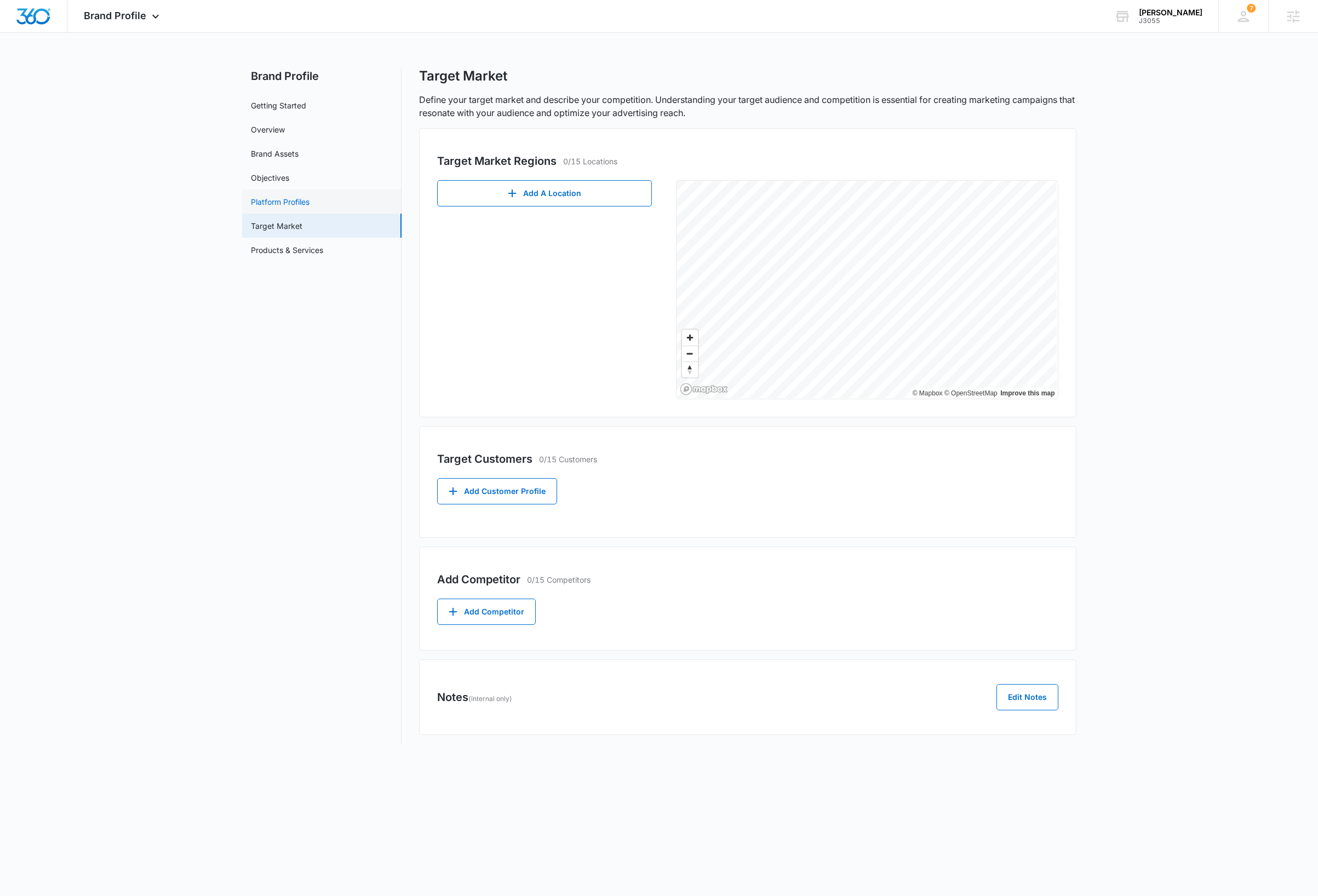
click at [271, 203] on link "Platform Profiles" at bounding box center [279, 202] width 59 height 12
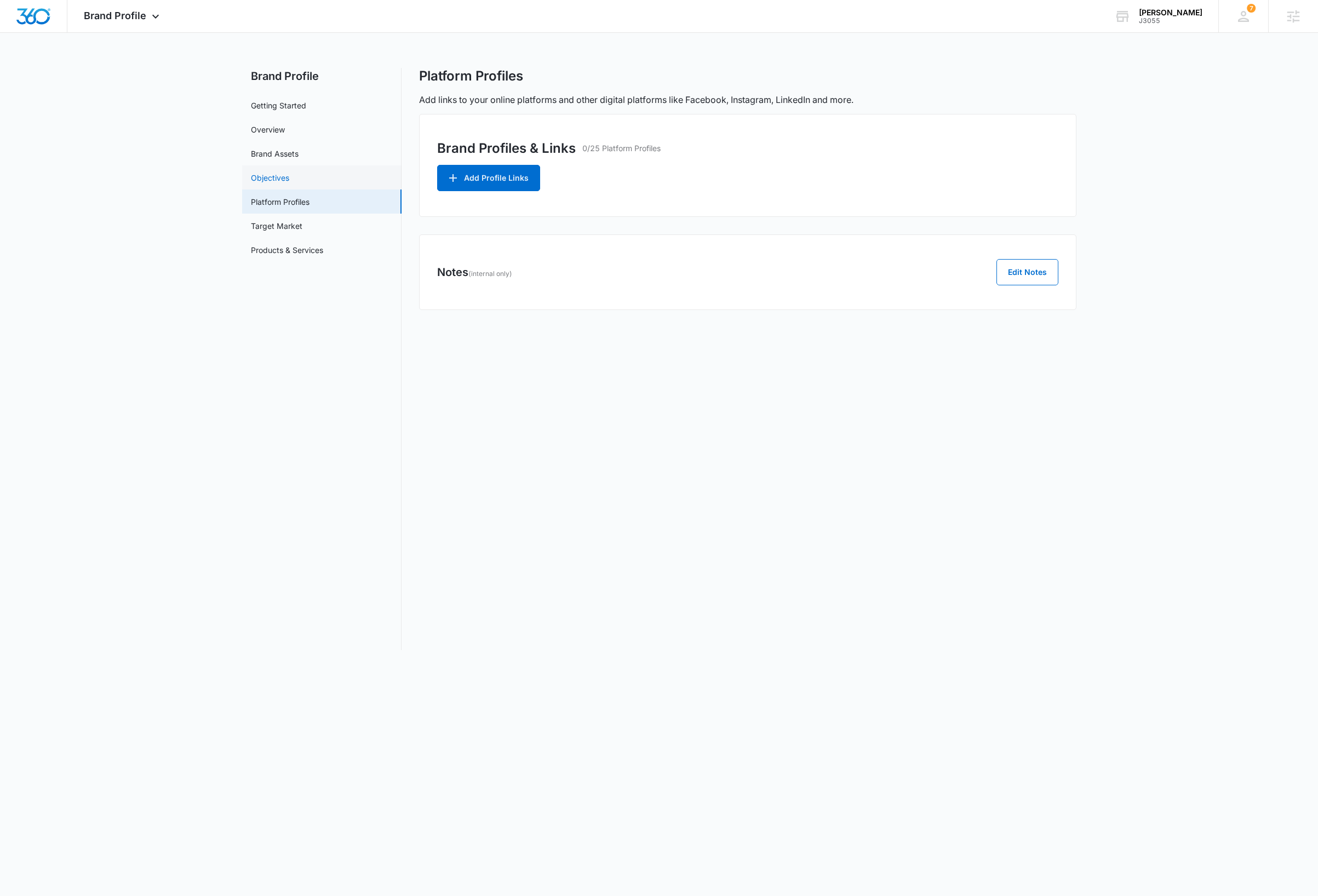
click at [273, 175] on link "Objectives" at bounding box center [270, 178] width 39 height 12
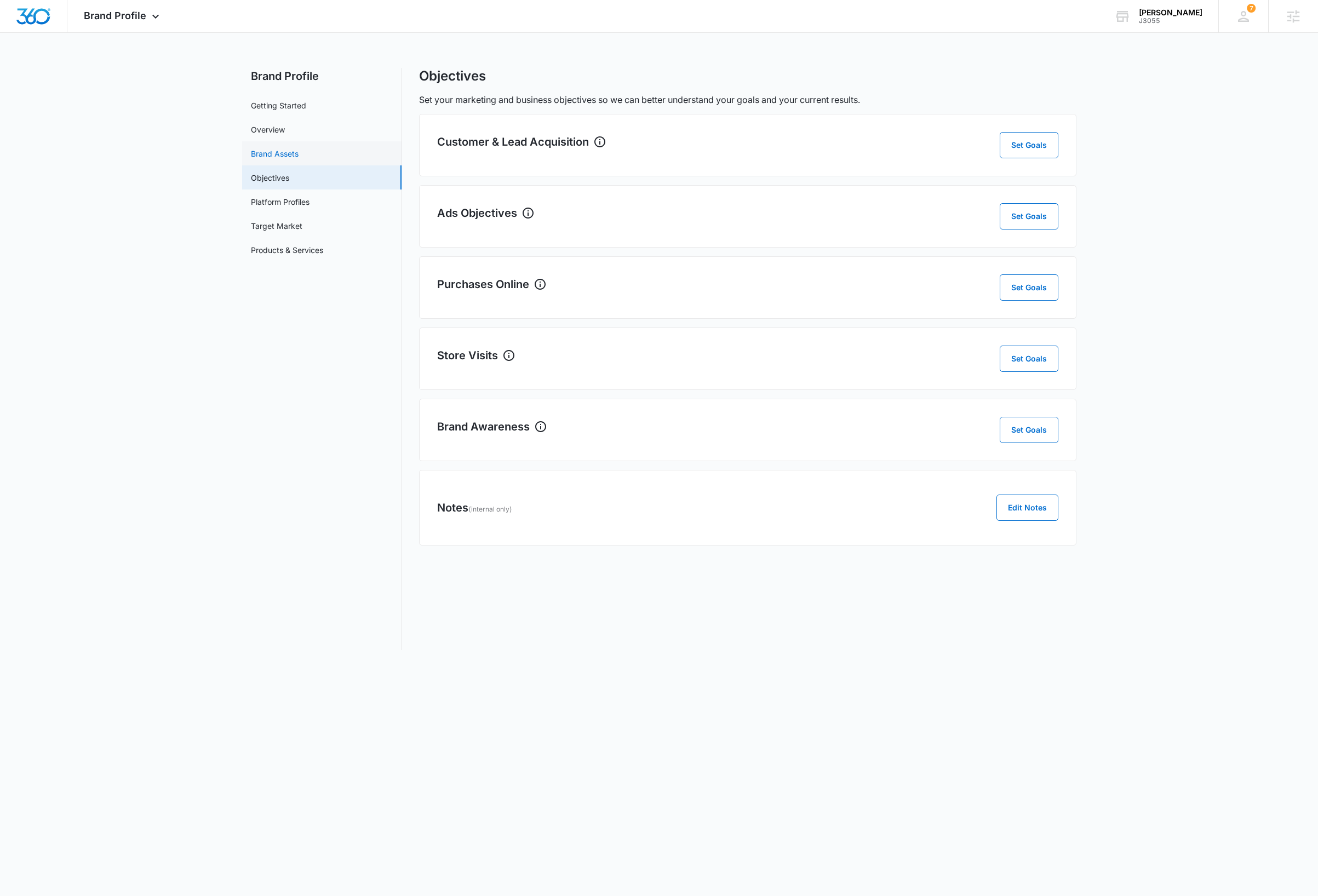
click at [268, 154] on link "Brand Assets" at bounding box center [274, 153] width 48 height 12
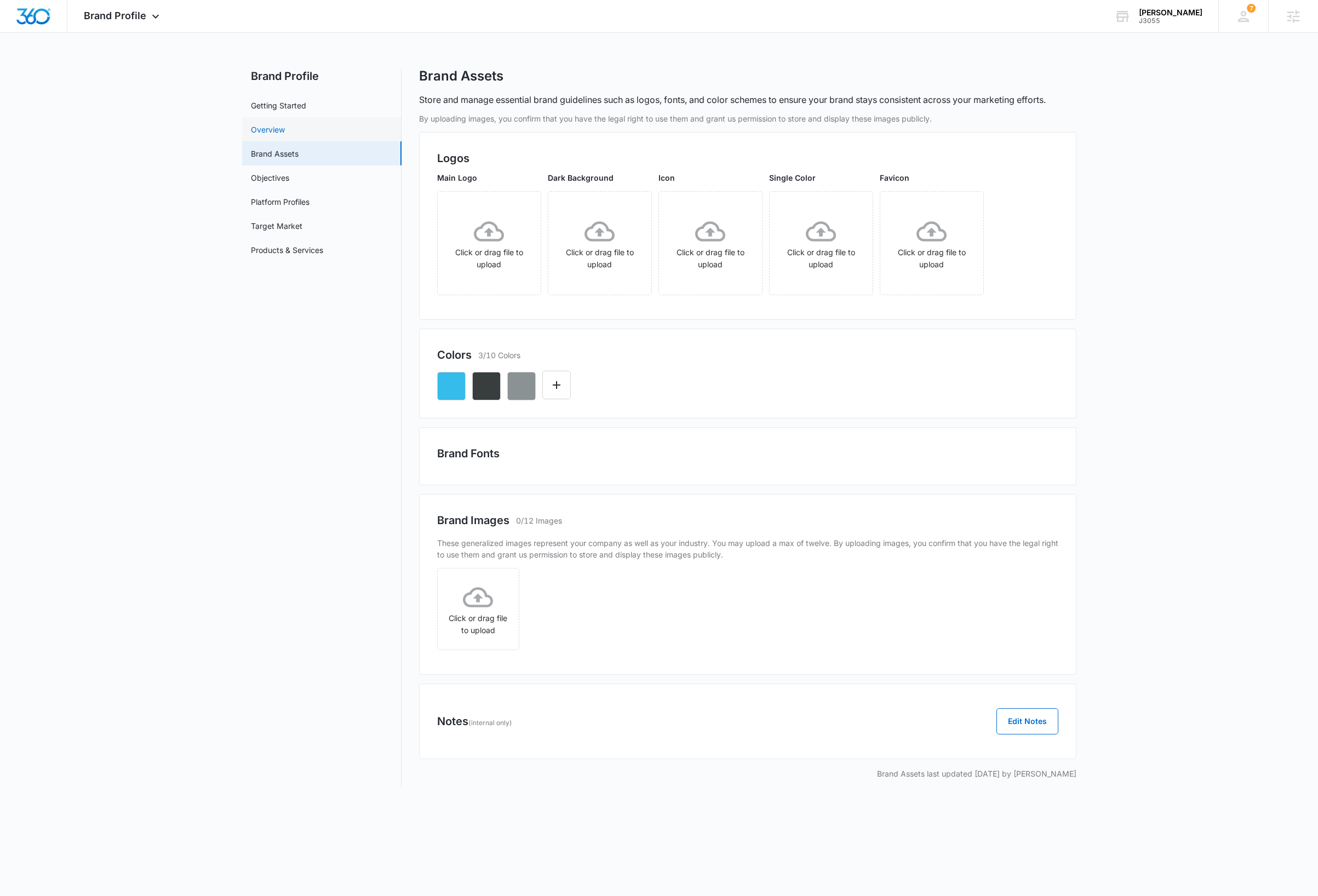
click at [267, 126] on link "Overview" at bounding box center [268, 129] width 34 height 12
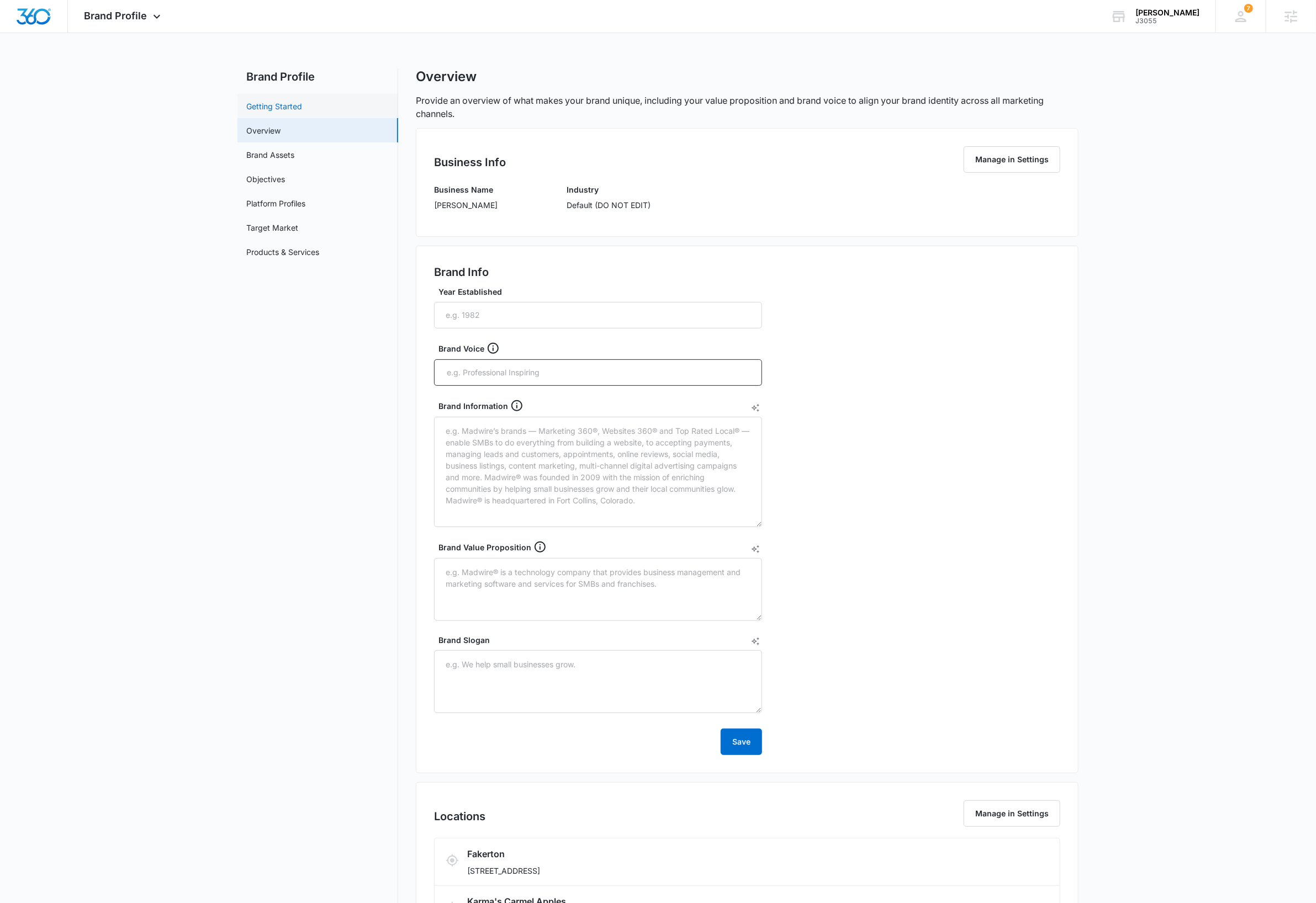
click at [292, 109] on link "Getting Started" at bounding box center [274, 106] width 55 height 12
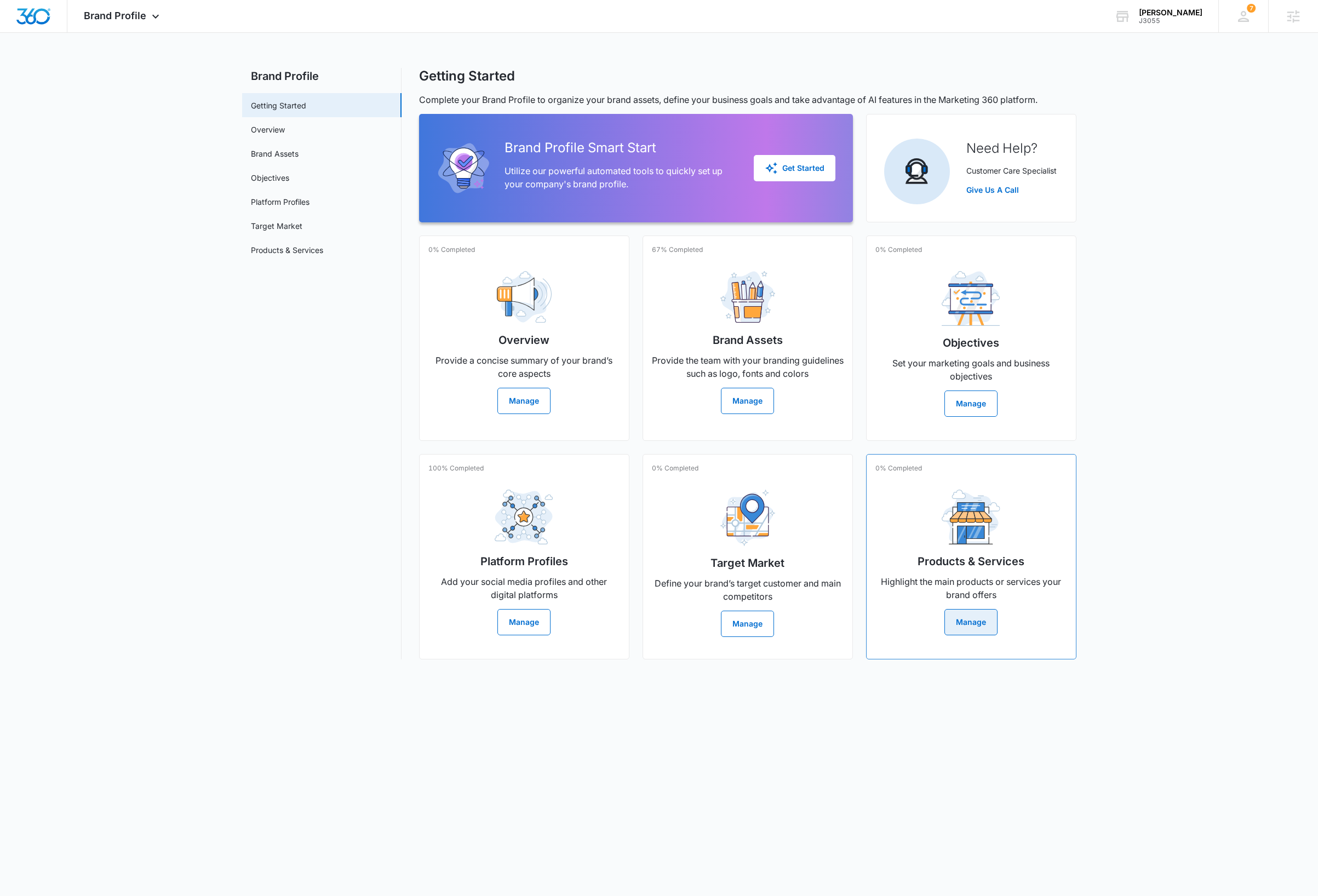
click at [961, 623] on button "Manage" at bounding box center [971, 622] width 53 height 26
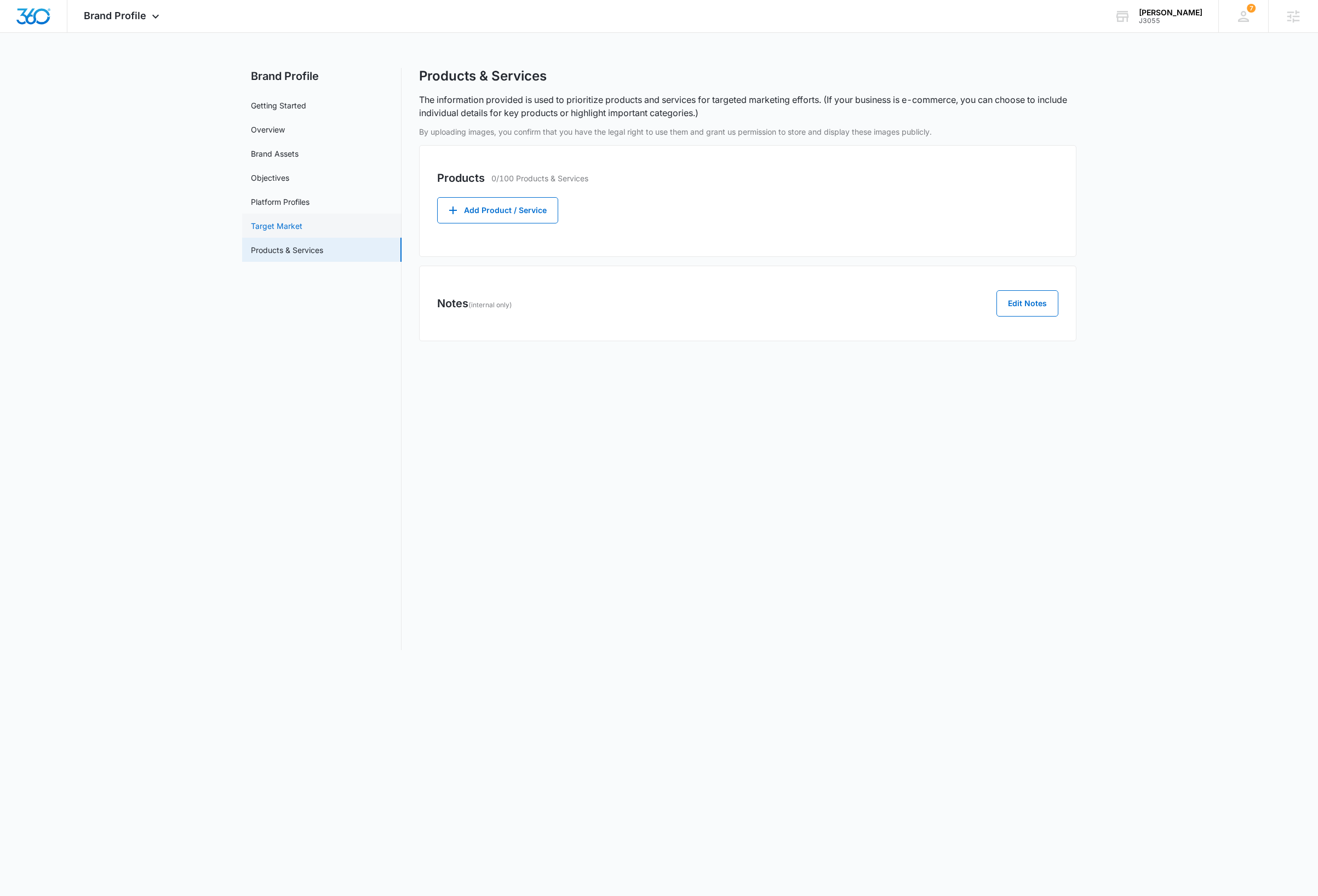
click at [279, 224] on link "Target Market" at bounding box center [276, 225] width 51 height 12
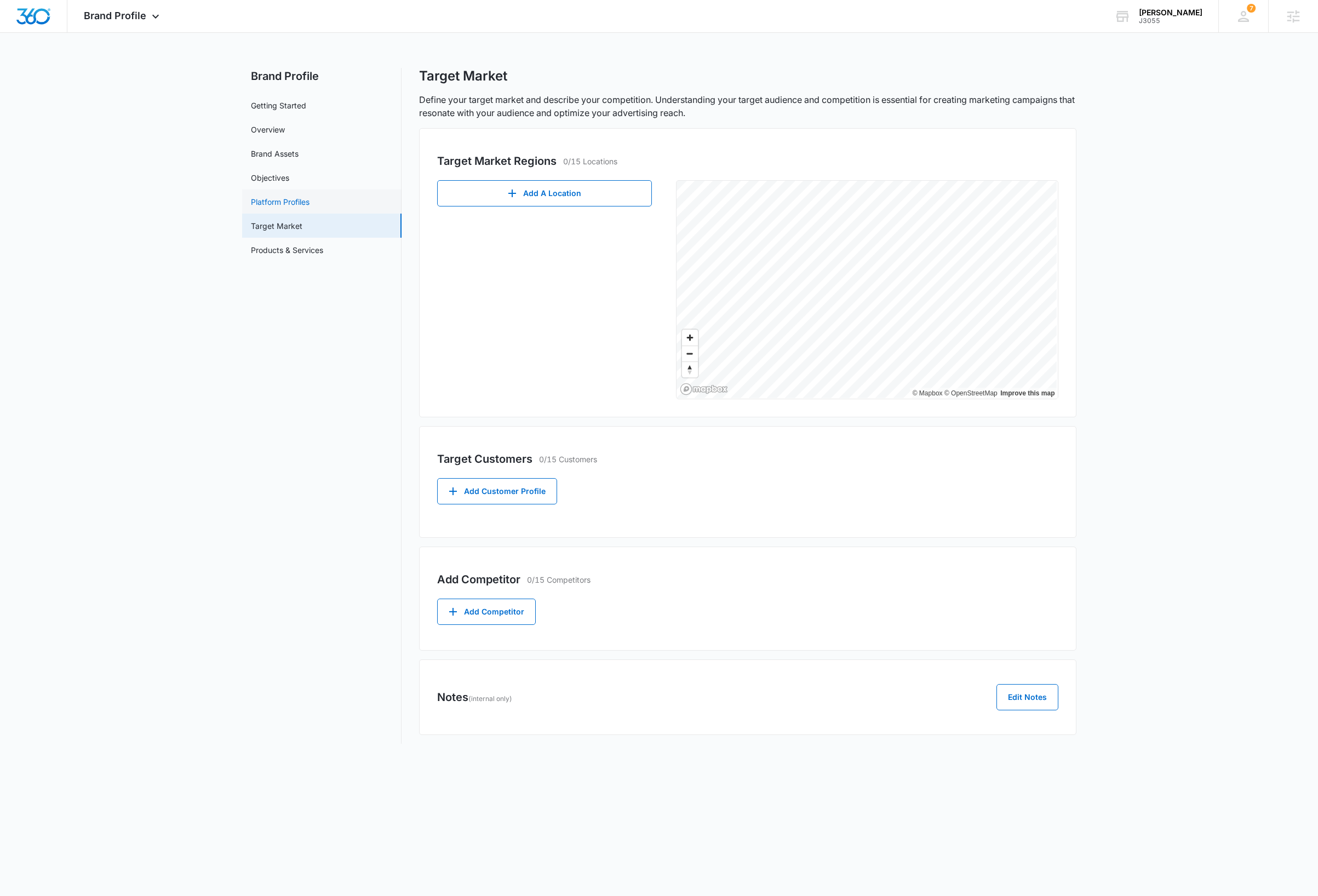
click at [297, 205] on link "Platform Profiles" at bounding box center [279, 202] width 59 height 12
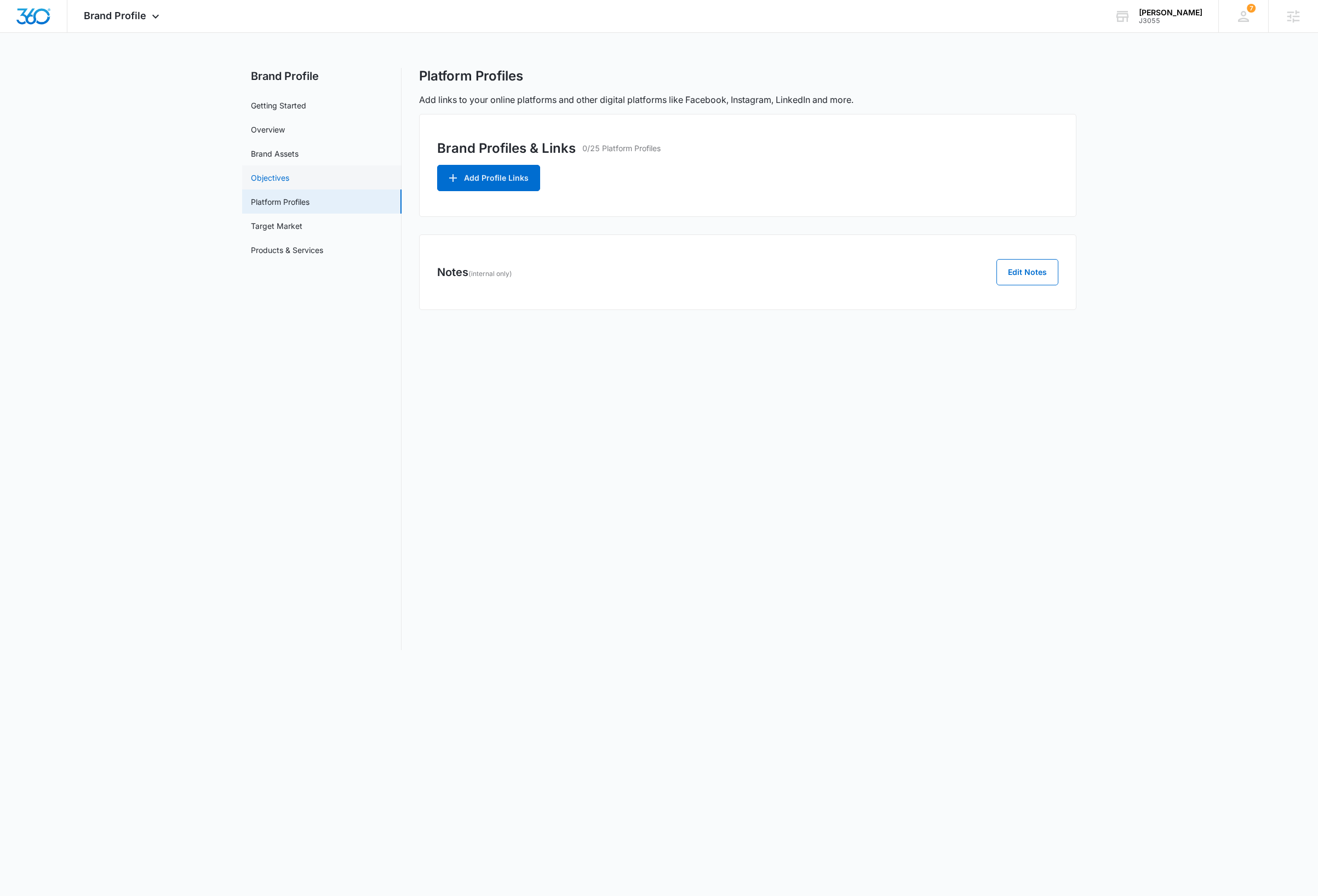
click at [273, 175] on link "Objectives" at bounding box center [270, 178] width 39 height 12
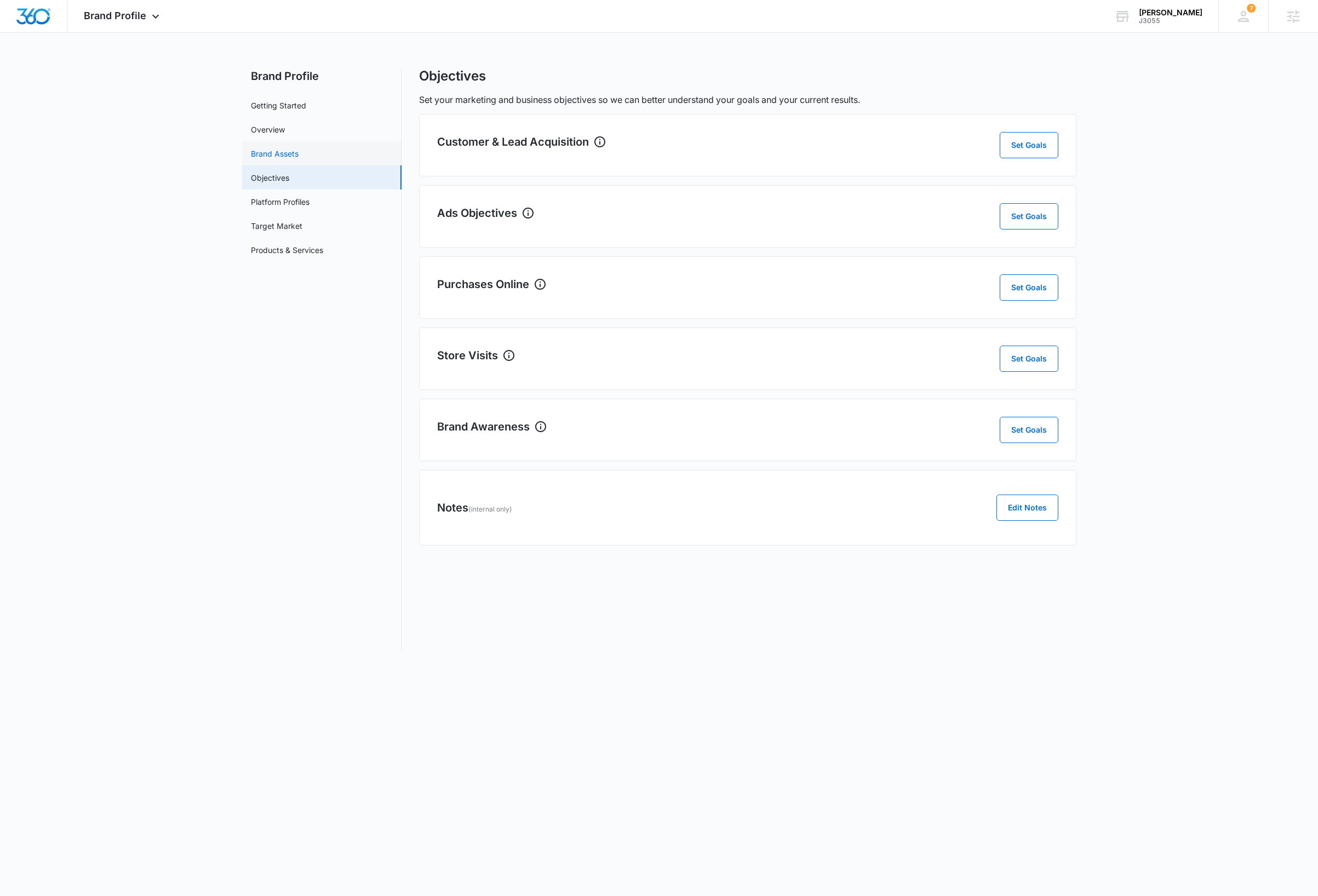
click at [279, 154] on link "Brand Assets" at bounding box center [274, 153] width 48 height 12
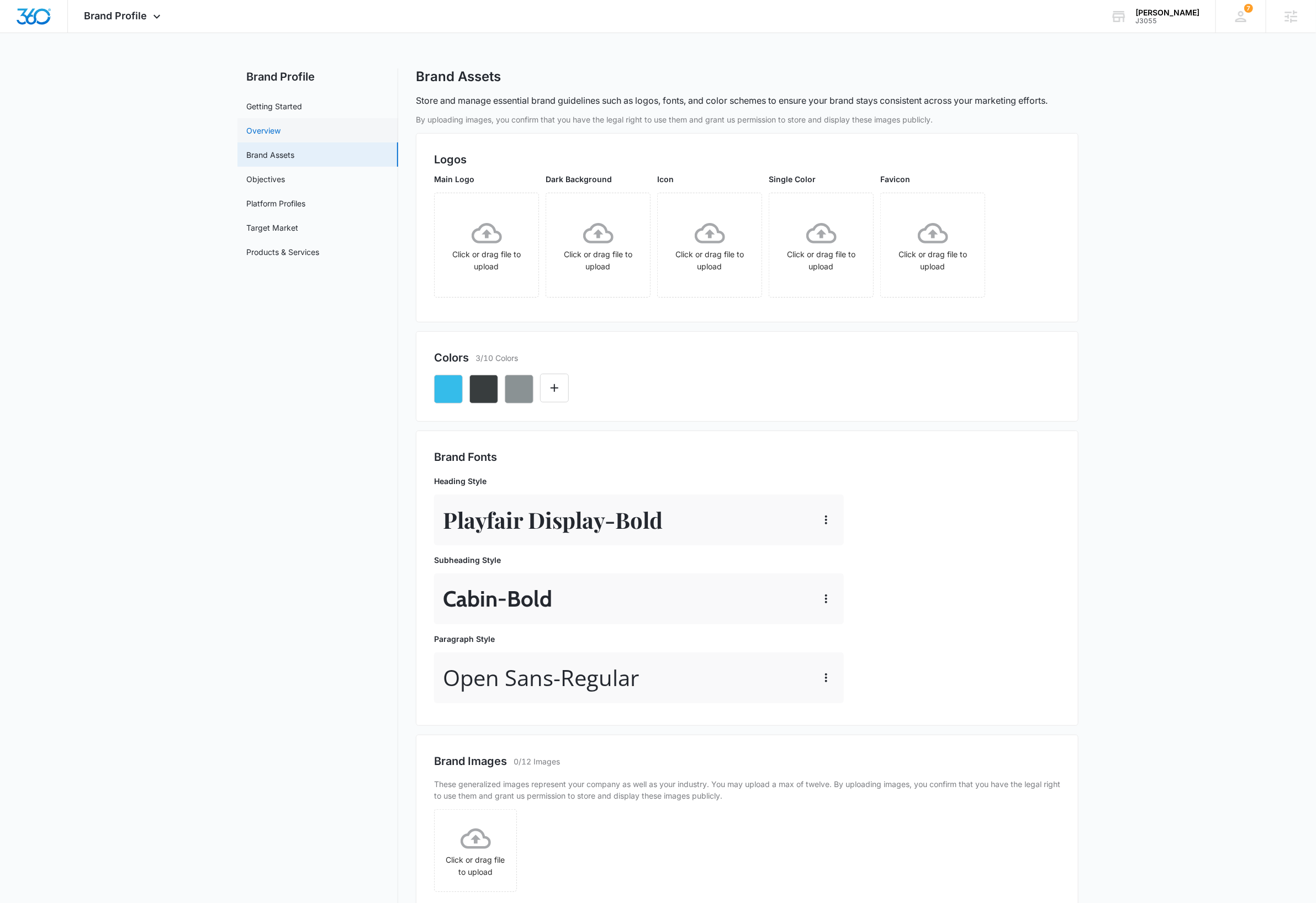
click at [265, 130] on link "Overview" at bounding box center [264, 130] width 35 height 12
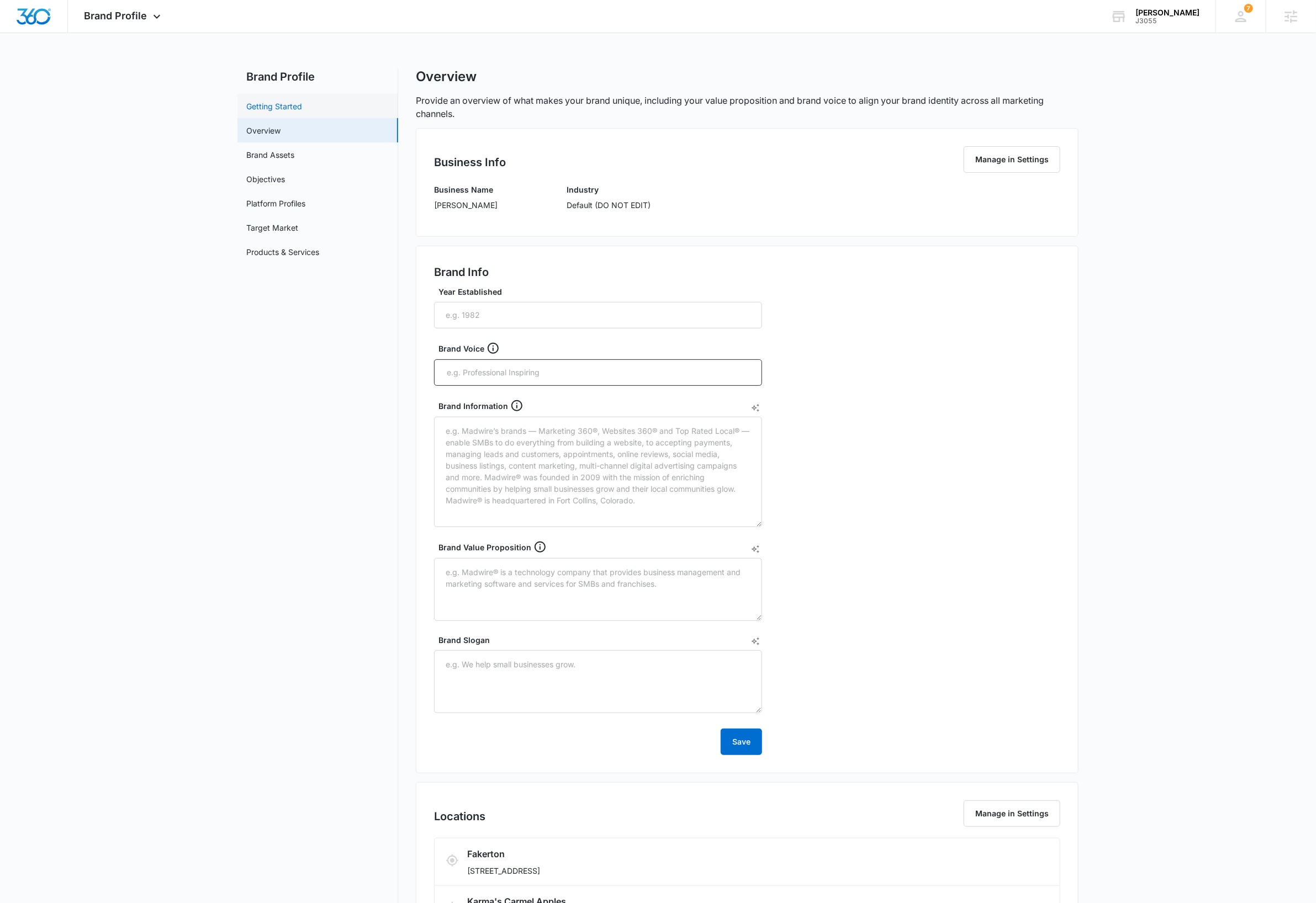
click at [282, 103] on link "Getting Started" at bounding box center [274, 106] width 55 height 12
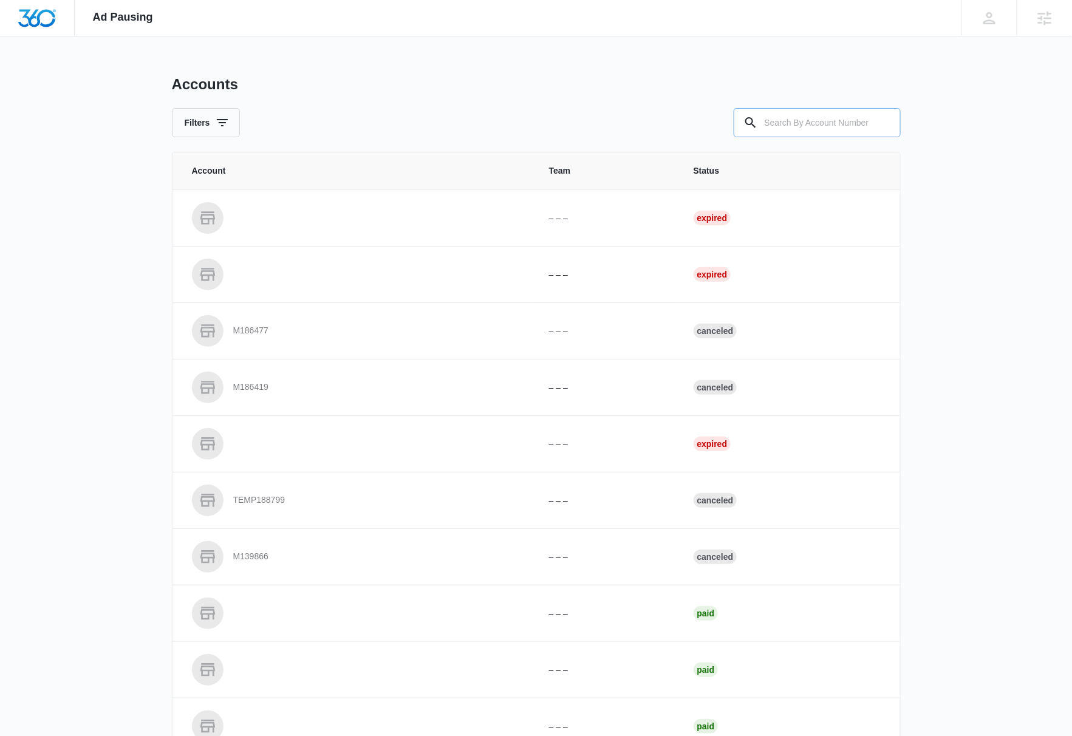
click at [810, 126] on input "text" at bounding box center [817, 122] width 167 height 29
type input "M320508"
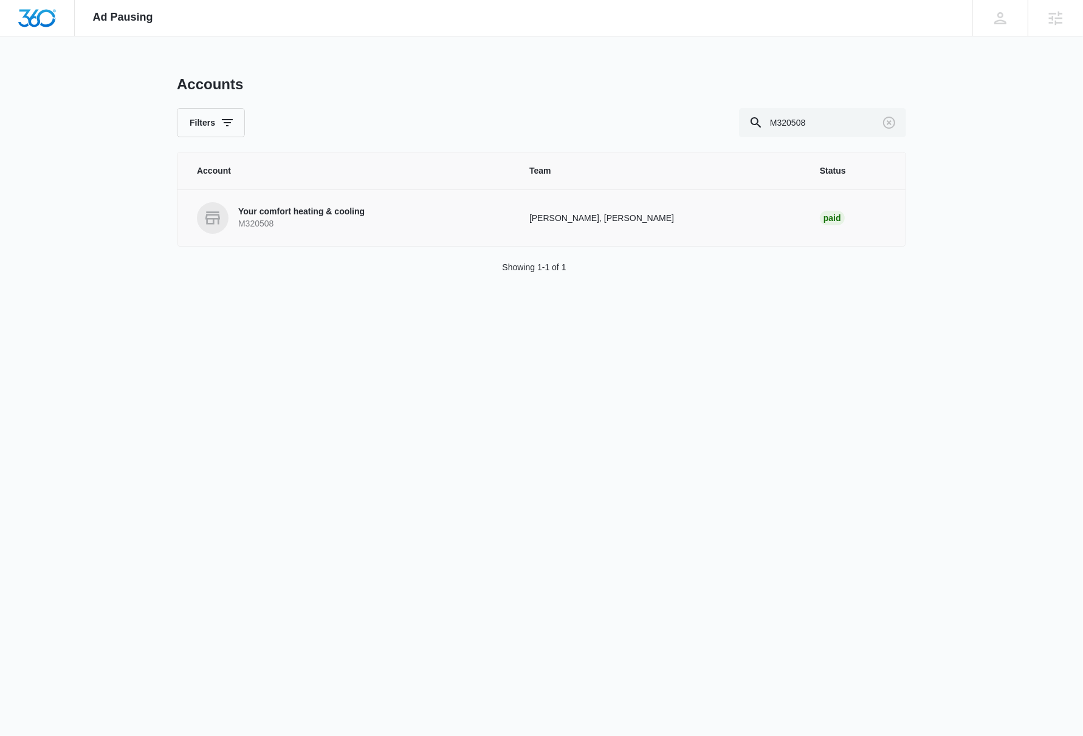
click at [329, 214] on p "Your comfort heating & cooling" at bounding box center [301, 212] width 126 height 12
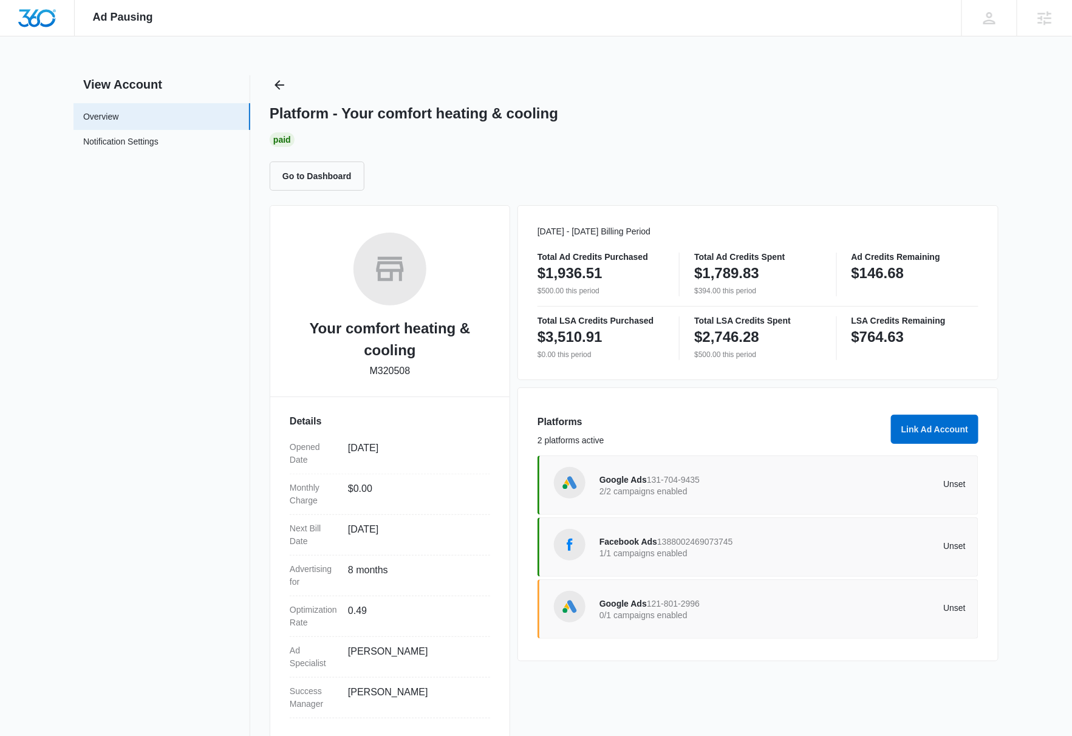
click at [808, 617] on div "Google Ads 121-801-2996 0/1 campaigns enabled Unset" at bounding box center [783, 609] width 366 height 34
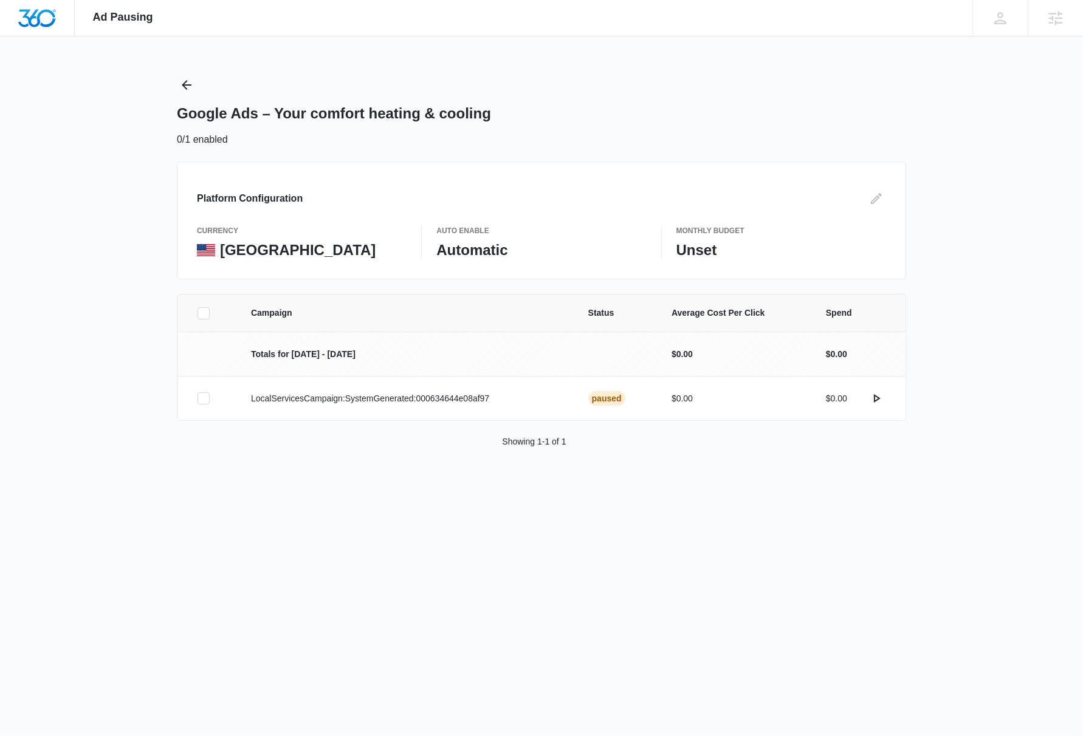
click at [495, 575] on div "Ad Pausing Apps Reputation Websites Forms CRM Email Social Payments Content Ads…" at bounding box center [541, 368] width 1083 height 736
click at [982, 349] on div "Campaign Status Average Cost Per Click Spend Totals for Oct 1 - Oct 31 $0.00 $0…" at bounding box center [541, 386] width 1083 height 184
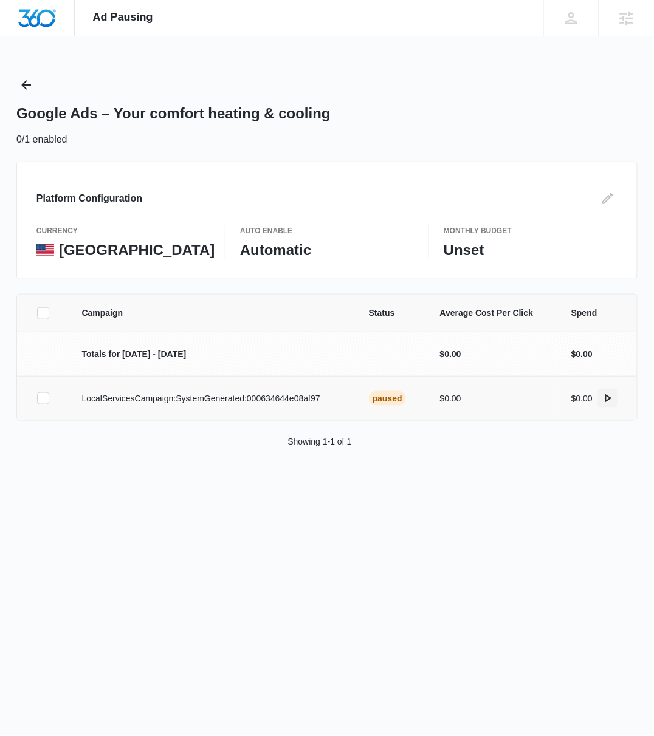
click at [608, 399] on icon "actions.activate" at bounding box center [607, 398] width 15 height 15
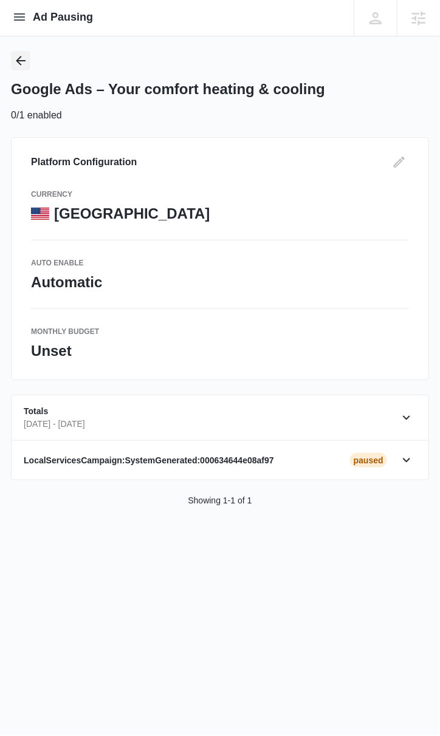
click at [19, 60] on icon "Back" at bounding box center [21, 61] width 10 height 10
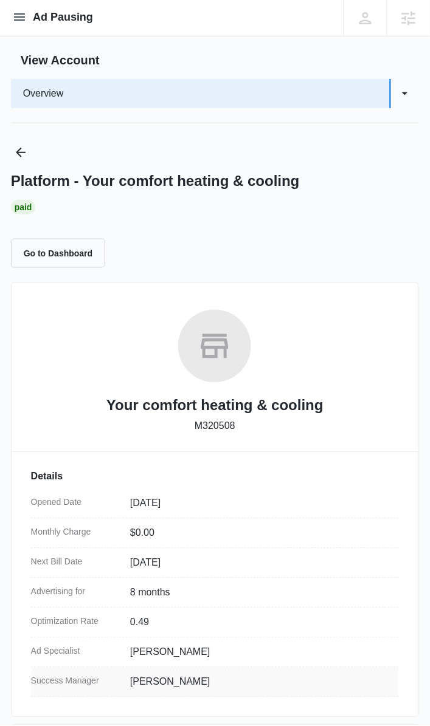
click at [146, 684] on dd "Niall Fowler" at bounding box center [259, 682] width 259 height 15
copy dd "Niall"
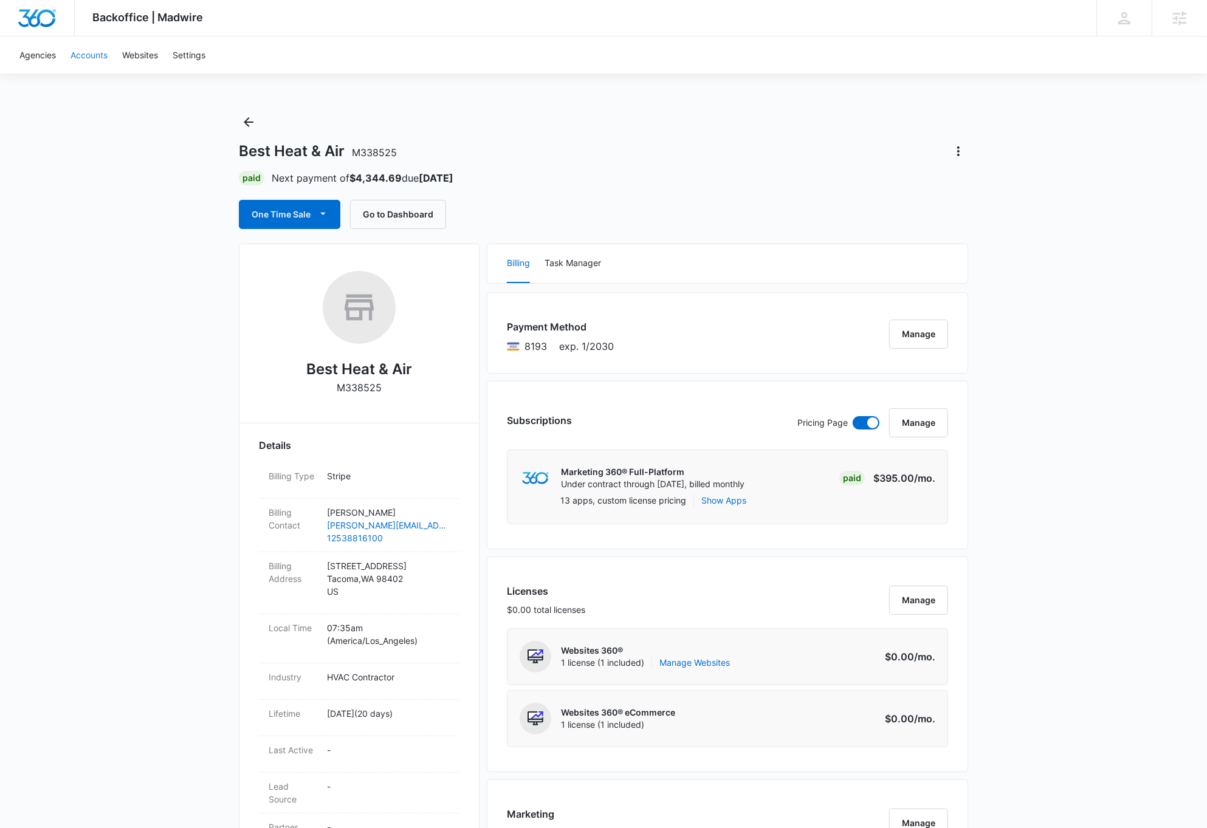
drag, startPoint x: 97, startPoint y: 52, endPoint x: 247, endPoint y: 74, distance: 151.8
click at [98, 52] on link "Accounts" at bounding box center [89, 54] width 52 height 37
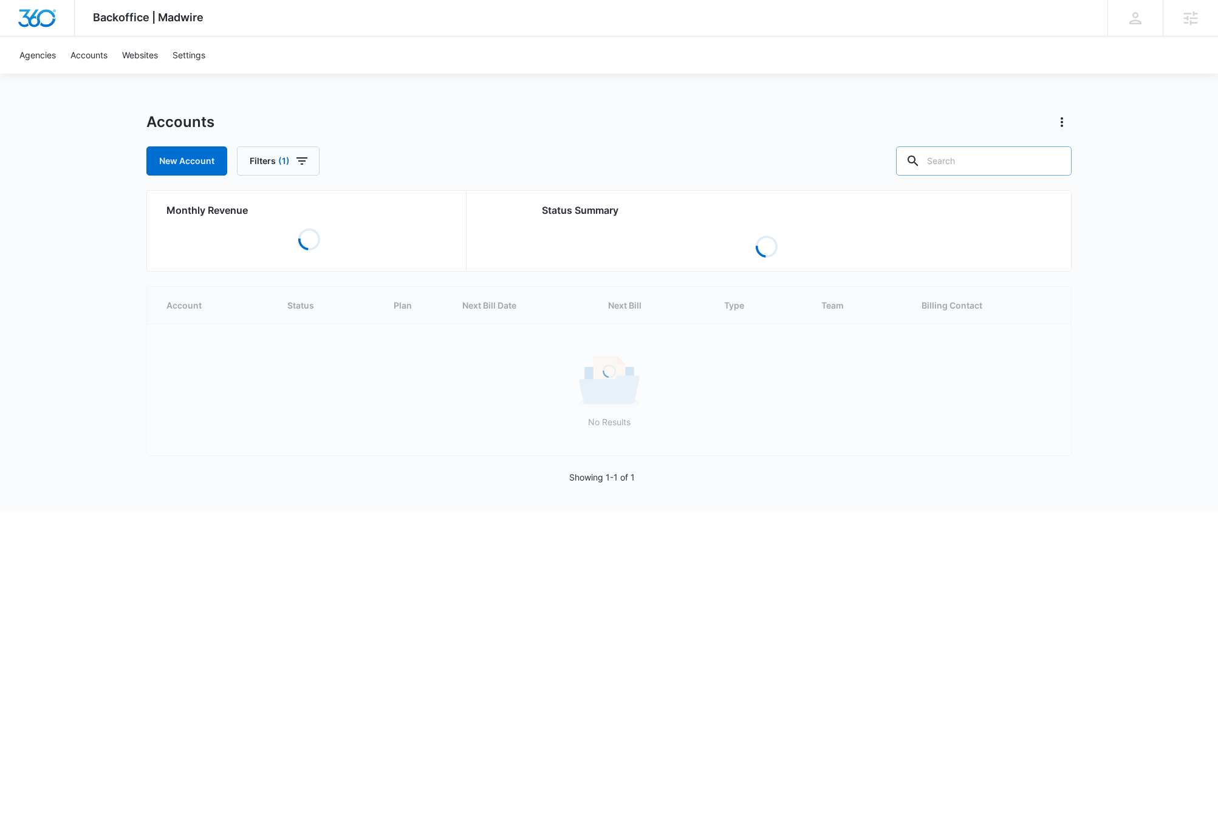
click at [1022, 158] on input "text" at bounding box center [984, 160] width 176 height 29
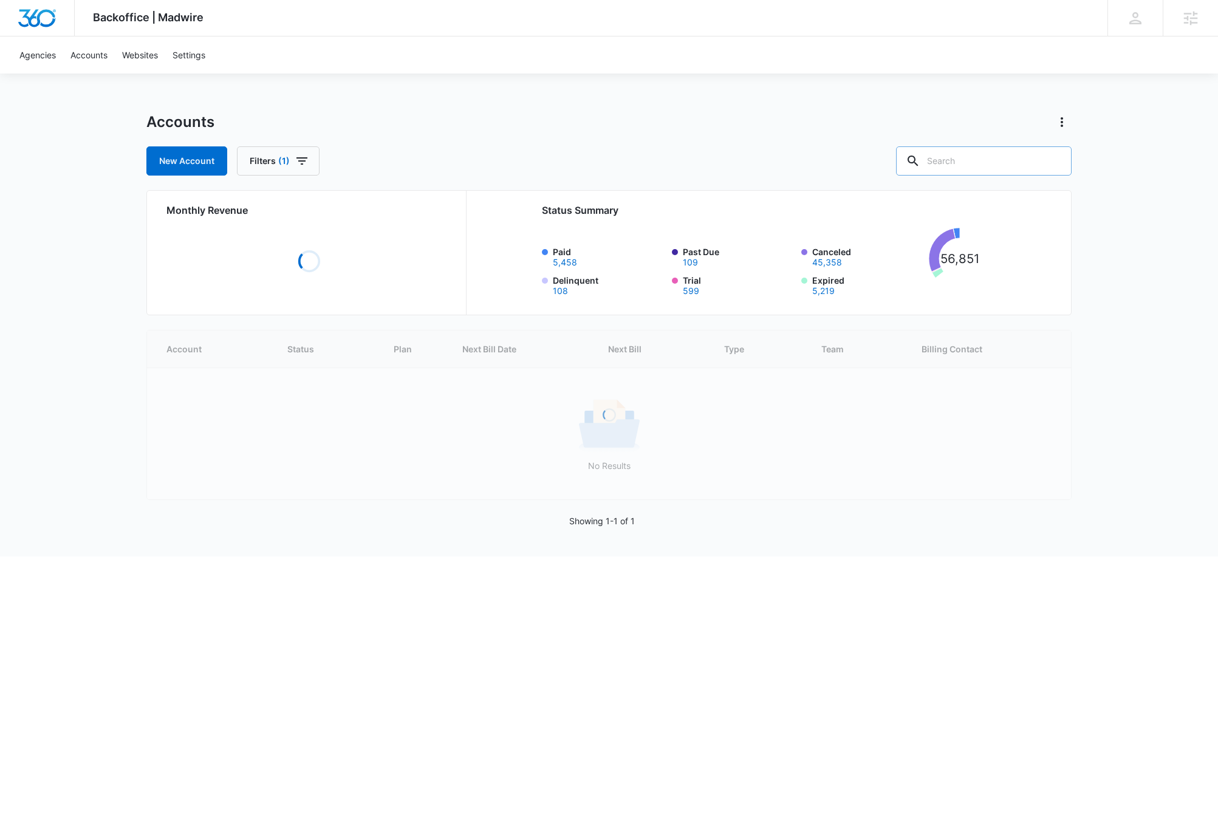
paste input "M323419"
type input "M323419"
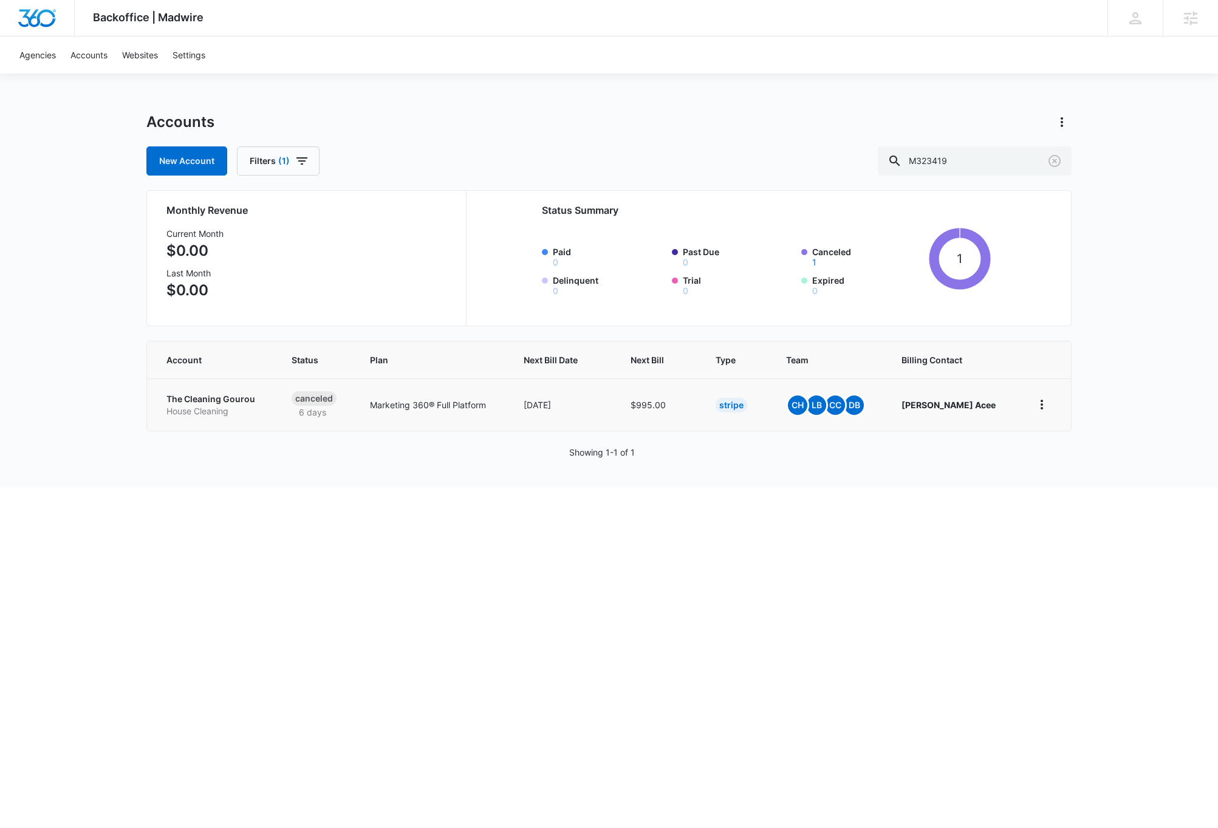
click at [210, 396] on p "The Cleaning Gourou" at bounding box center [214, 399] width 96 height 12
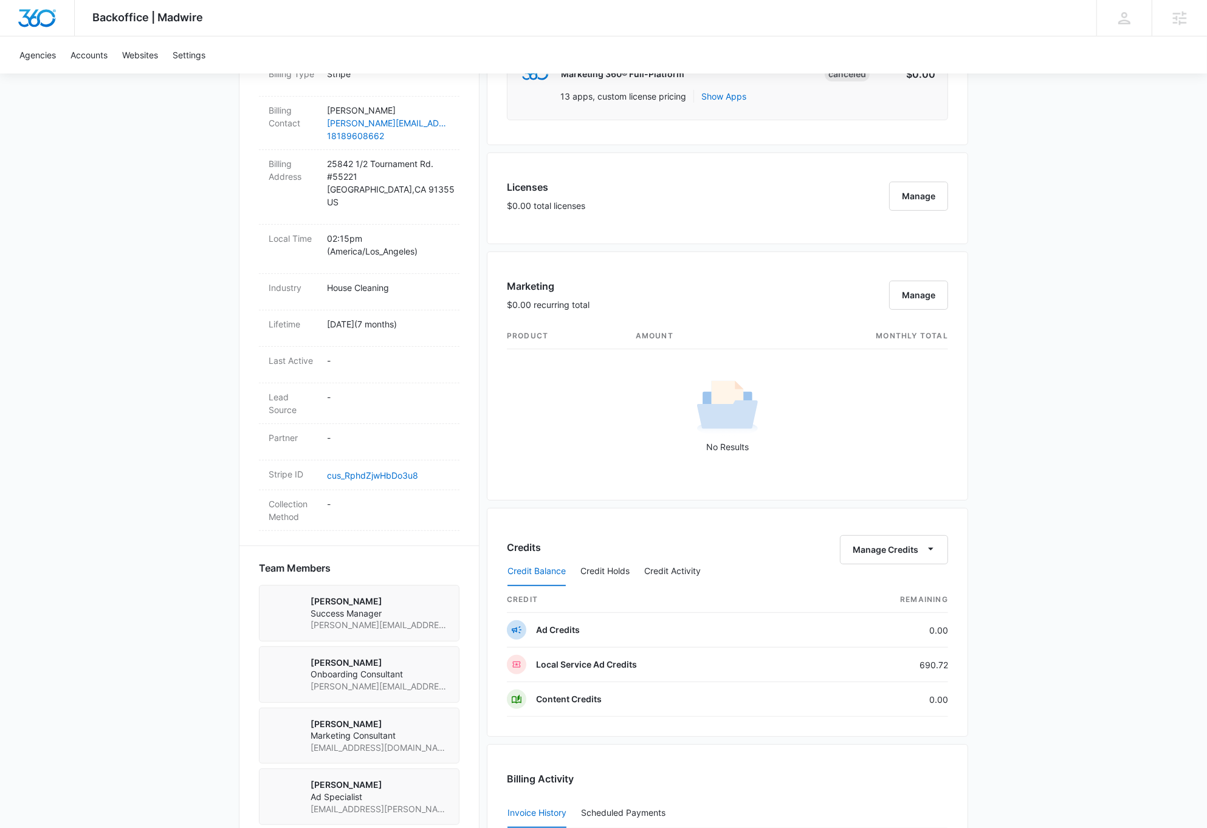
scroll to position [422, 0]
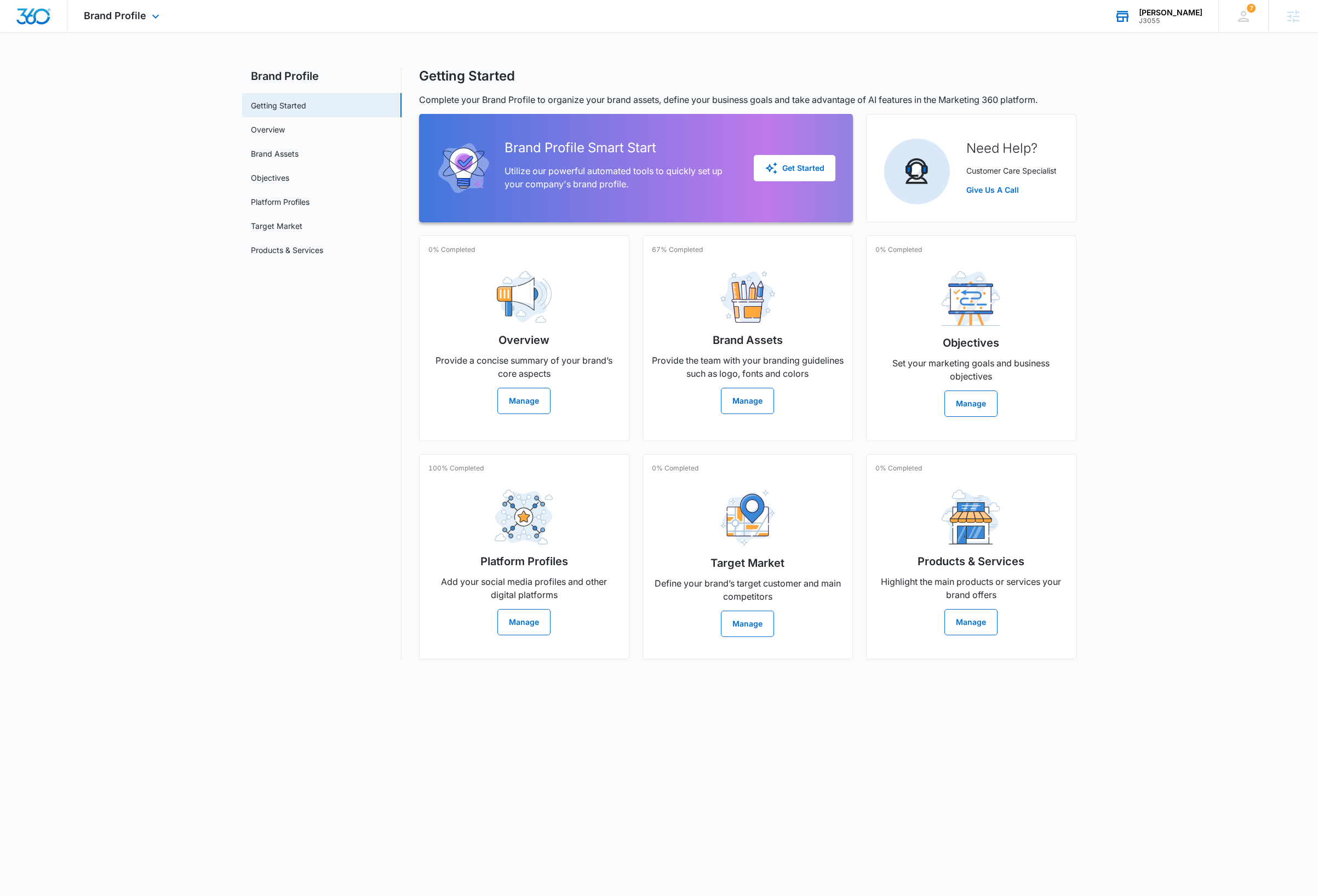
click at [1194, 14] on div "[PERSON_NAME]" at bounding box center [1170, 13] width 63 height 9
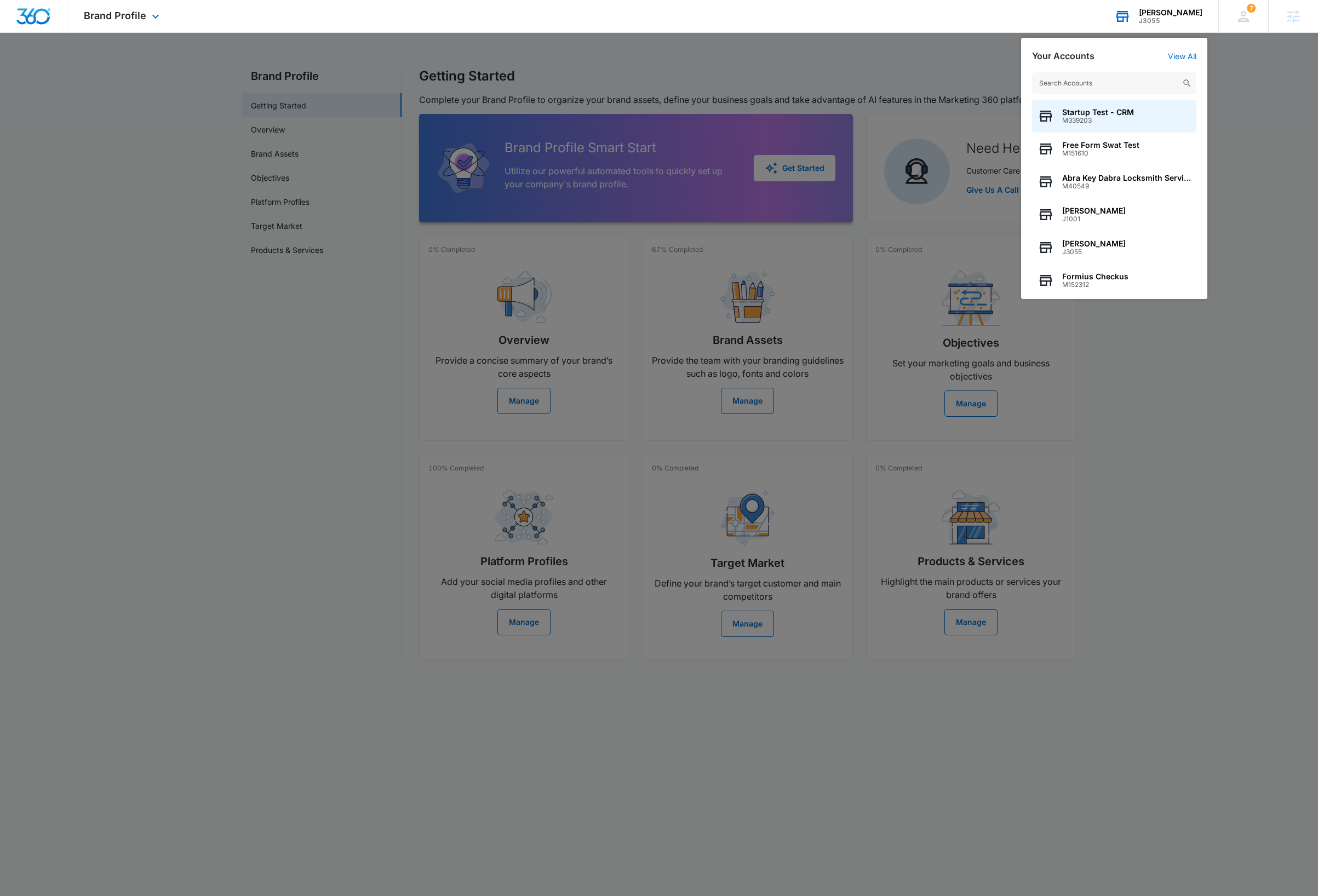
click at [1119, 85] on input "text" at bounding box center [1114, 83] width 164 height 22
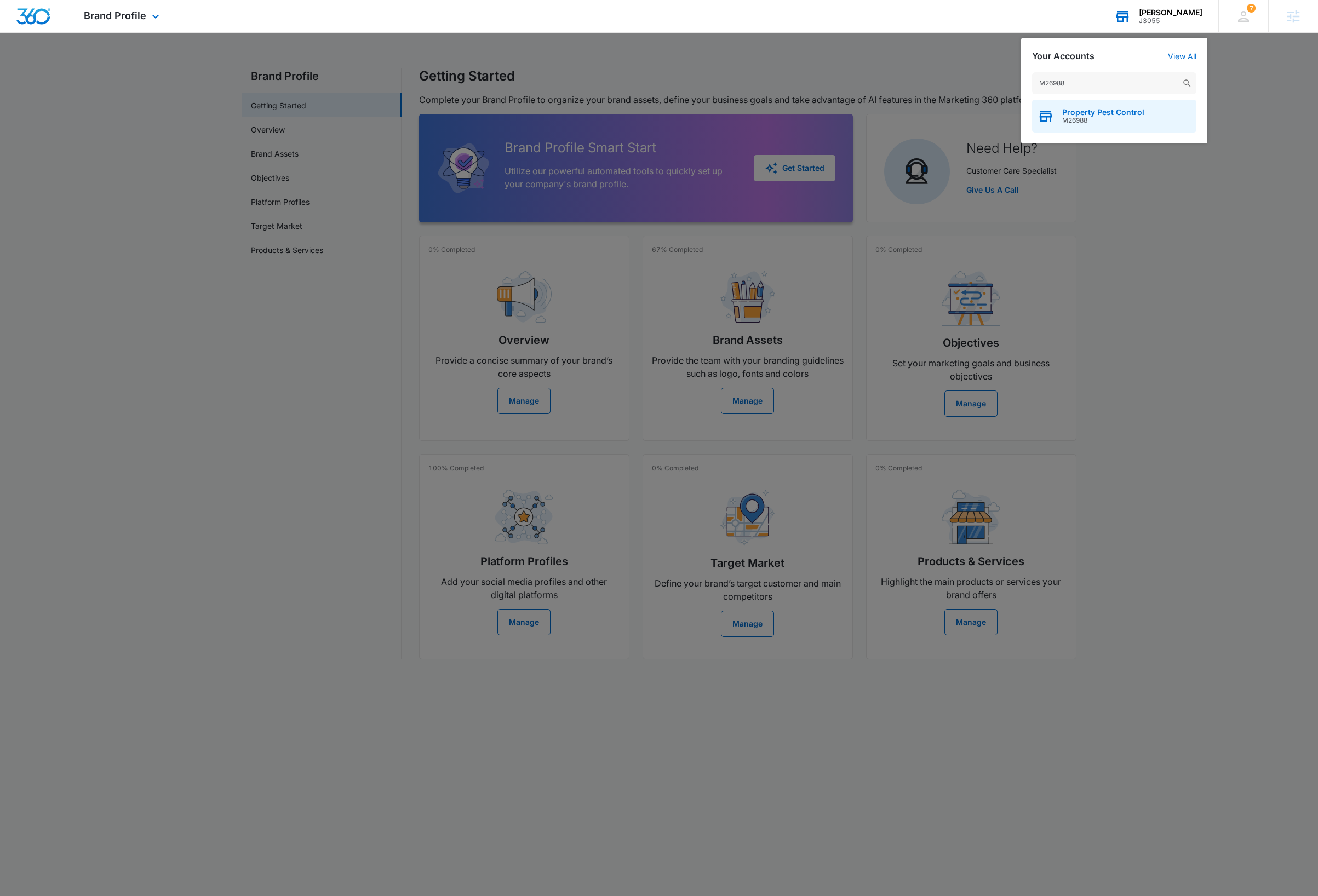
type input "M26988"
click at [1130, 115] on span "Property Pest Control" at bounding box center [1103, 113] width 82 height 9
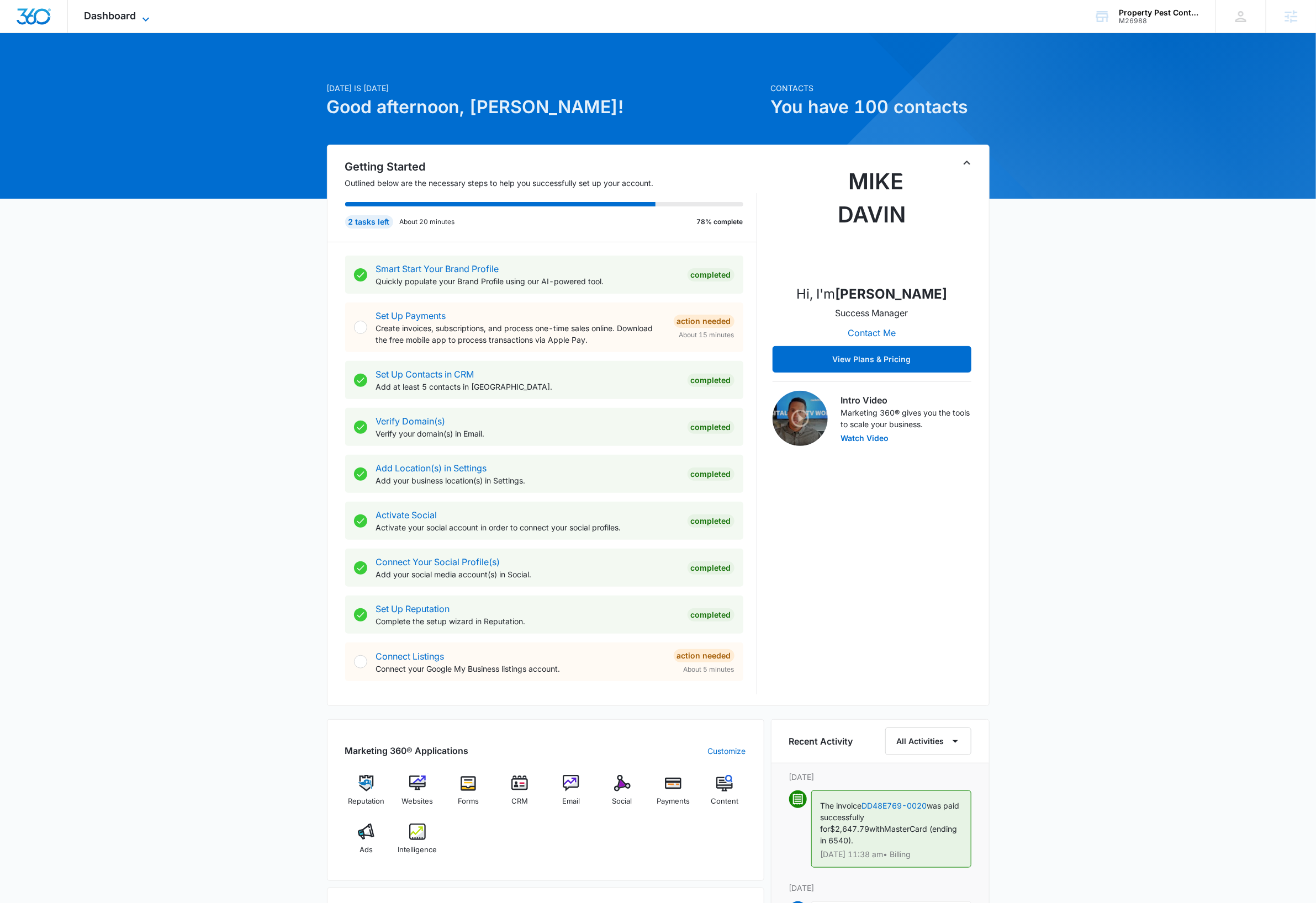
click at [135, 18] on span "Dashboard" at bounding box center [110, 15] width 52 height 12
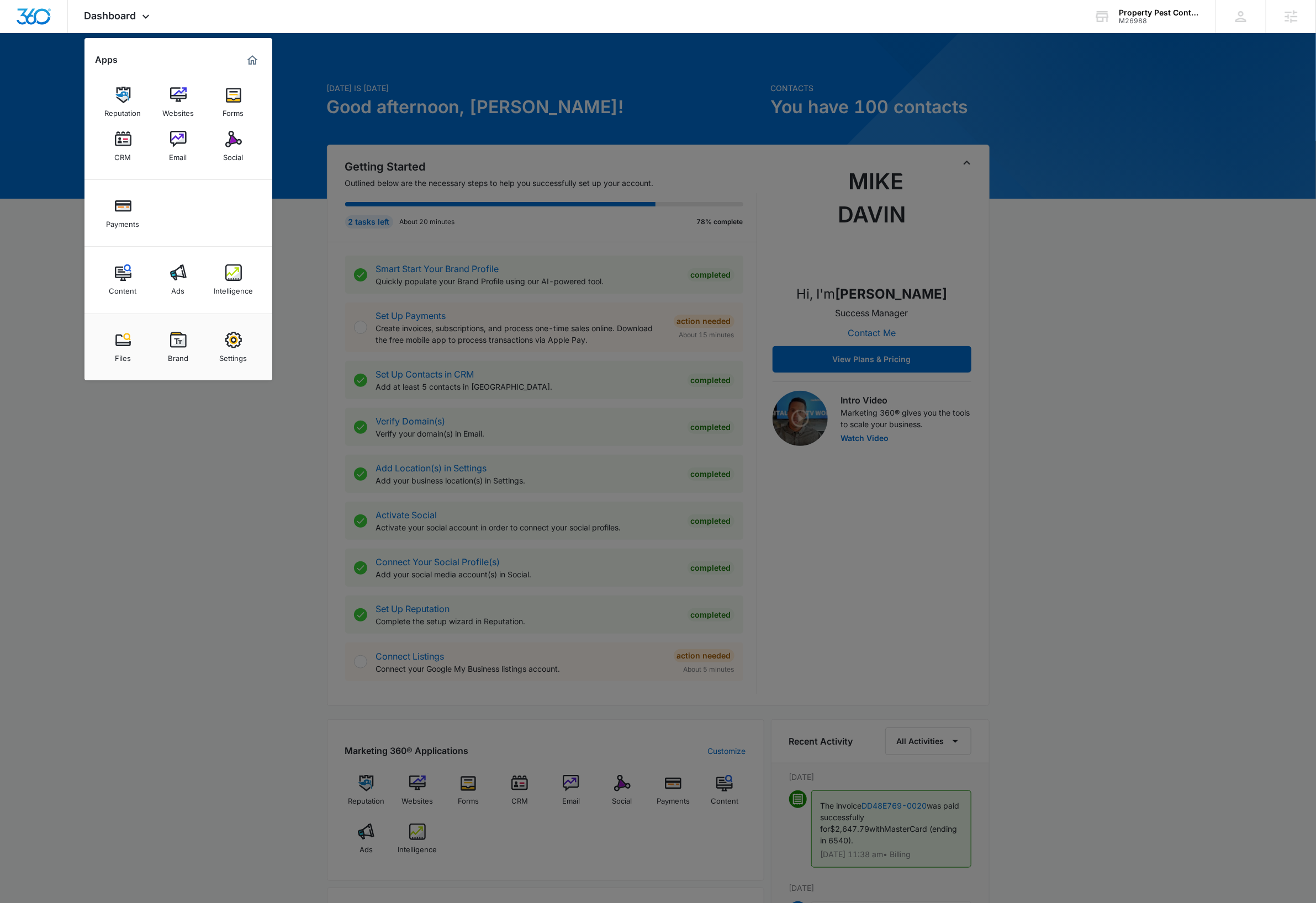
click at [232, 259] on link "Intelligence" at bounding box center [234, 280] width 42 height 42
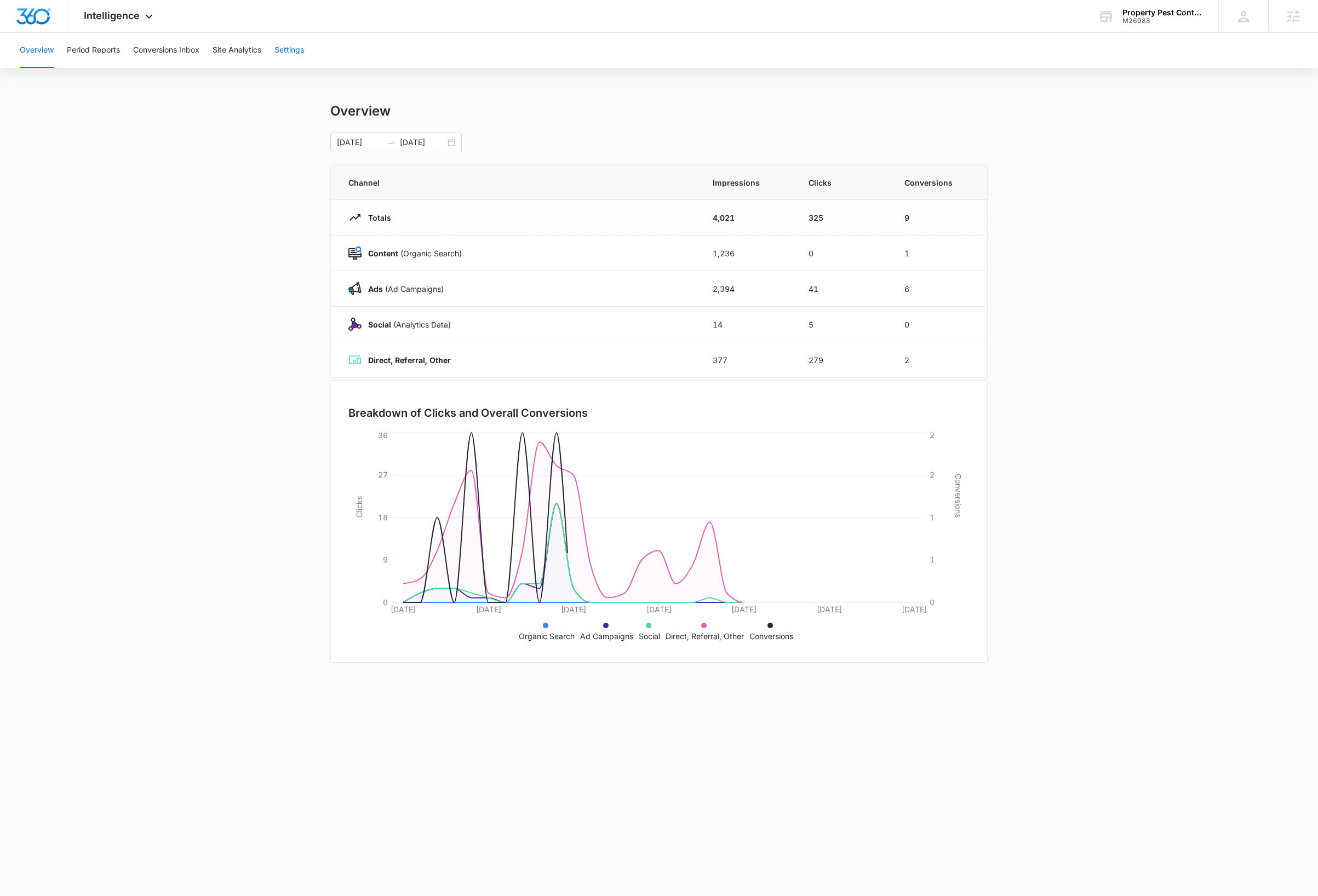
click at [297, 48] on button "Settings" at bounding box center [288, 50] width 30 height 35
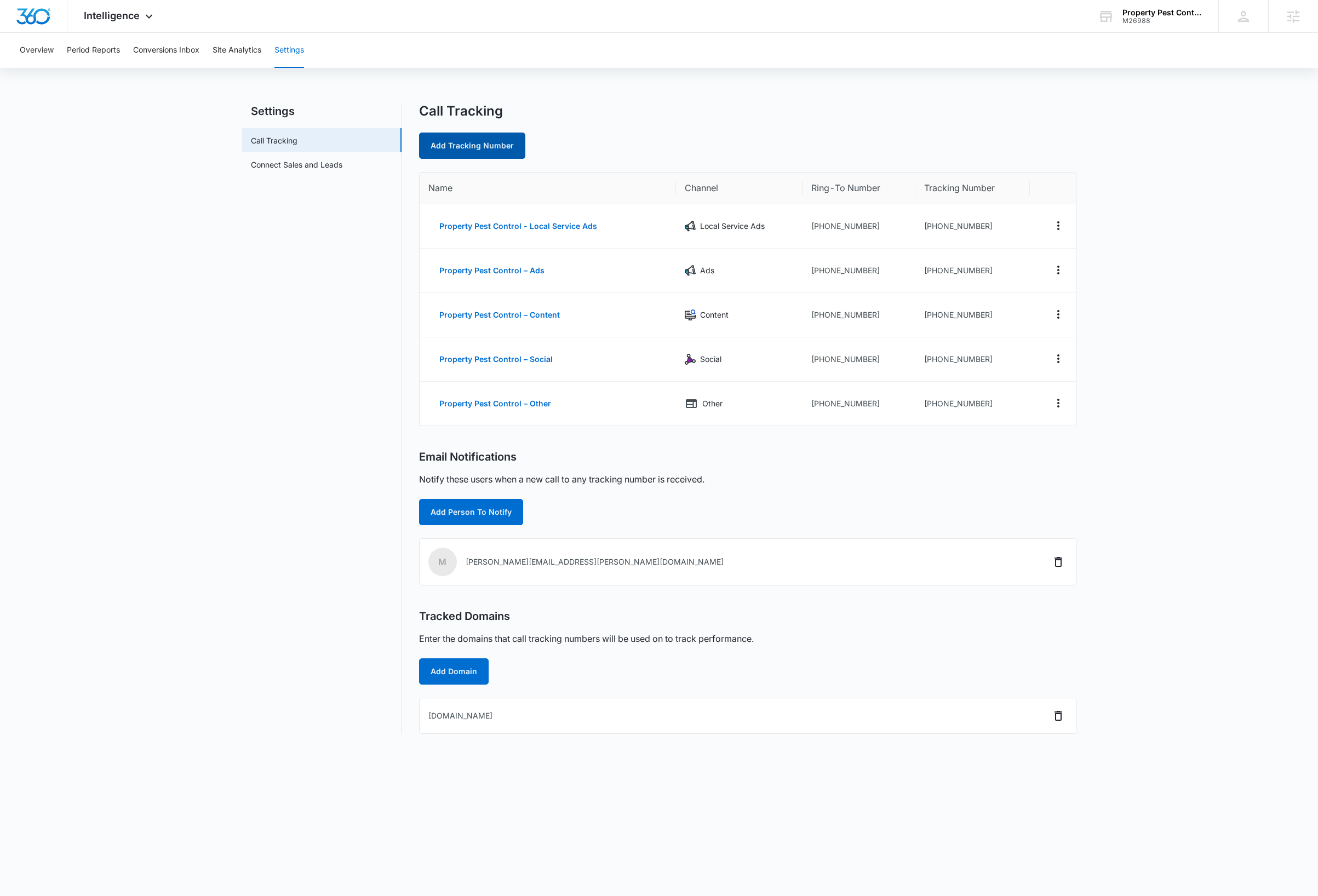
click at [456, 146] on link "Add Tracking Number" at bounding box center [472, 145] width 106 height 26
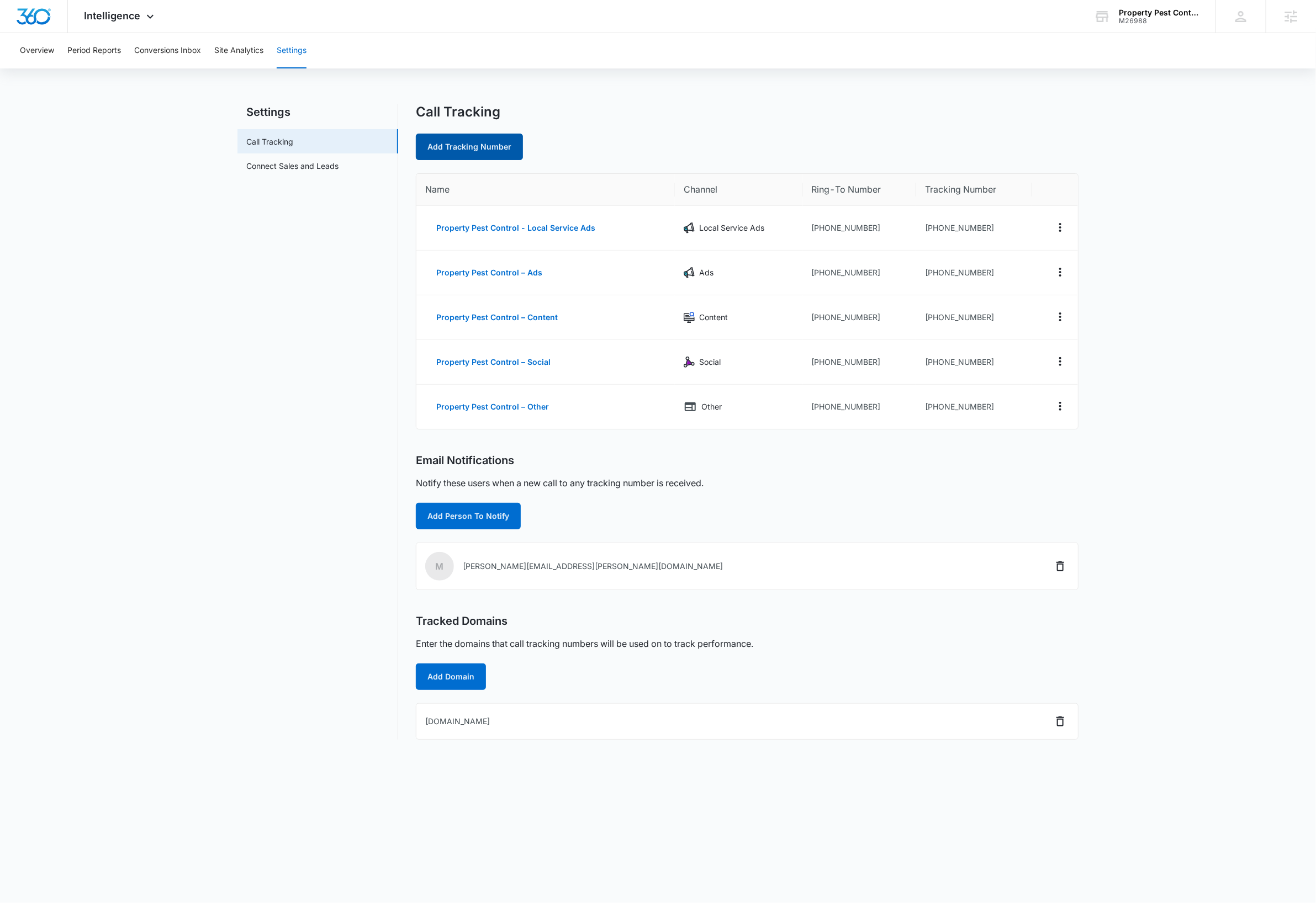
select select "by_area_code"
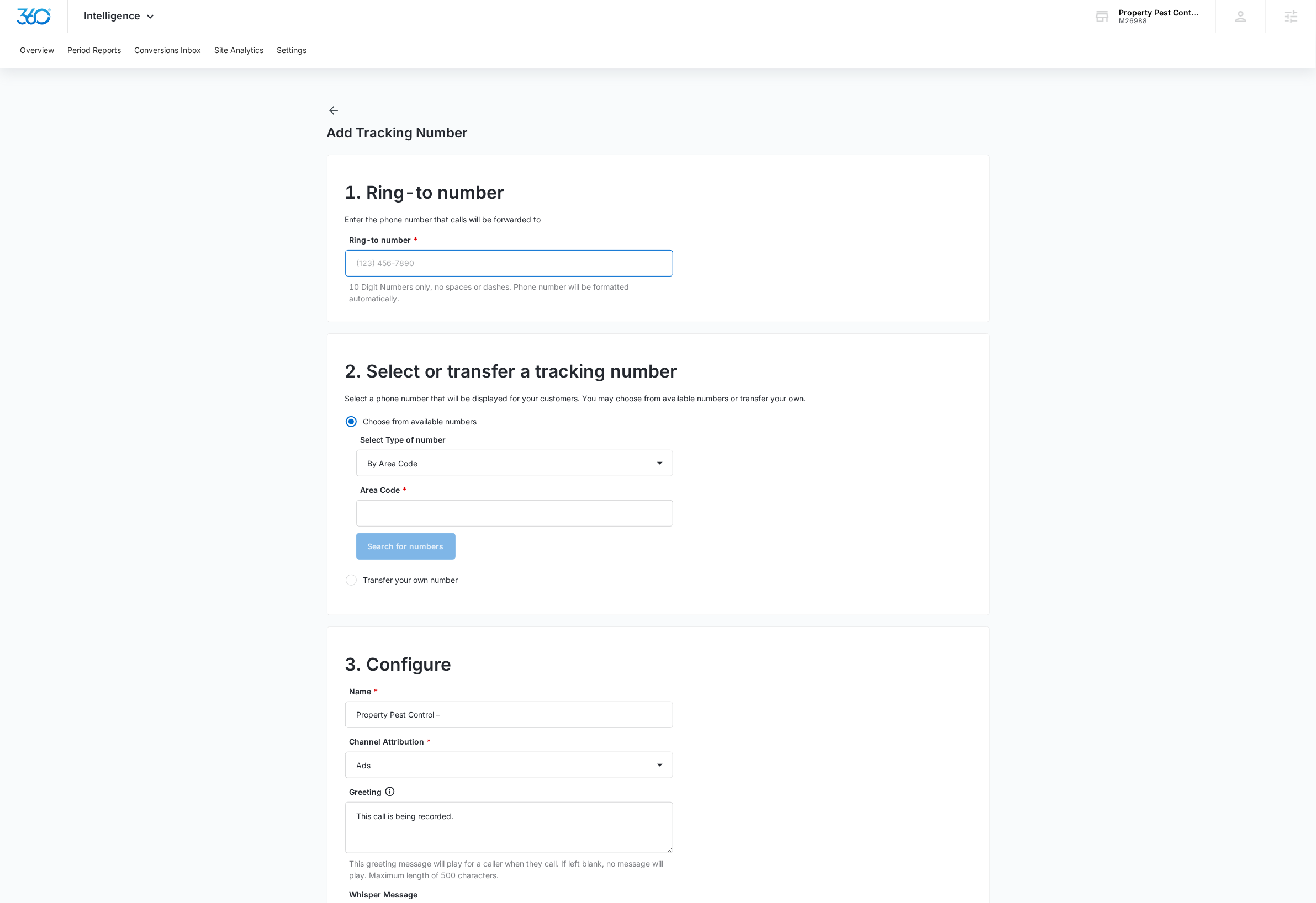
click at [431, 263] on input "Ring-to number *" at bounding box center [509, 263] width 328 height 26
type input "[PHONE_NUMBER]"
click at [449, 465] on select "By City & State By State Only By Zip Code By Area Code Toll Free Numbers" at bounding box center [514, 462] width 317 height 26
click at [356, 451] on select "By City & State By State Only By Zip Code By Area Code Toll Free Numbers" at bounding box center [514, 462] width 317 height 26
click at [426, 508] on input "Area Code *" at bounding box center [514, 513] width 317 height 26
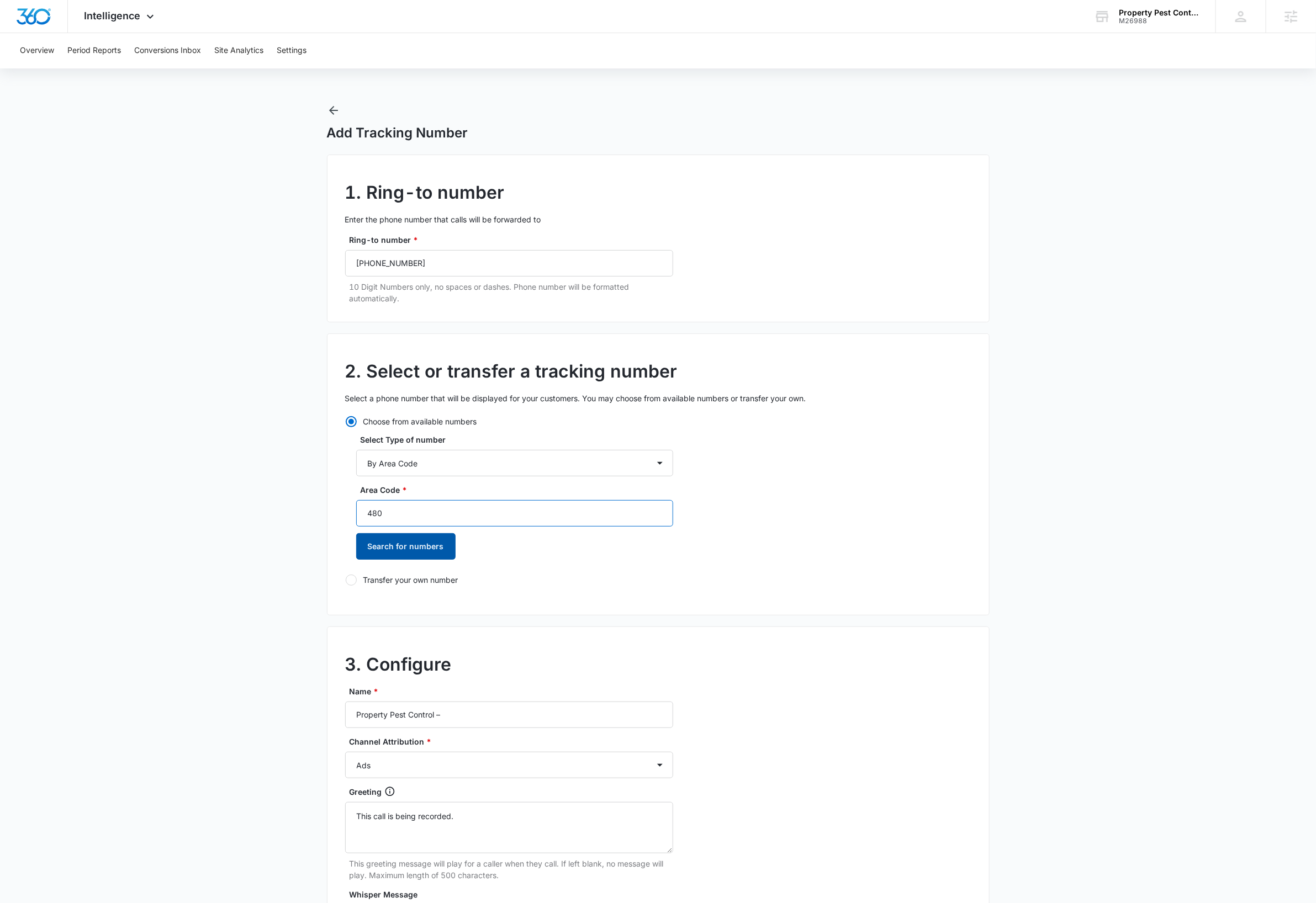
type input "480"
click at [404, 548] on button "Search for numbers" at bounding box center [405, 546] width 99 height 26
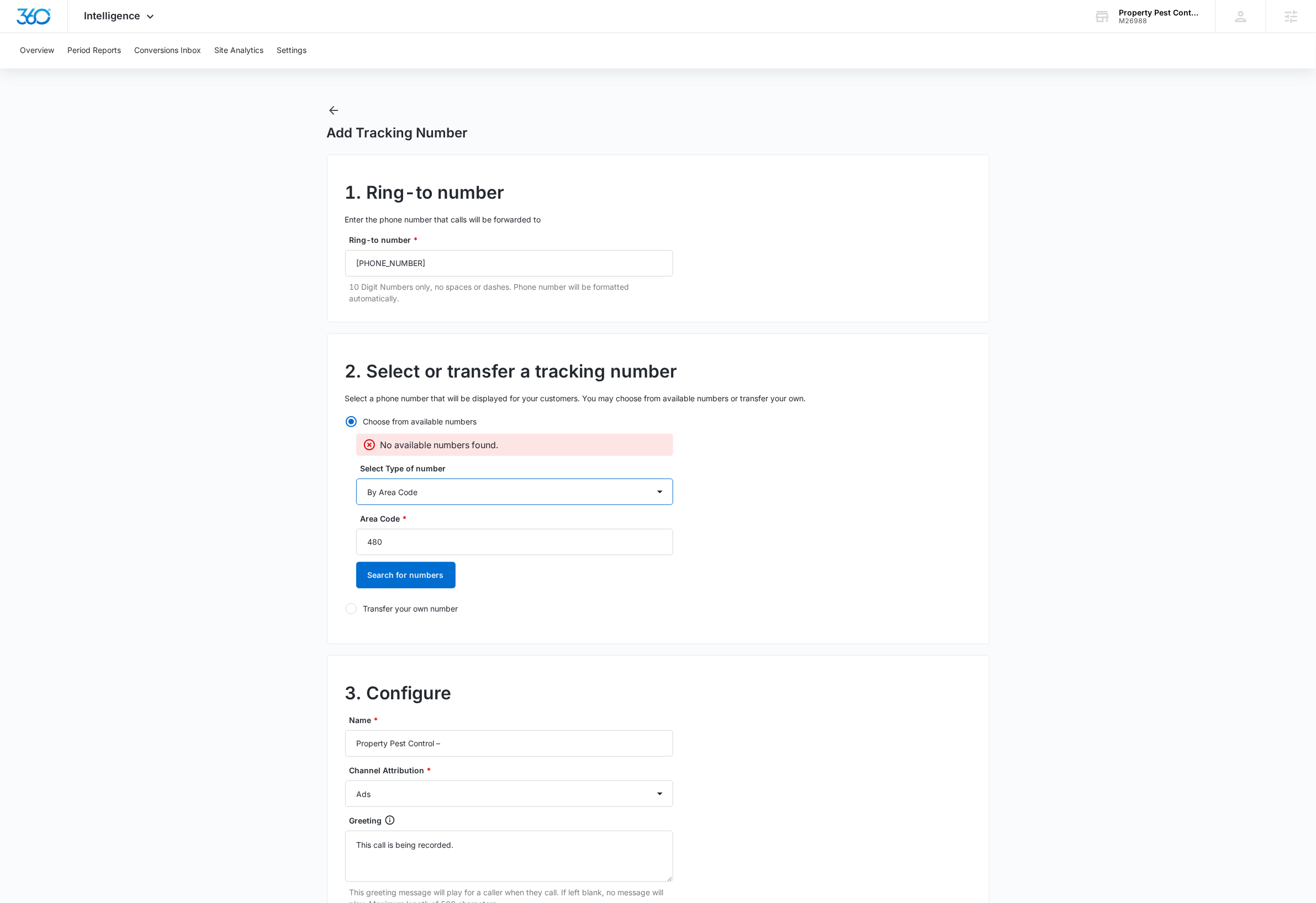
click at [551, 489] on select "By City & State By State Only By Zip Code By Area Code Toll Free Numbers" at bounding box center [514, 491] width 317 height 26
select select "by_toll_free"
click at [356, 479] on select "By City & State By State Only By Zip Code By Area Code Toll Free Numbers" at bounding box center [514, 491] width 317 height 26
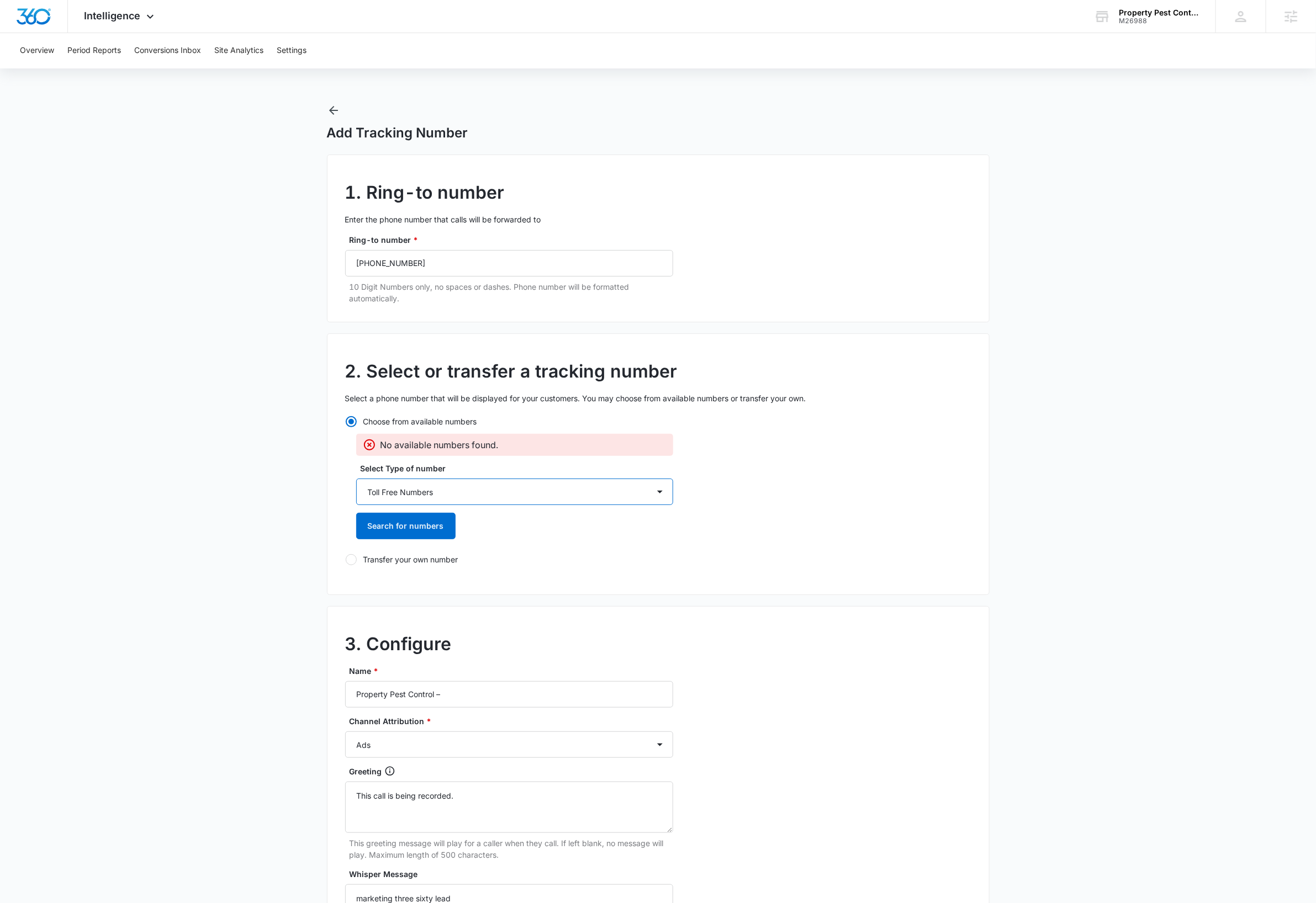
click at [633, 496] on select "By City & State By State Only By Zip Code By Area Code Toll Free Numbers" at bounding box center [514, 491] width 317 height 26
click at [34, 19] on img "Dashboard" at bounding box center [34, 16] width 35 height 16
